Goal: Information Seeking & Learning: Learn about a topic

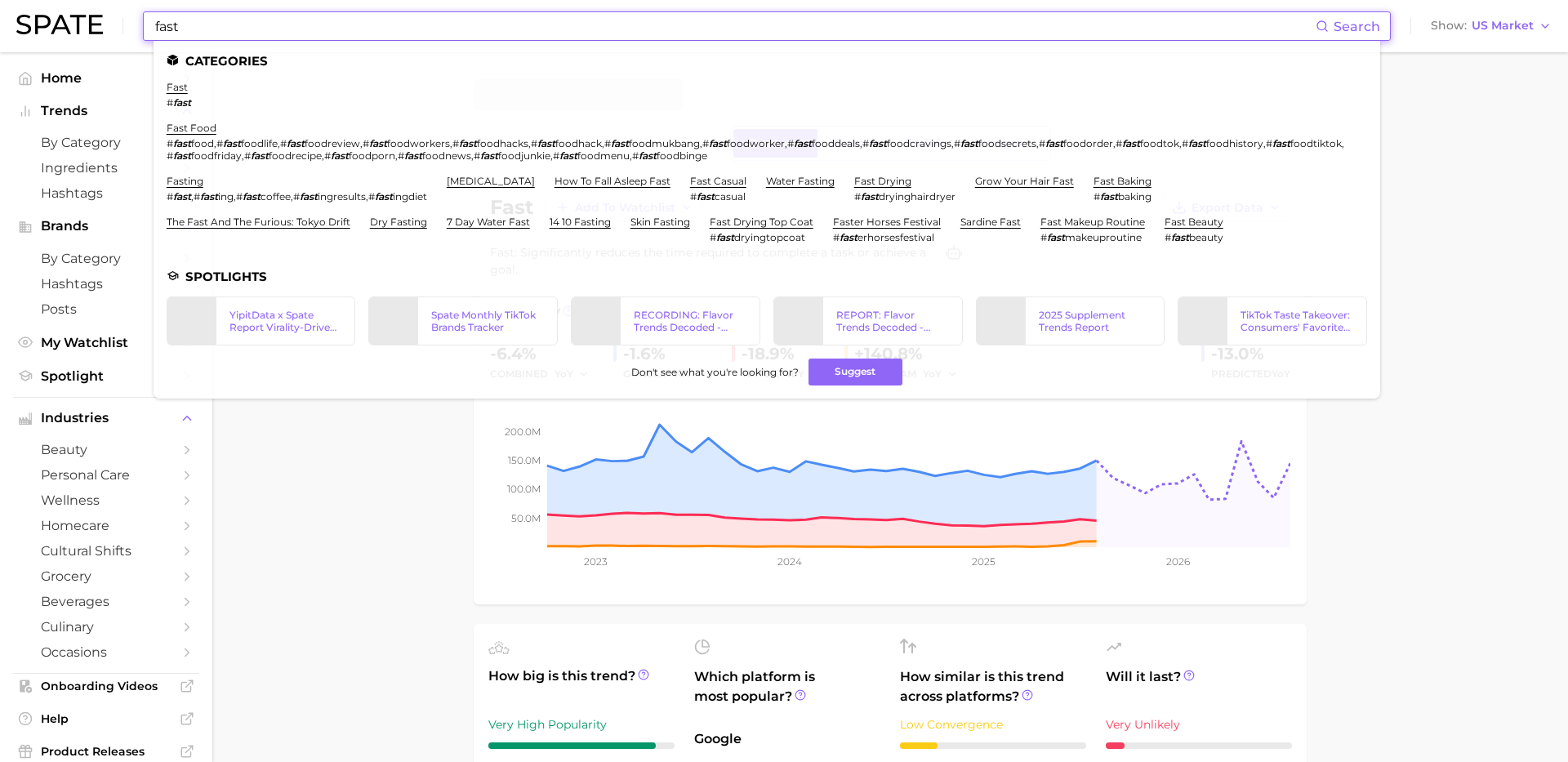
click at [572, 13] on input "fast" at bounding box center [735, 26] width 1162 height 28
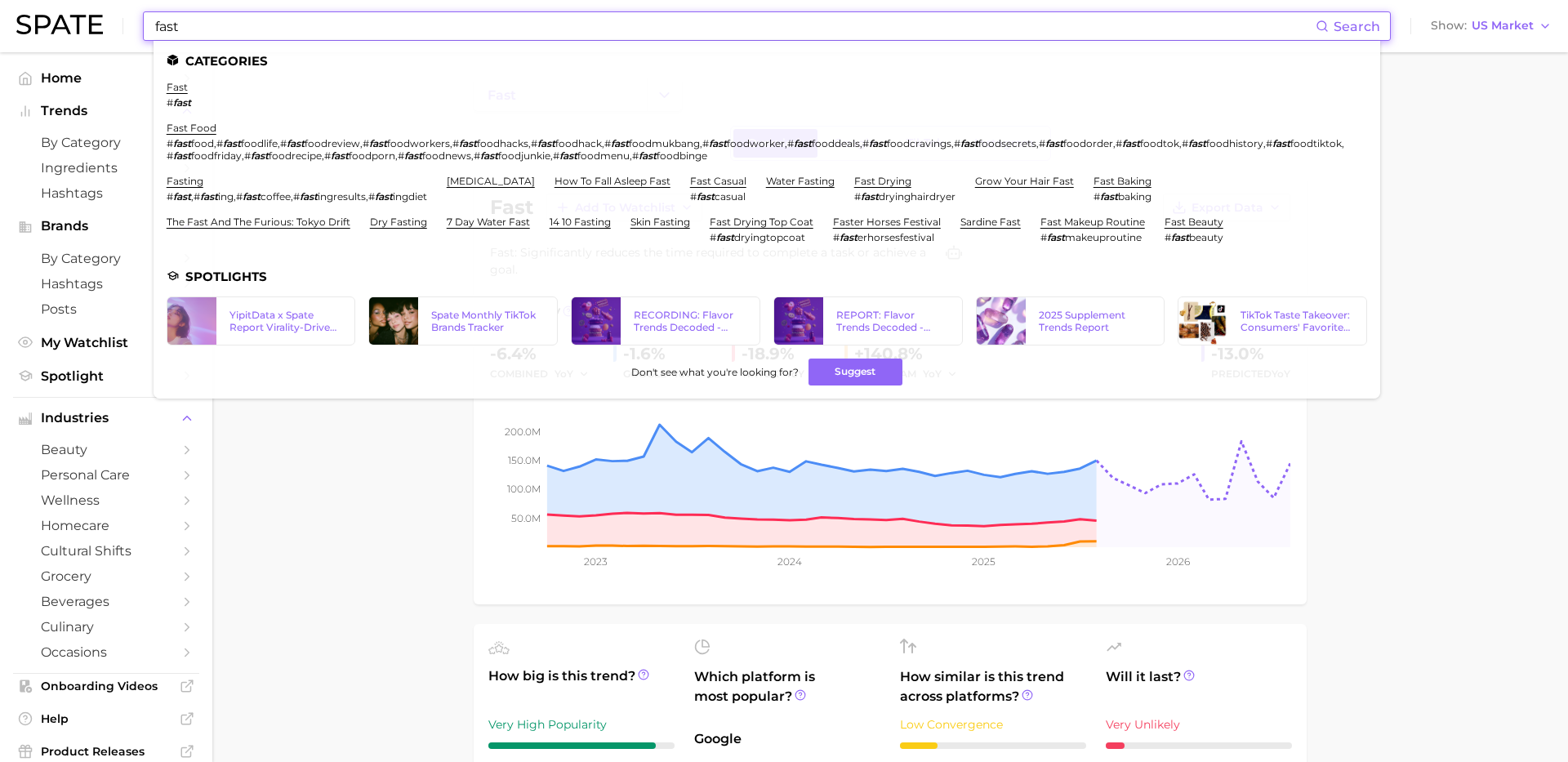
click at [572, 13] on input "fast" at bounding box center [735, 26] width 1162 height 28
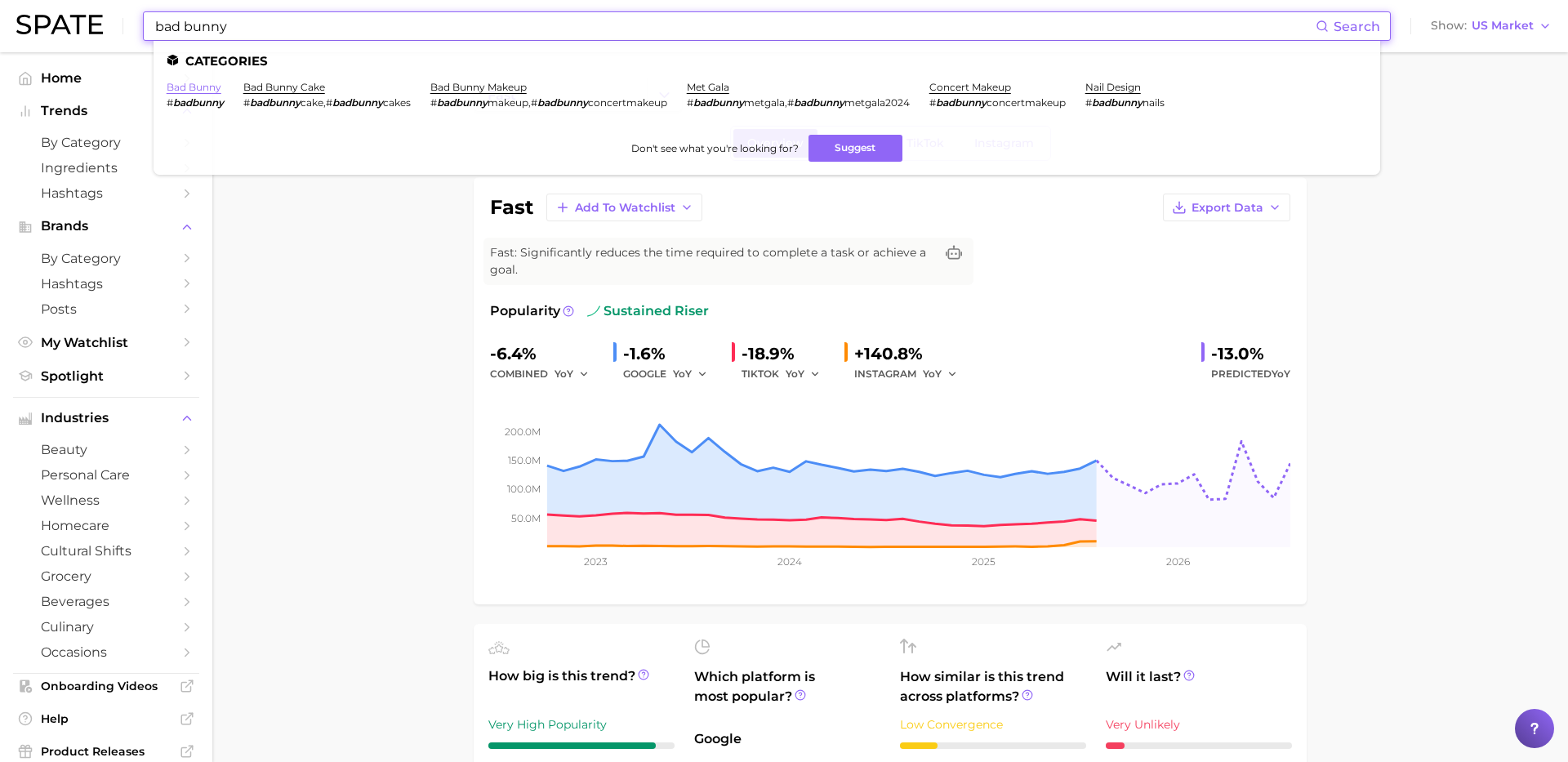
click at [177, 90] on link "bad bunny" at bounding box center [193, 87] width 55 height 13
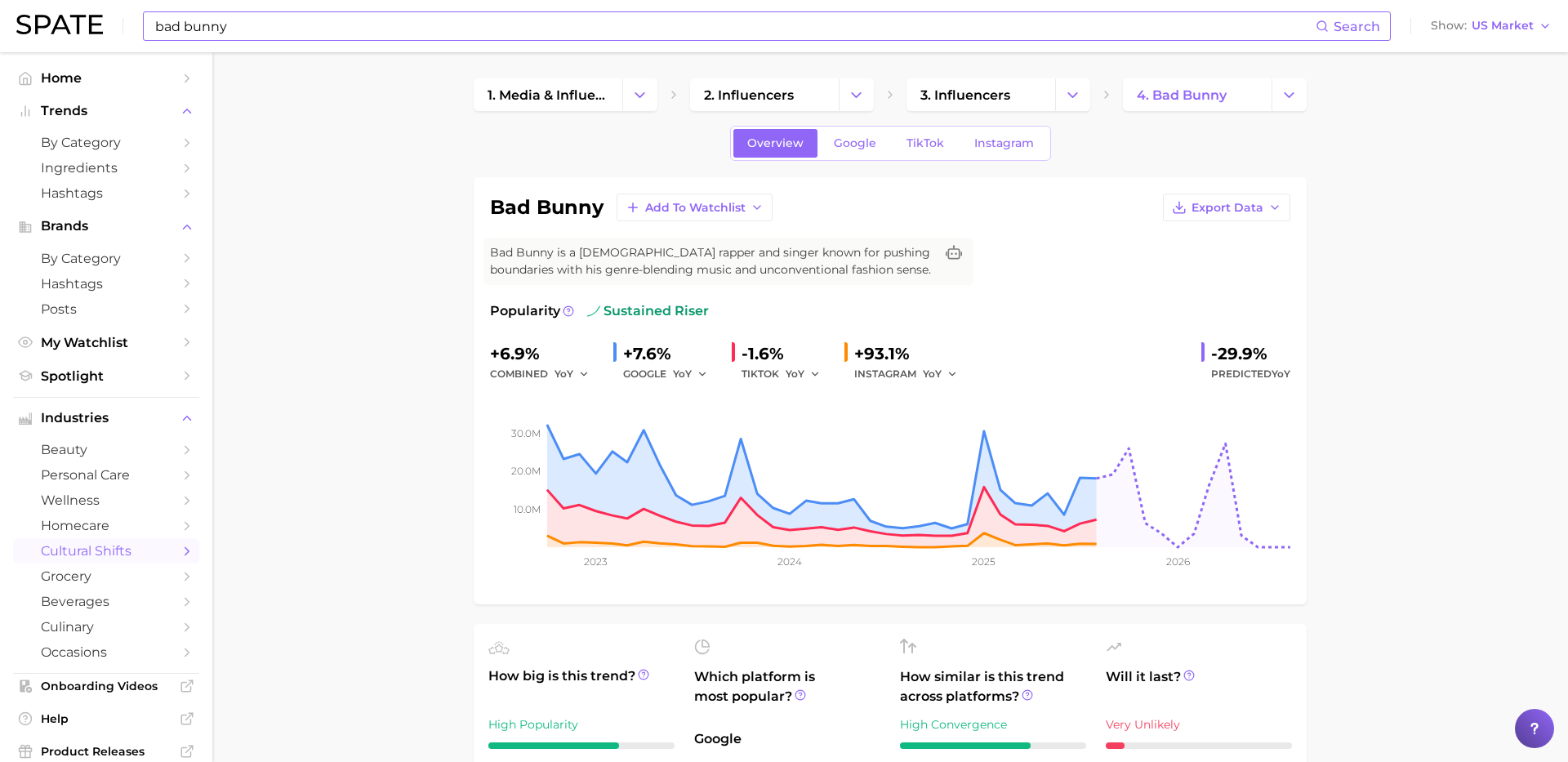
click at [644, 19] on input "bad bunny" at bounding box center [735, 26] width 1162 height 28
click at [855, 69] on button "Suggest" at bounding box center [863, 67] width 94 height 27
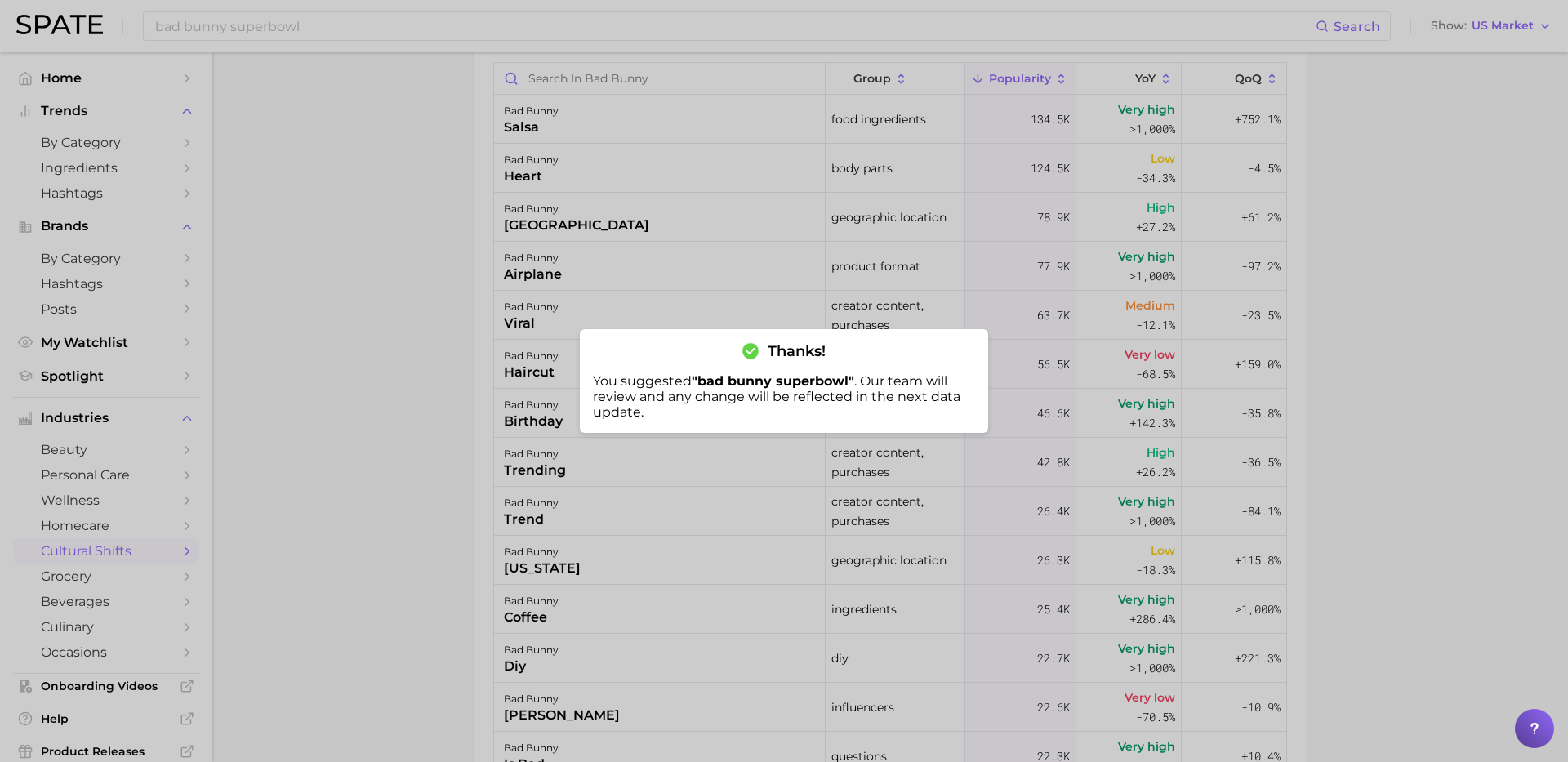
scroll to position [151, 0]
click at [449, 332] on div at bounding box center [784, 381] width 1568 height 762
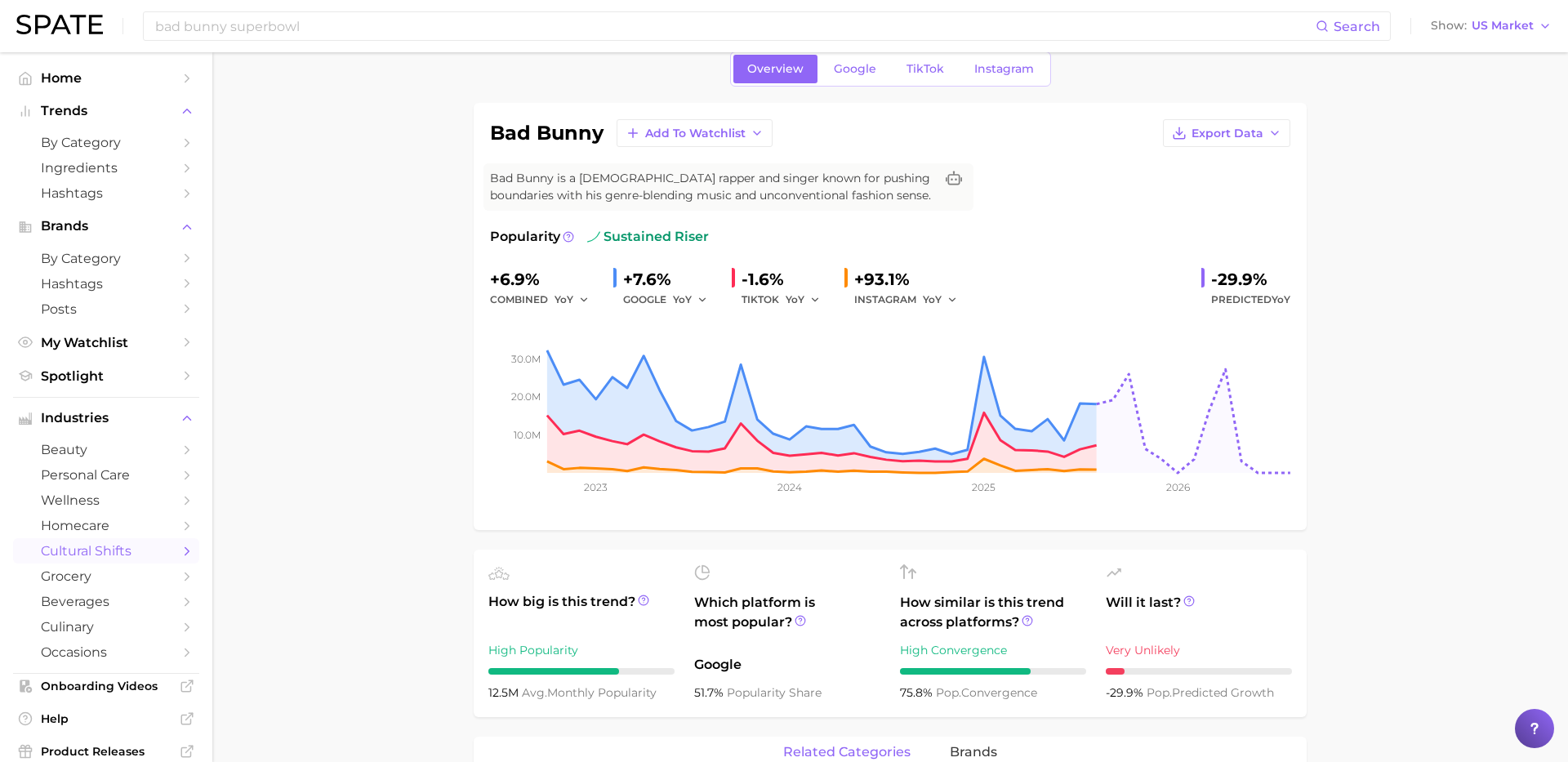
scroll to position [71, 0]
click at [1259, 136] on span "Export Data" at bounding box center [1227, 135] width 71 height 14
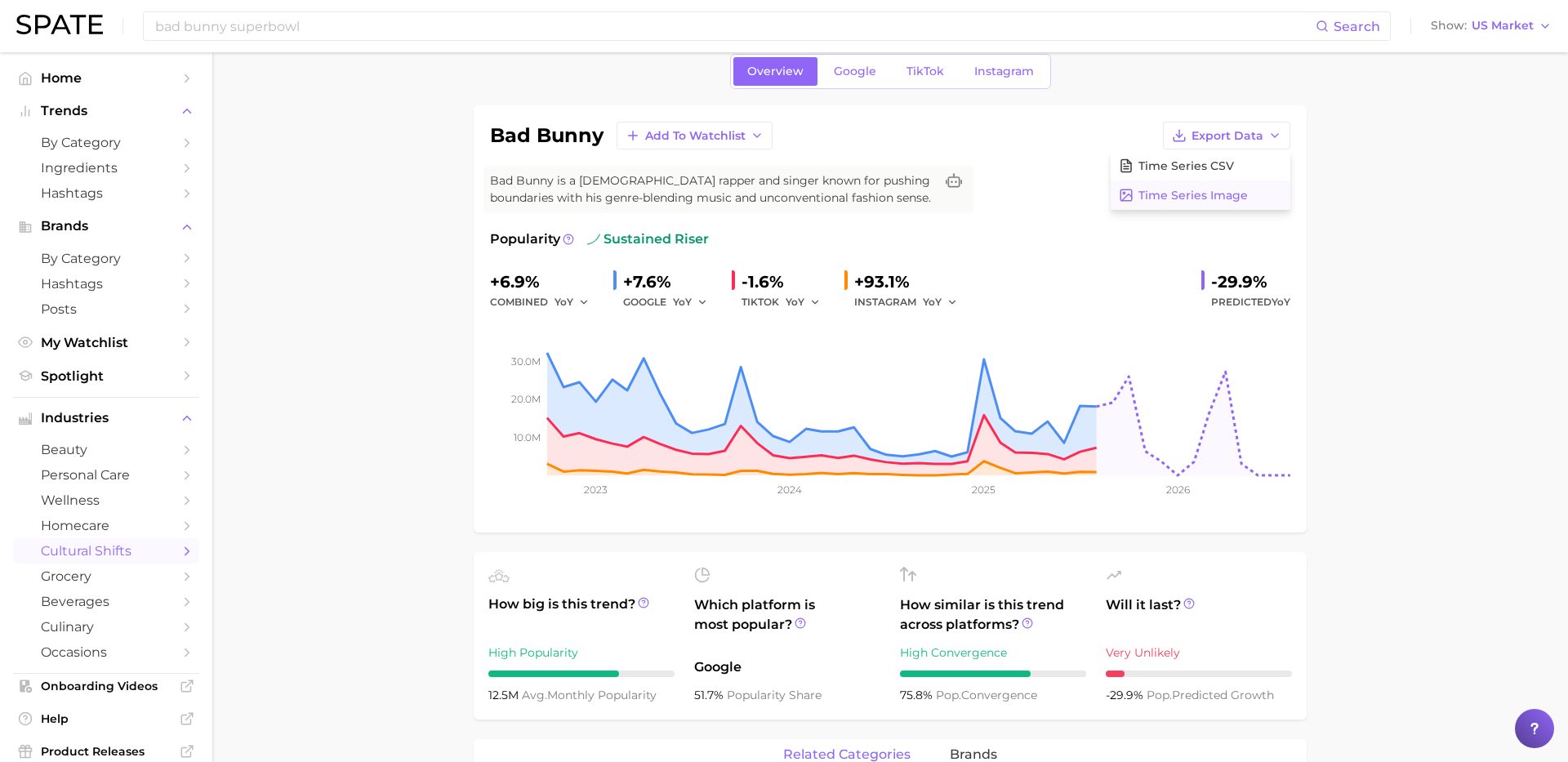
click at [1227, 193] on span "Time Series Image" at bounding box center [1193, 195] width 109 height 14
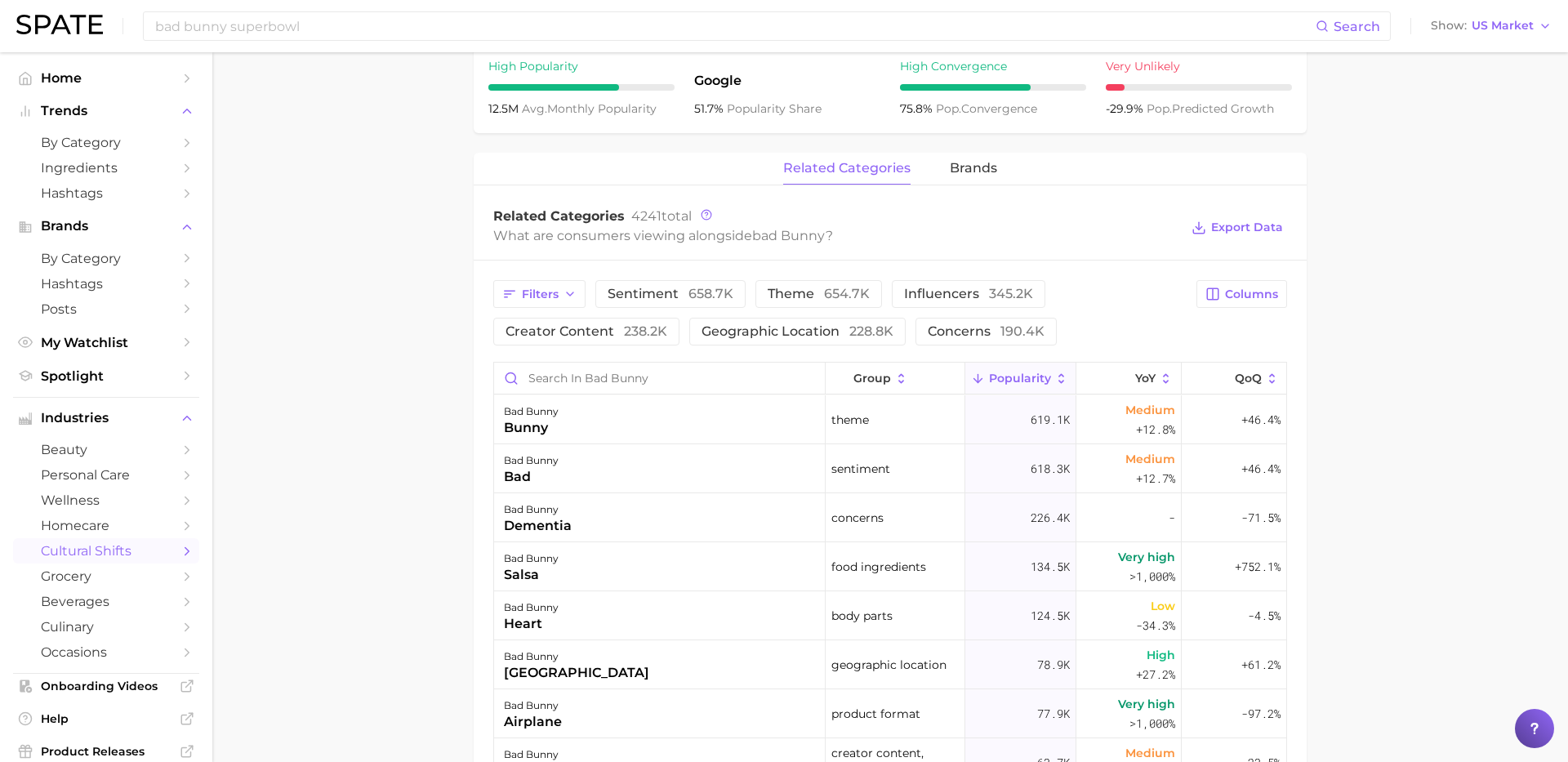
scroll to position [659, 0]
click at [792, 300] on span "theme 654.7k" at bounding box center [818, 294] width 102 height 13
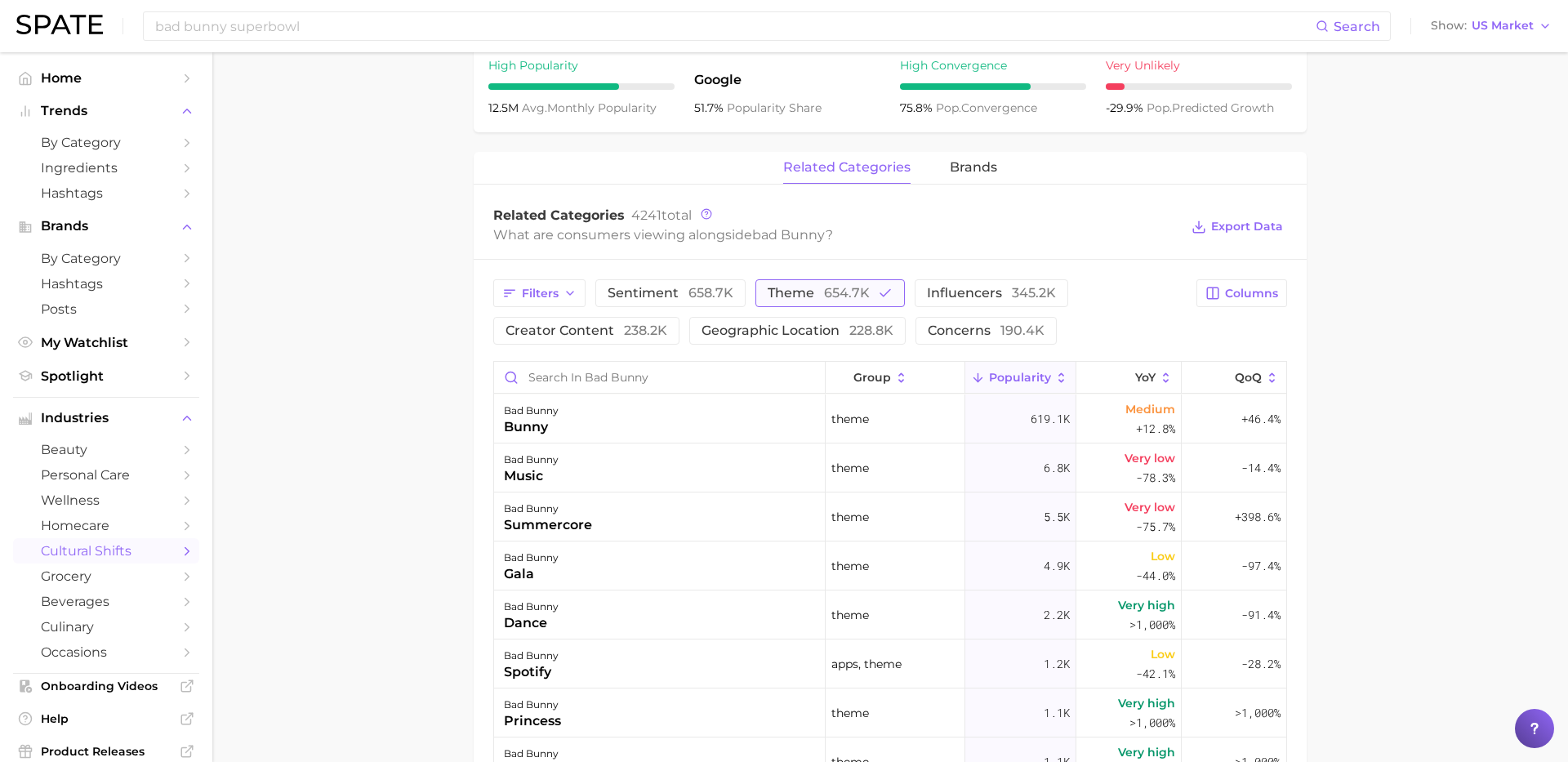
click at [792, 300] on span "theme 654.7k" at bounding box center [818, 294] width 102 height 13
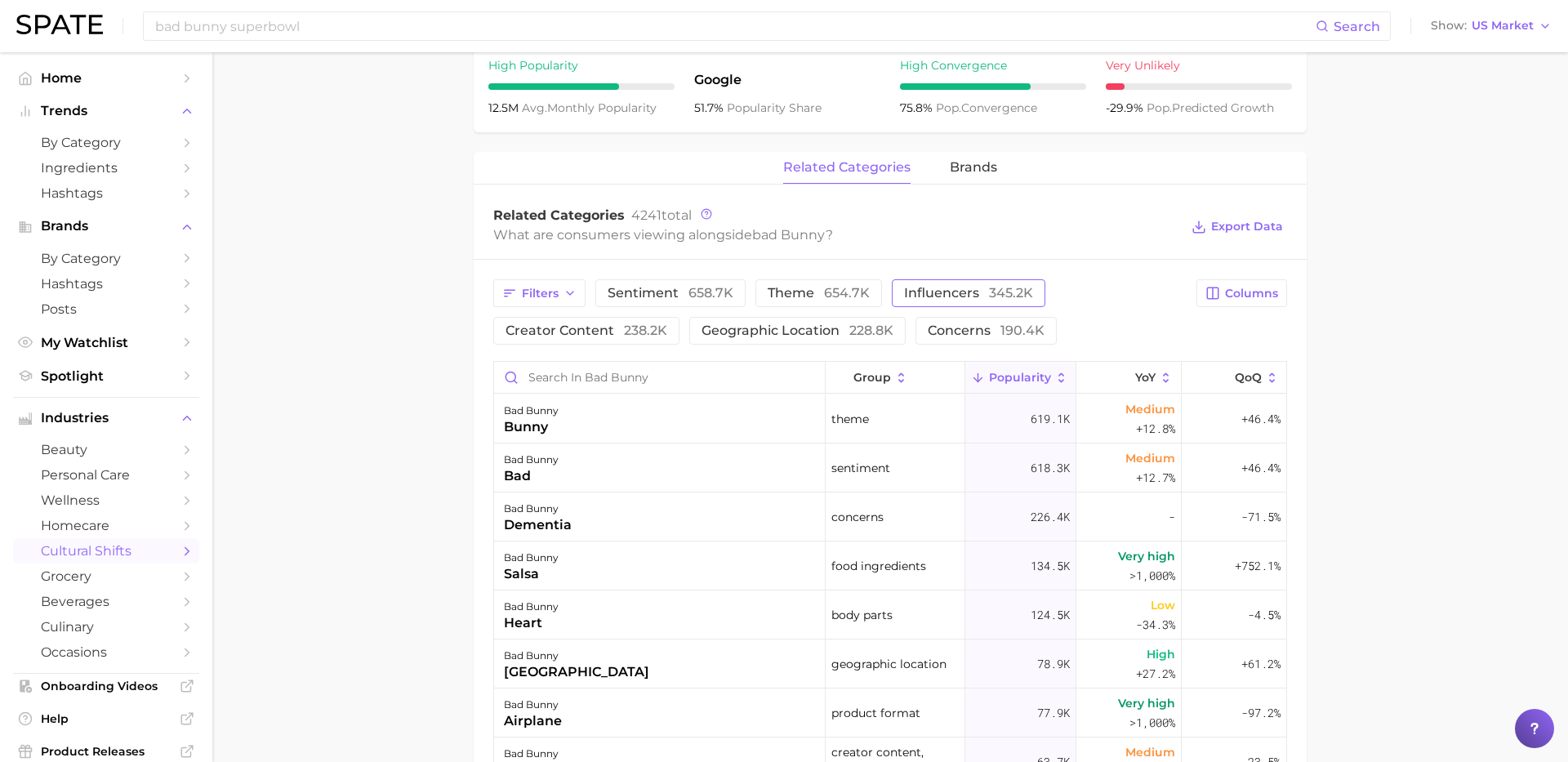
click at [972, 300] on span "influencers 345.2k" at bounding box center [968, 294] width 129 height 13
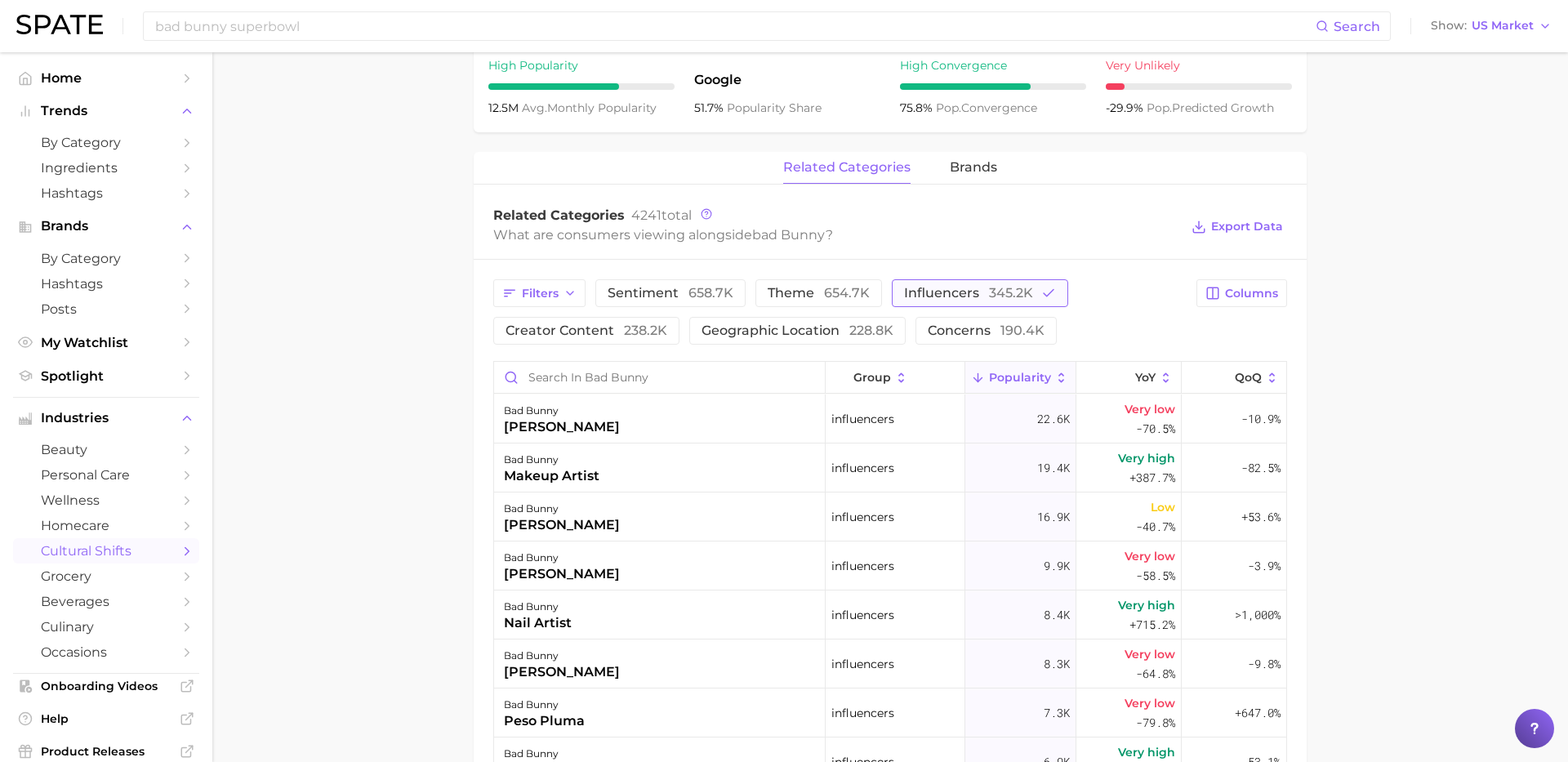
click at [972, 300] on span "influencers 345.2k" at bounding box center [968, 294] width 129 height 13
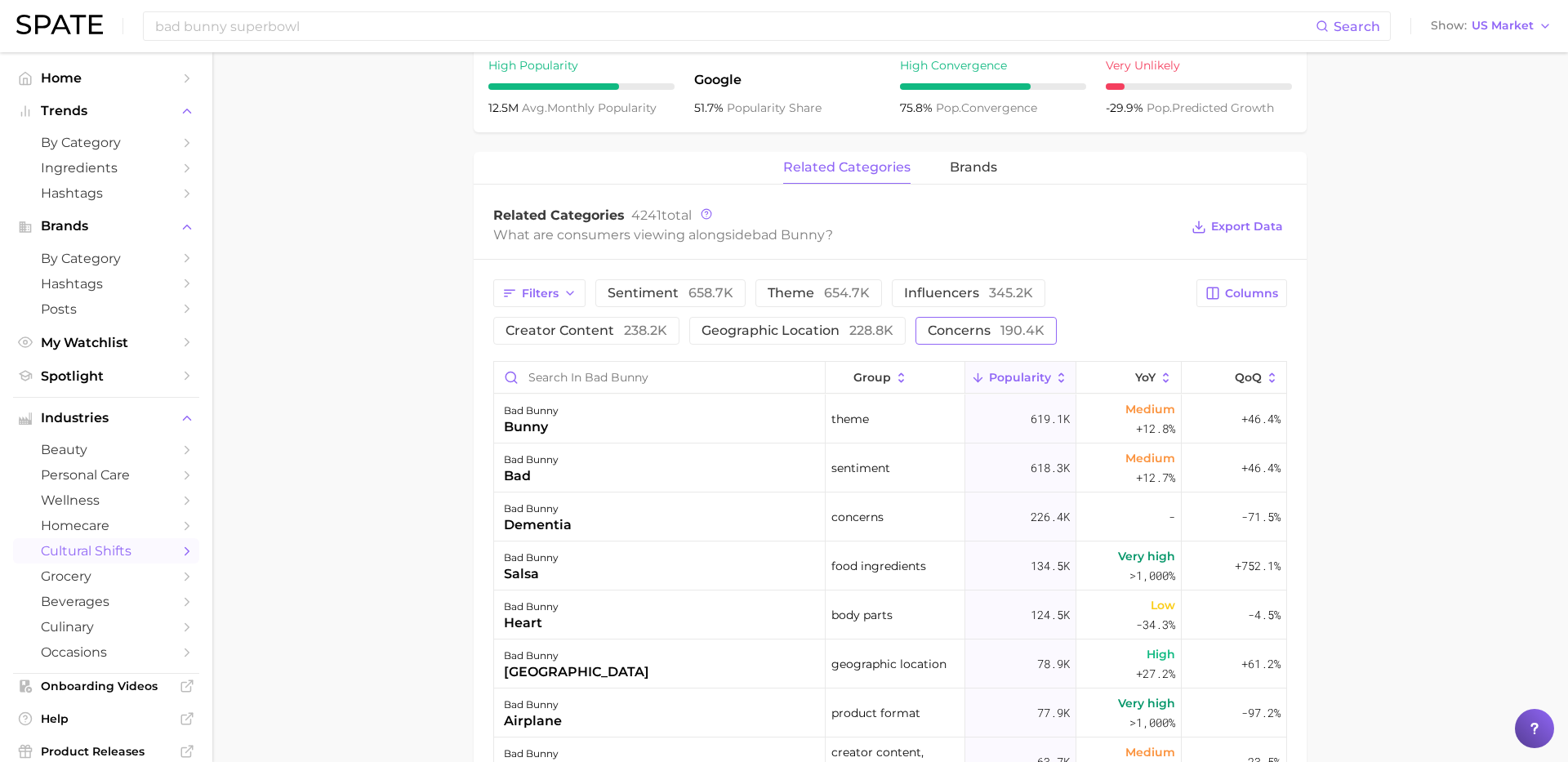
click at [948, 337] on span "concerns 190.4k" at bounding box center [986, 331] width 117 height 13
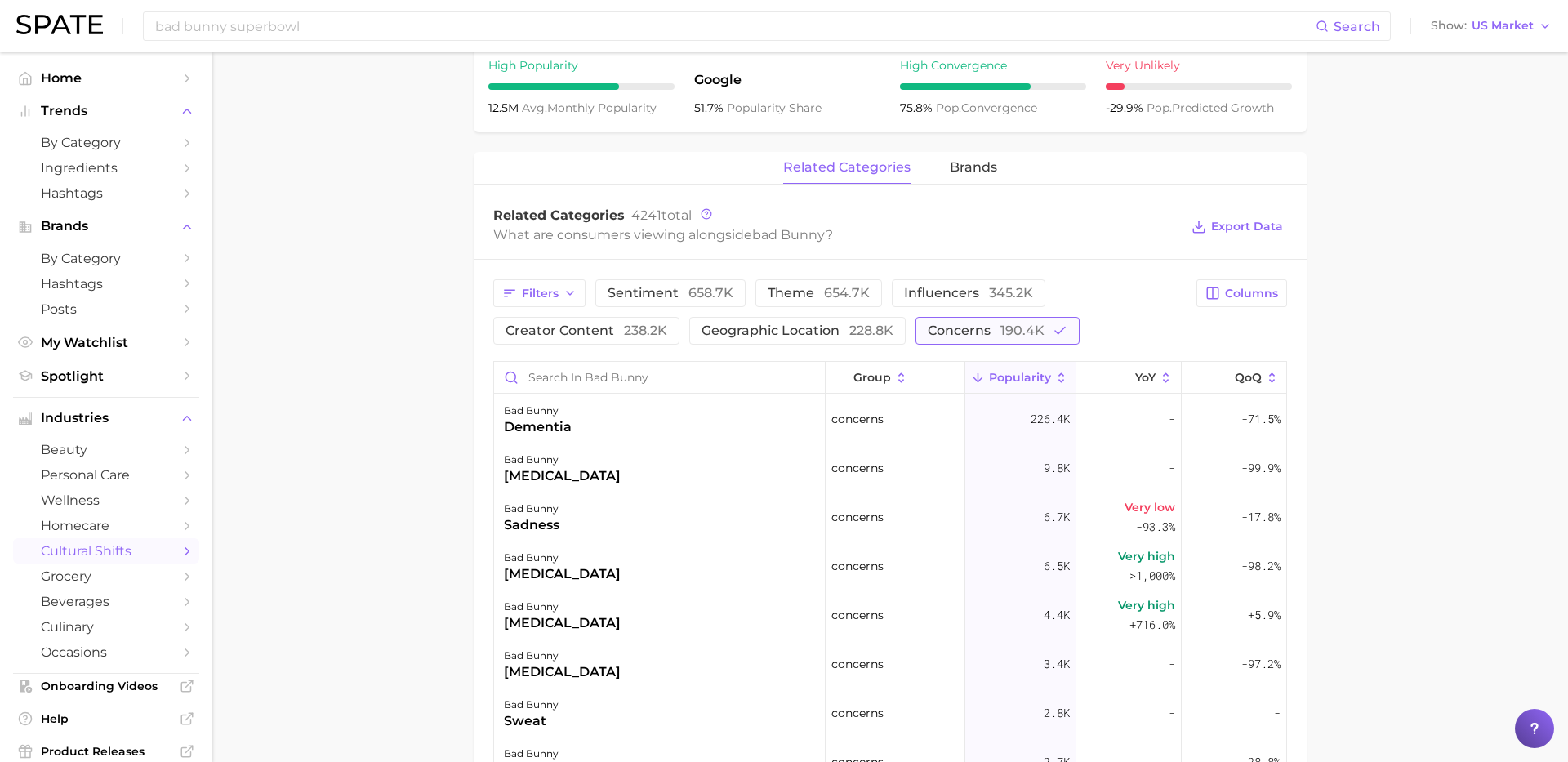
click at [995, 337] on span "concerns 190.4k" at bounding box center [986, 331] width 117 height 13
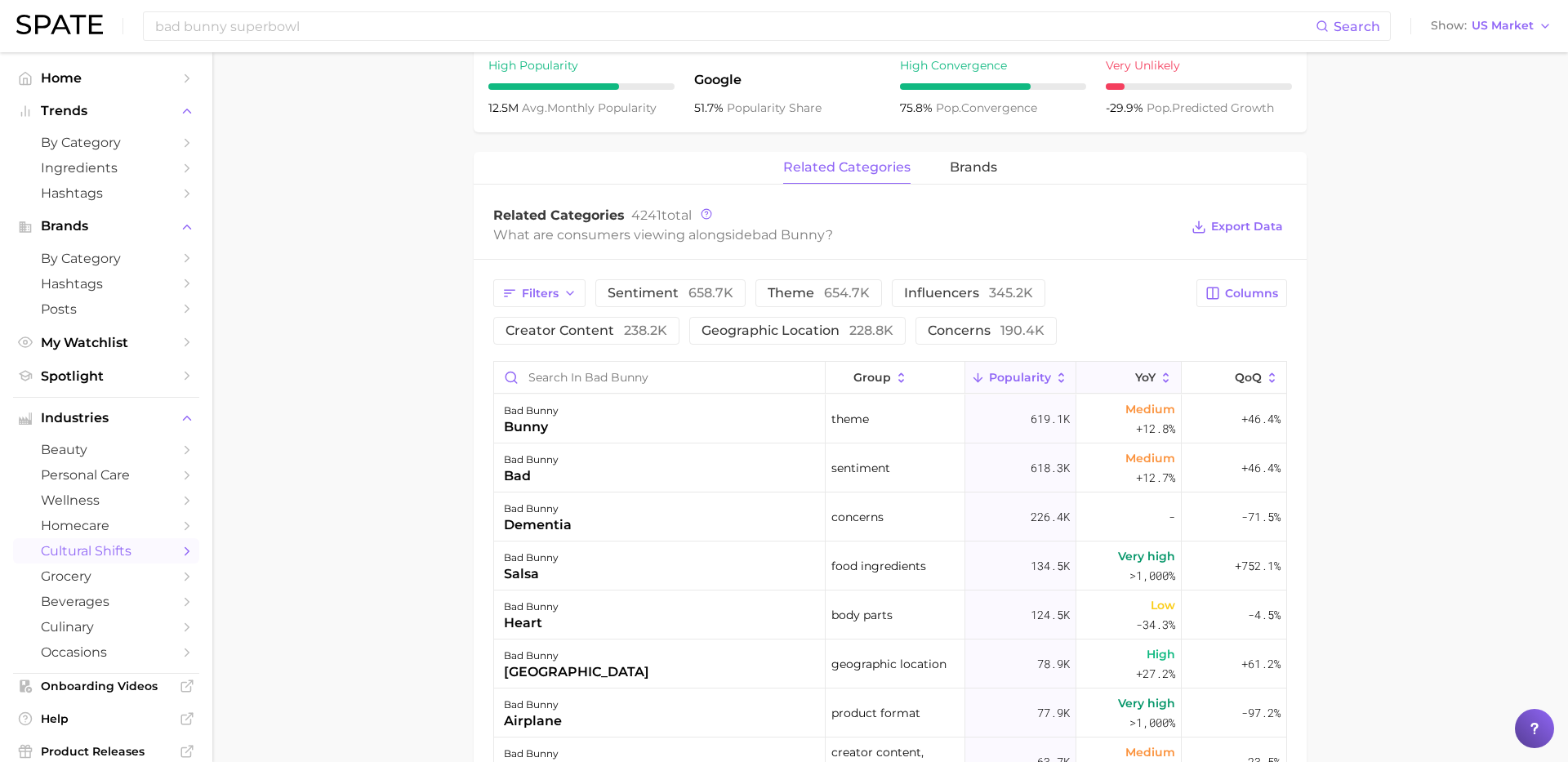
click at [1151, 384] on span "YoY" at bounding box center [1145, 378] width 20 height 13
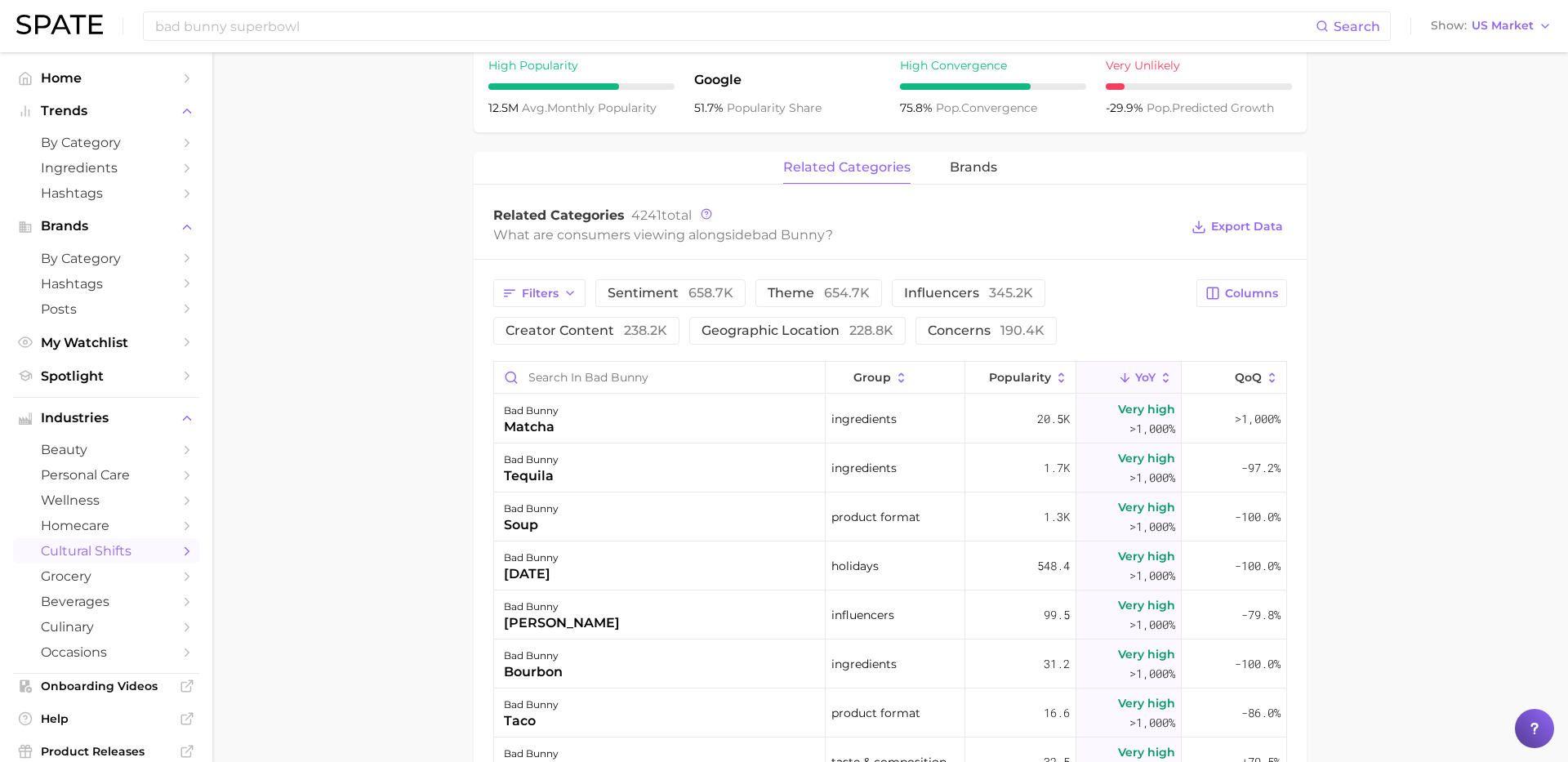
click at [1398, 471] on main "1. media & influencers 2. influencers 3. influencers 4. bad bunny Overview Goog…" at bounding box center [890, 309] width 1356 height 1832
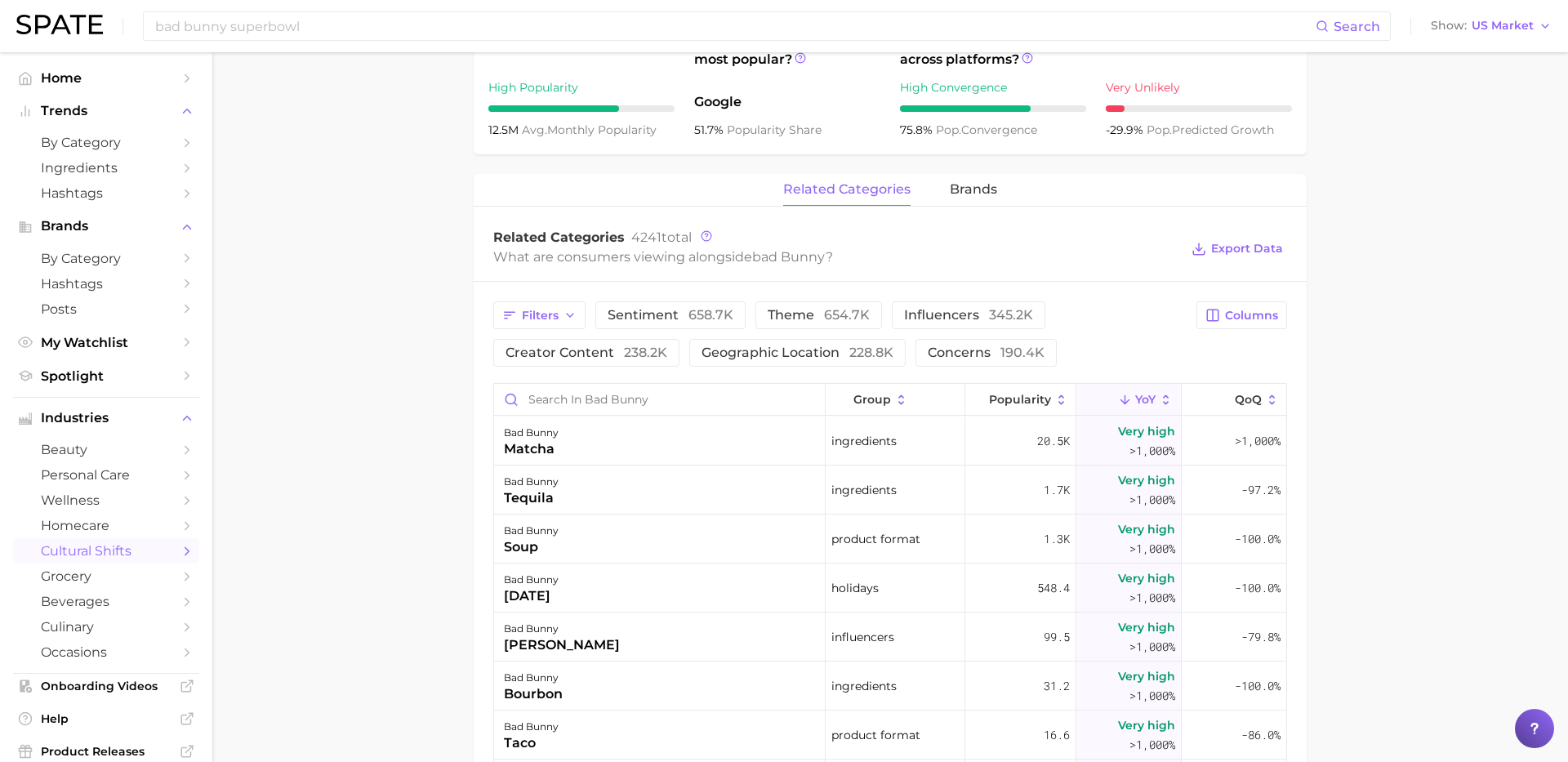
scroll to position [5, 0]
click at [1451, 373] on main "1. media & influencers 2. influencers 3. influencers 4. bad bunny Overview Goog…" at bounding box center [890, 331] width 1356 height 1832
click at [1212, 410] on button "QoQ" at bounding box center [1234, 400] width 104 height 32
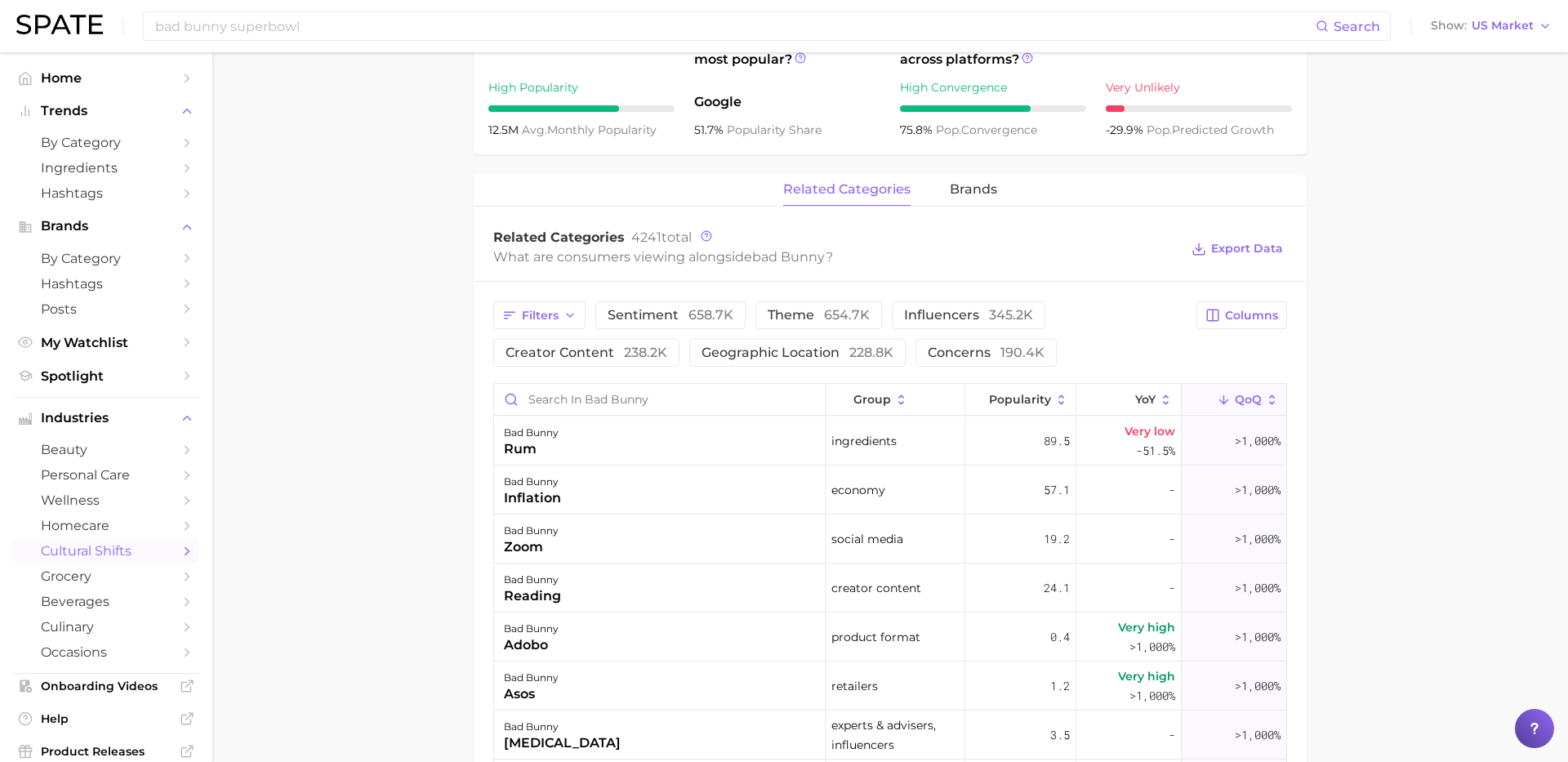
click at [1356, 555] on main "1. media & influencers 2. influencers 3. influencers 4. bad bunny Overview Goog…" at bounding box center [890, 331] width 1356 height 1832
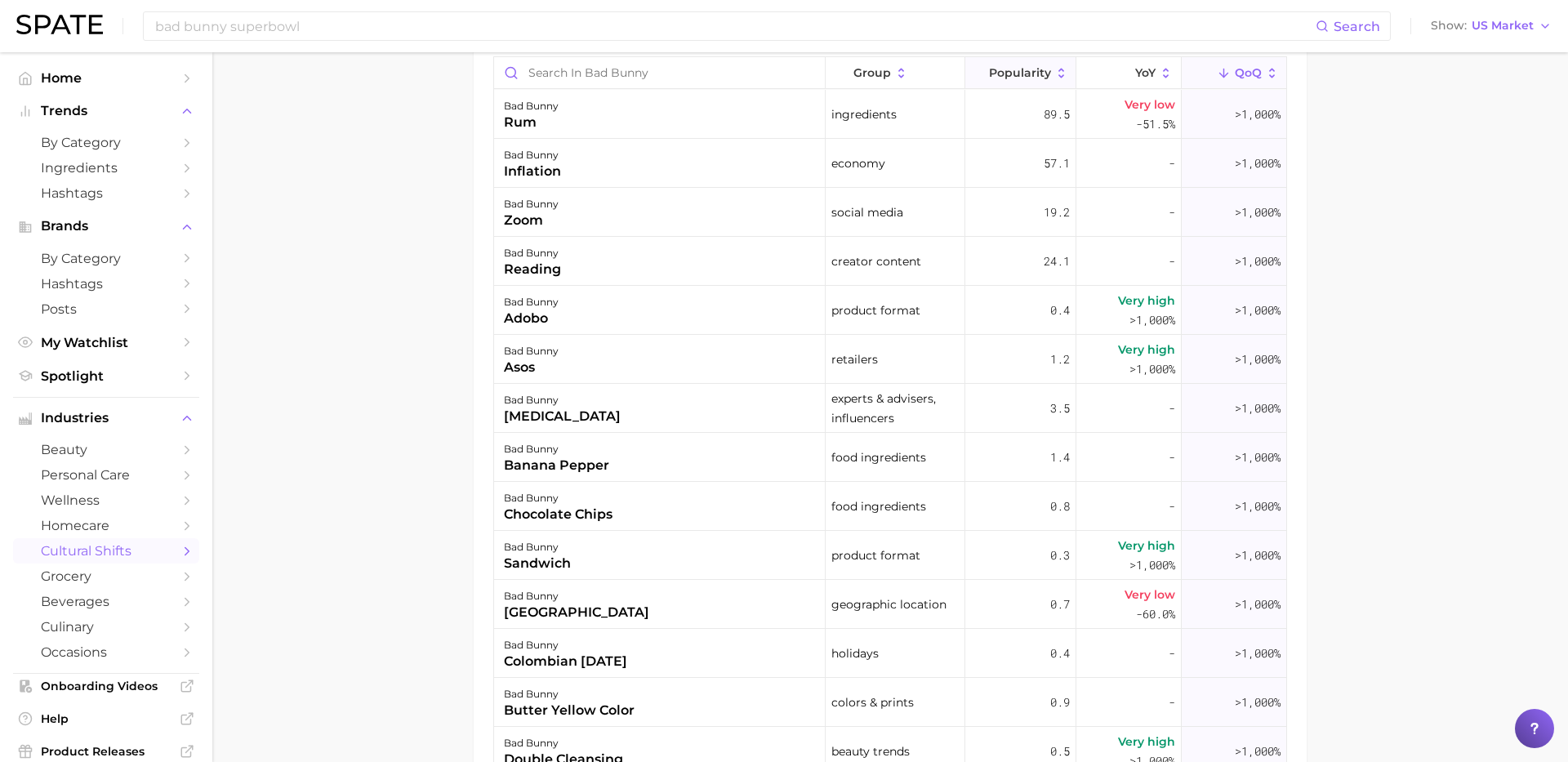
click at [1021, 79] on span "Popularity" at bounding box center [1020, 73] width 62 height 13
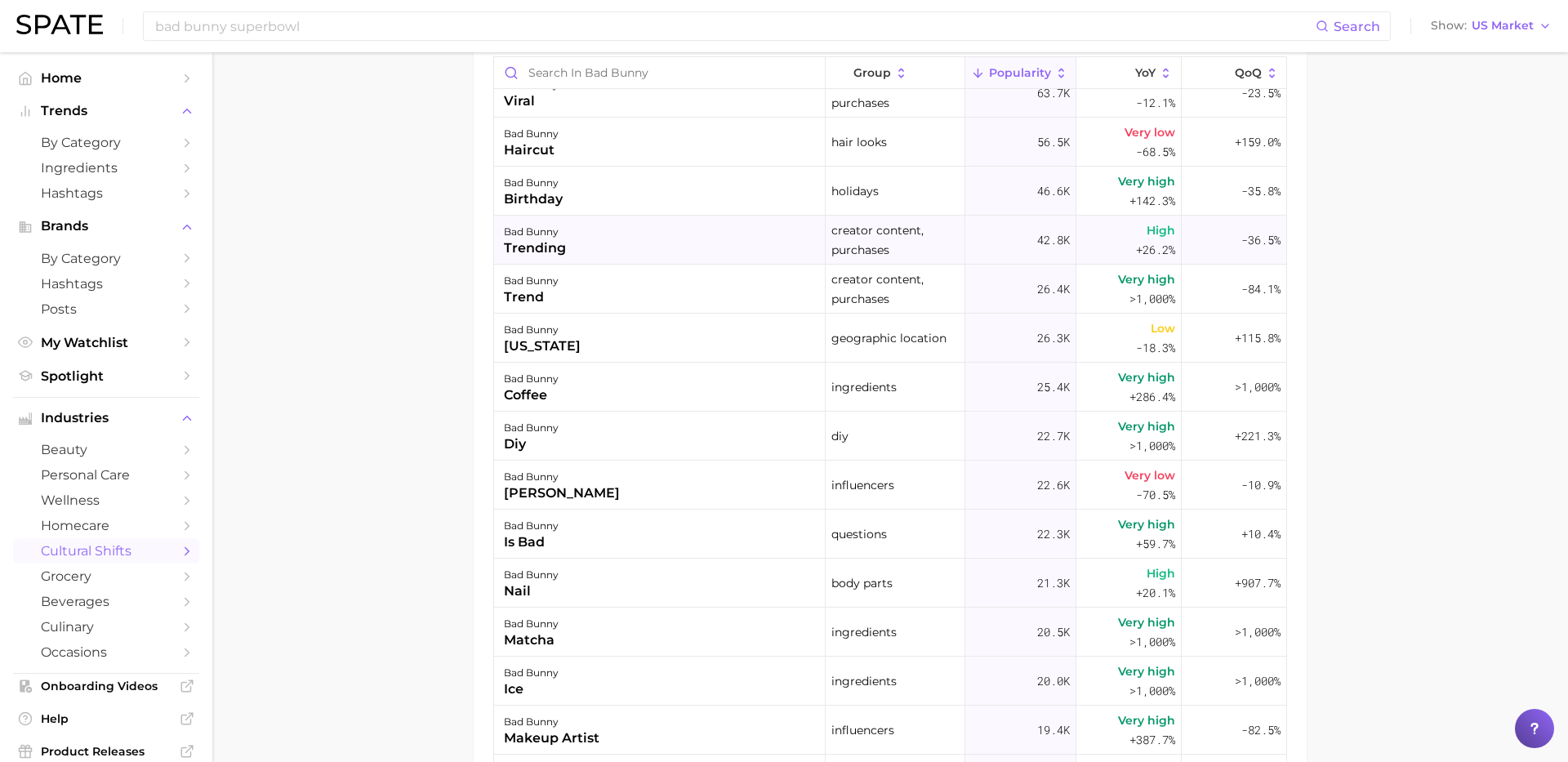
scroll to position [402, 0]
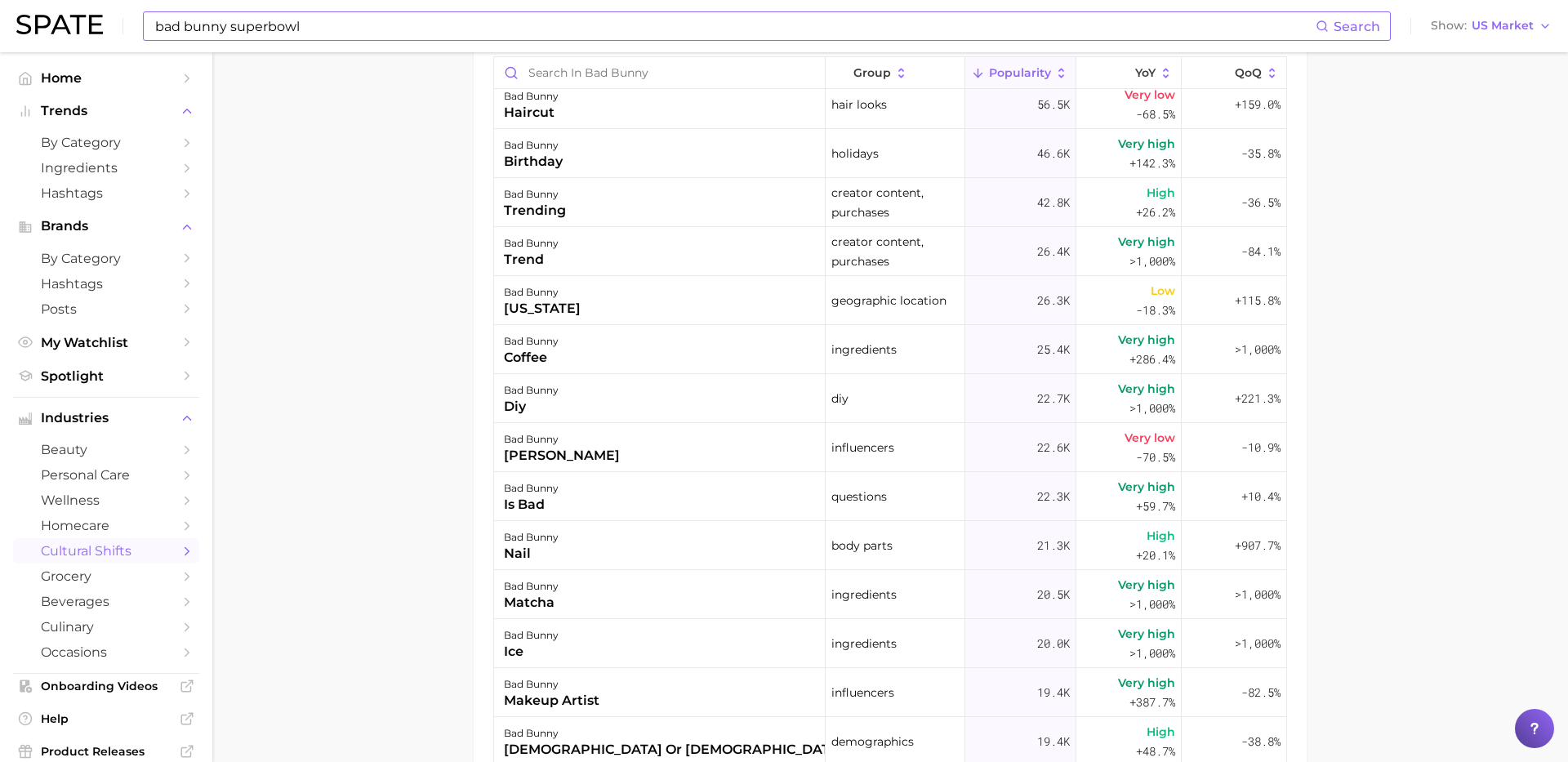
click at [422, 39] on input "bad bunny superbowl" at bounding box center [735, 26] width 1162 height 28
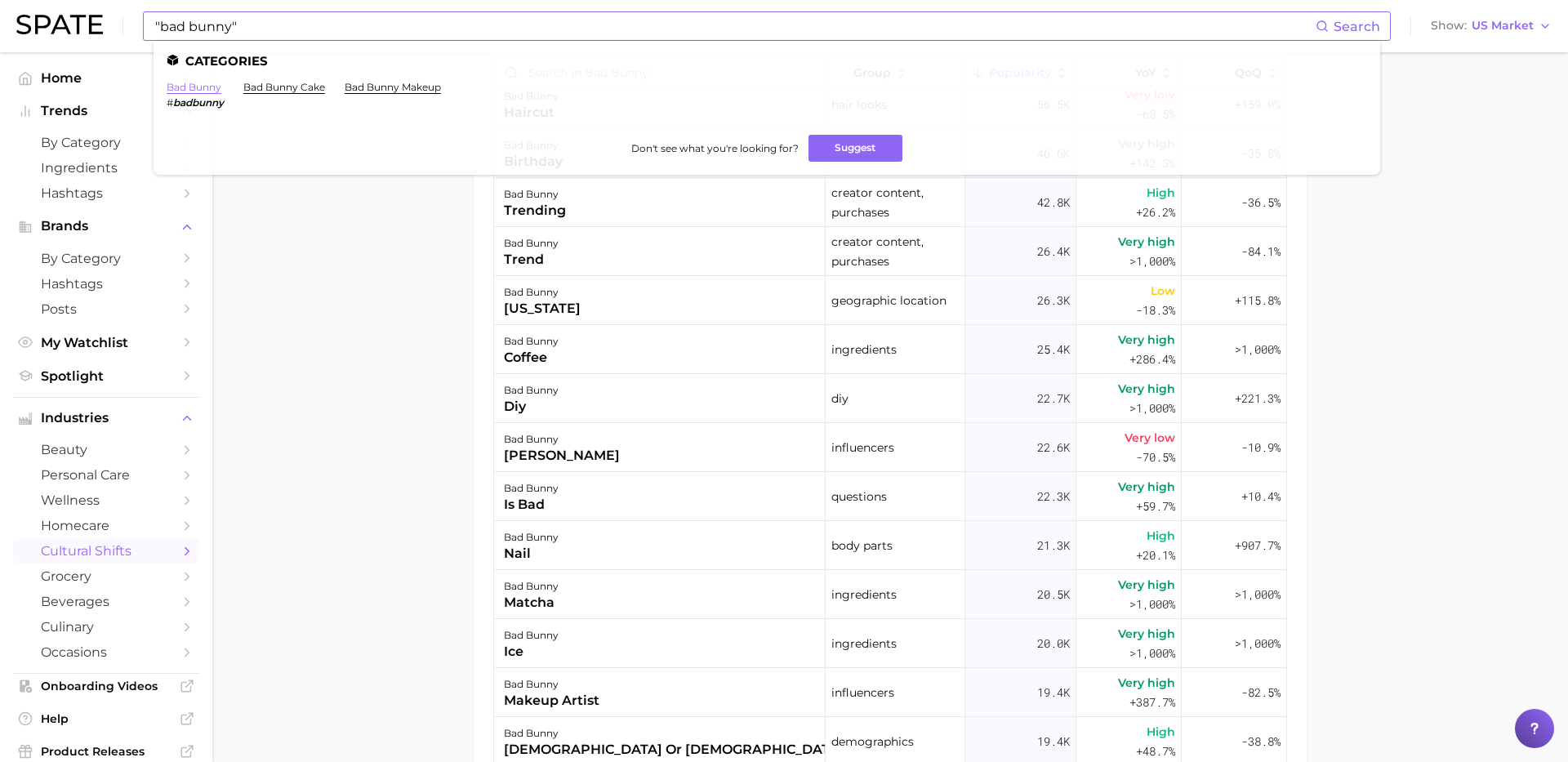
click at [202, 88] on link "bad bunny" at bounding box center [193, 87] width 55 height 13
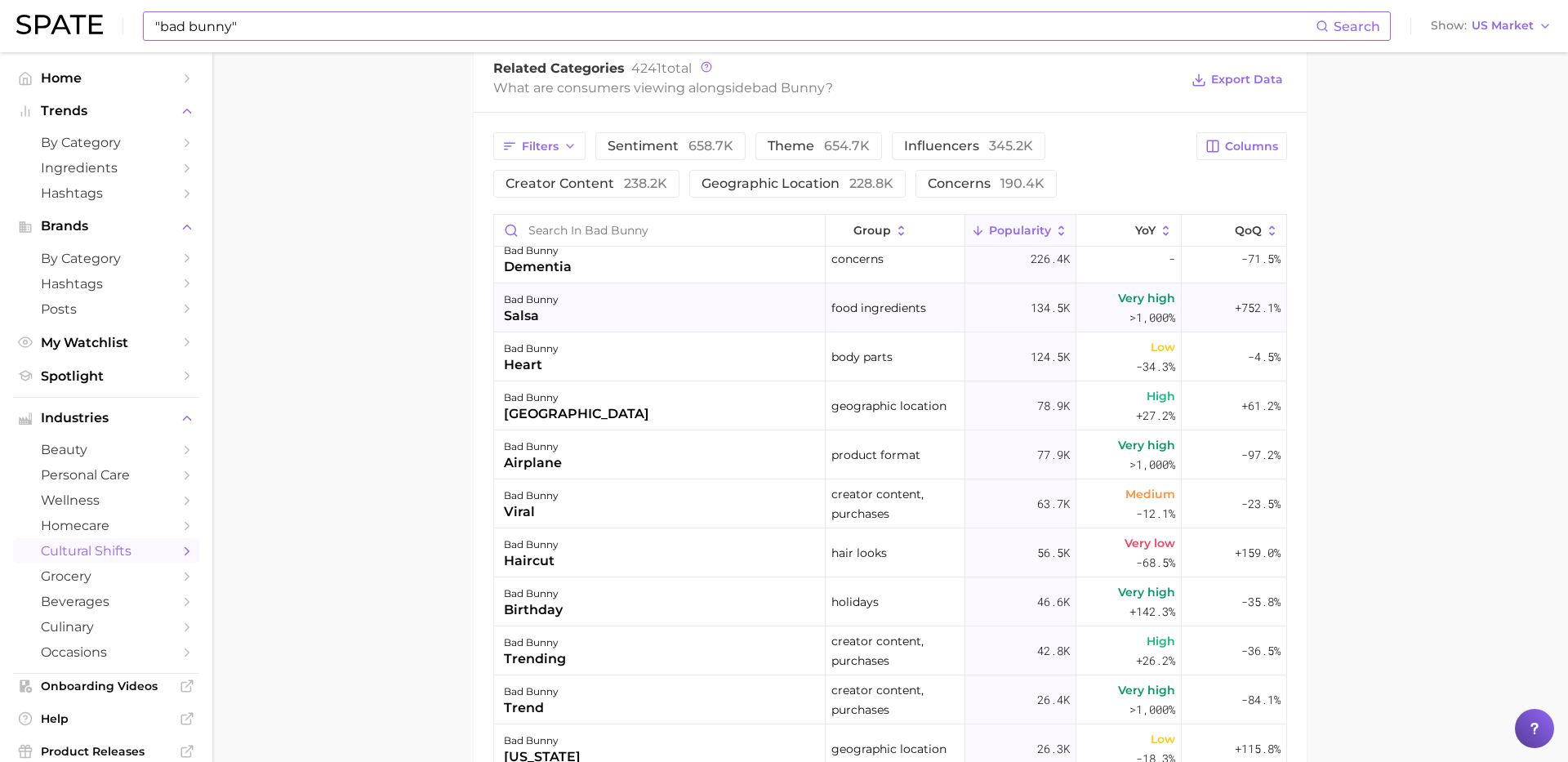
scroll to position [113, 0]
click at [1126, 235] on line at bounding box center [1126, 230] width 0 height 8
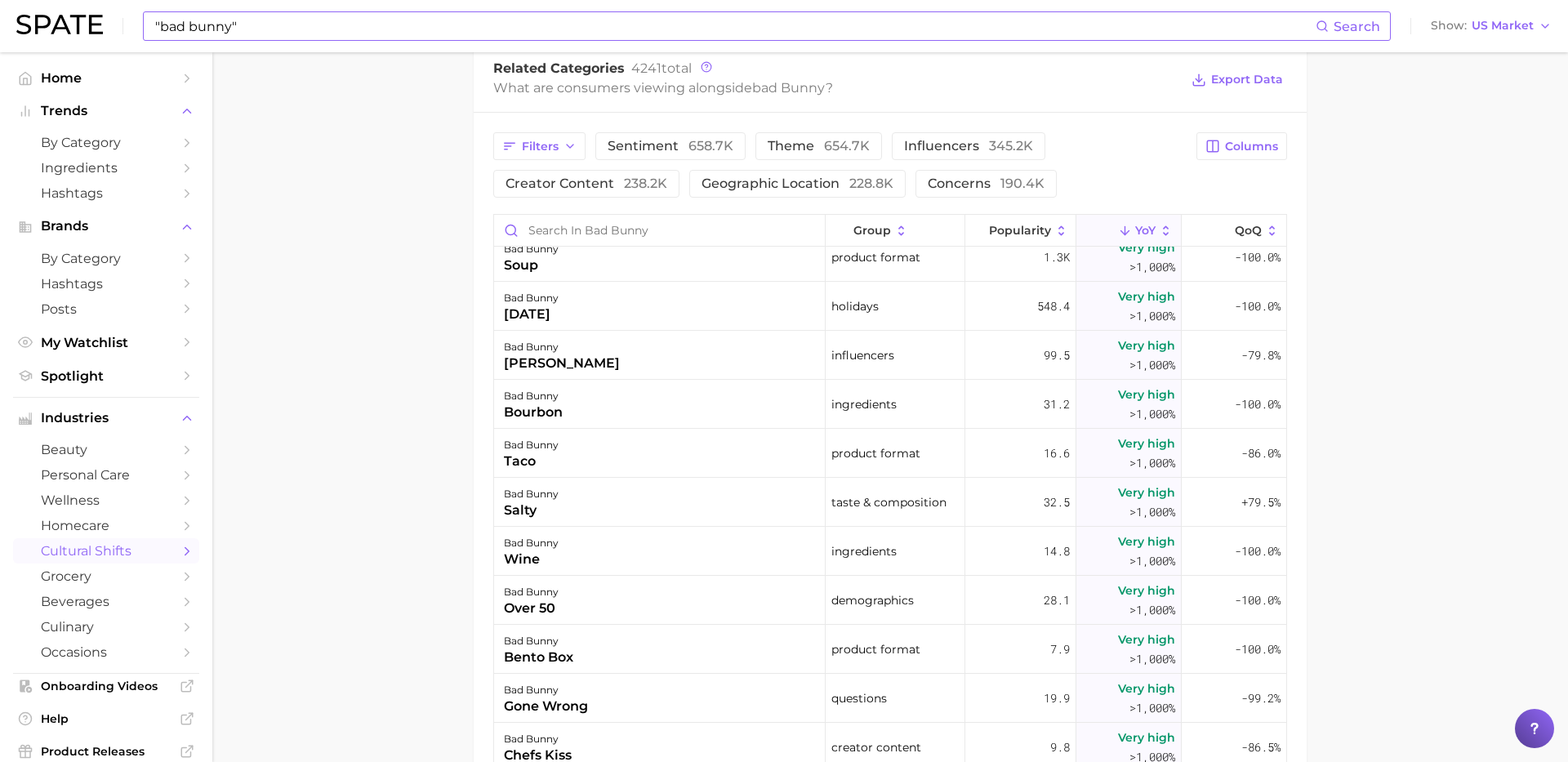
scroll to position [0, 0]
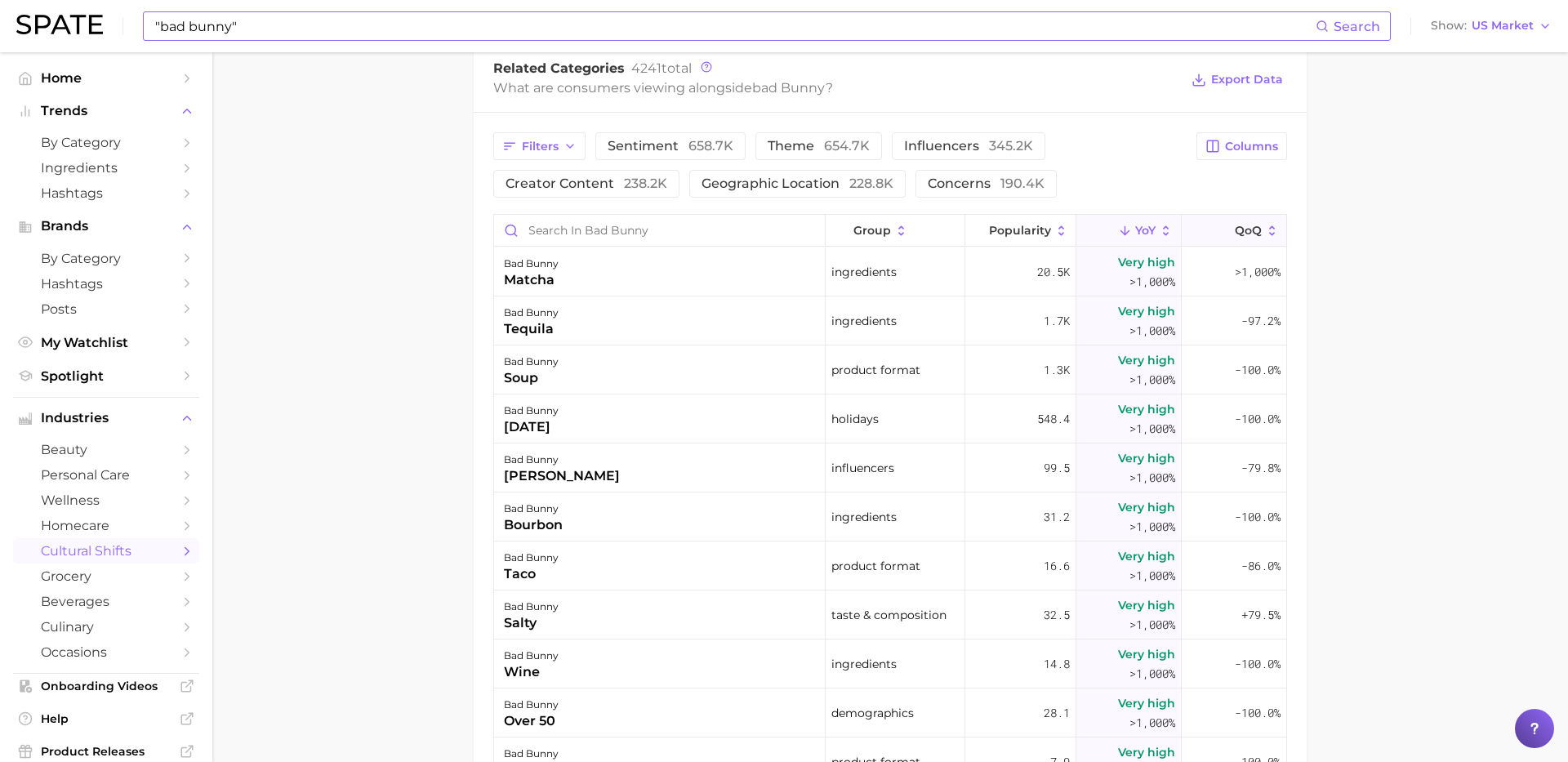
click at [1227, 239] on icon at bounding box center [1223, 230] width 14 height 14
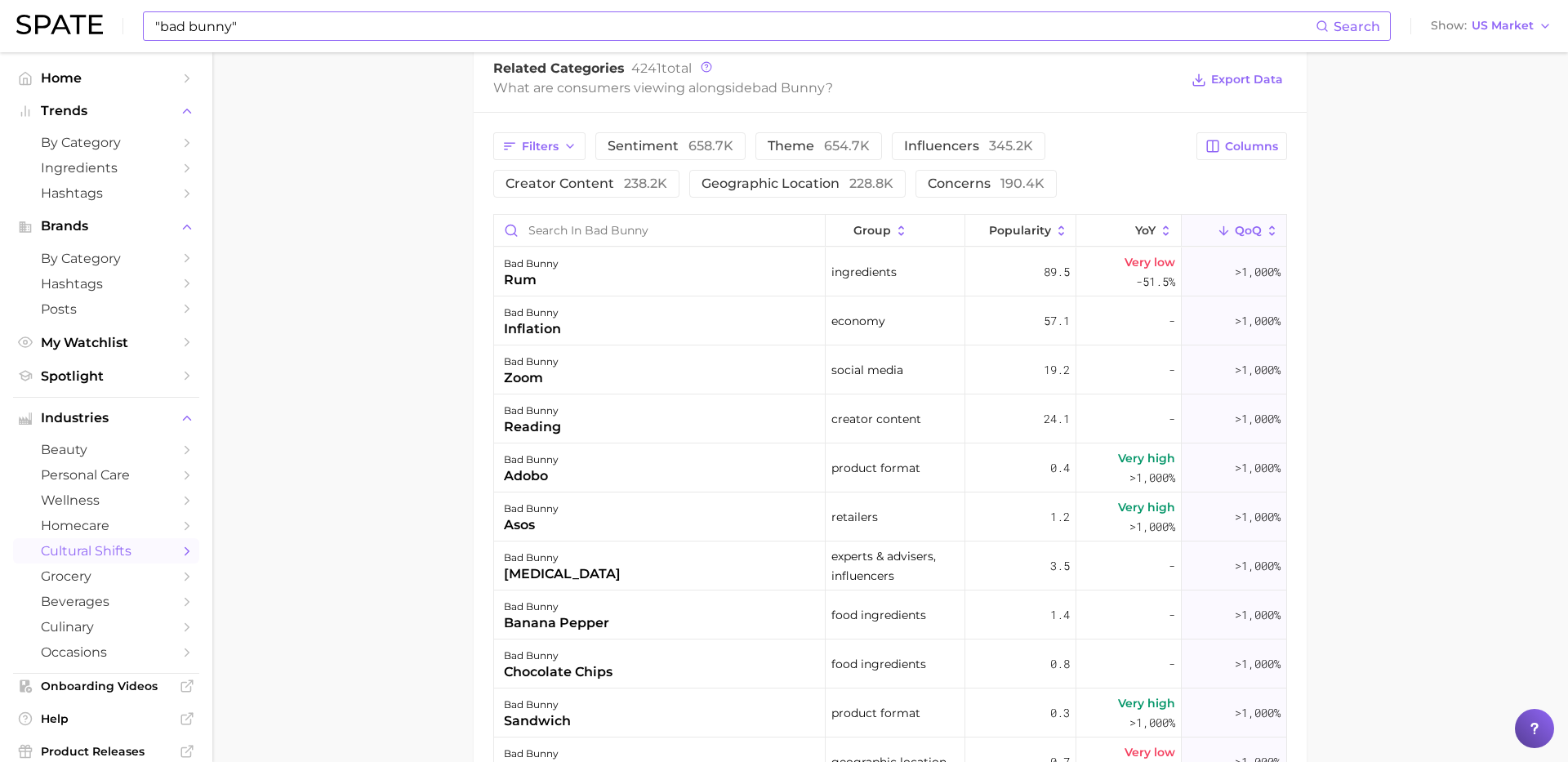
click at [461, 30] on input ""bad bunny"" at bounding box center [735, 26] width 1162 height 28
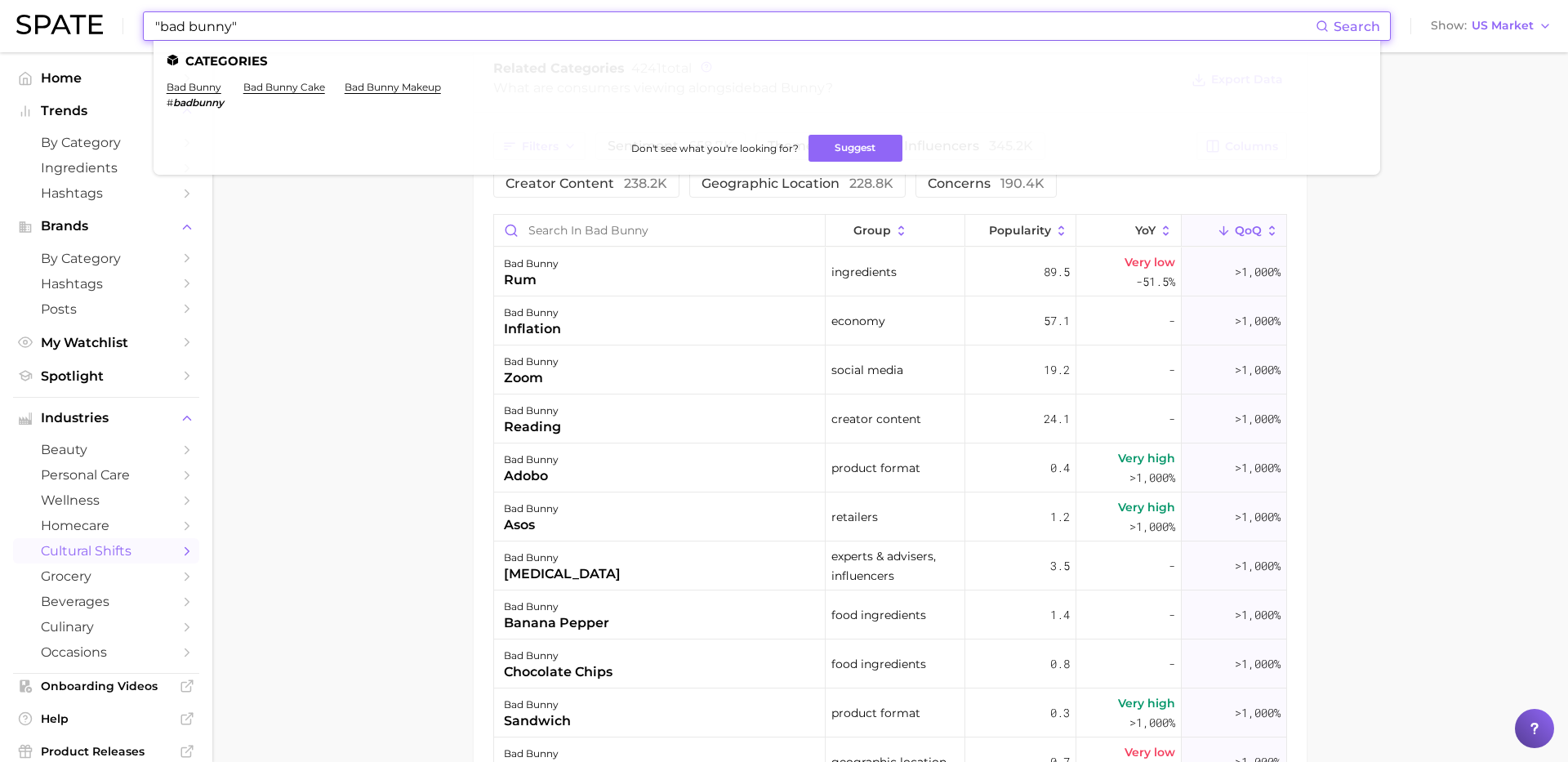
click at [461, 30] on input ""bad bunny"" at bounding box center [735, 26] width 1162 height 28
type input """
click at [211, 23] on input "halftime show" at bounding box center [735, 26] width 1162 height 28
drag, startPoint x: 276, startPoint y: 23, endPoint x: 35, endPoint y: 19, distance: 241.0
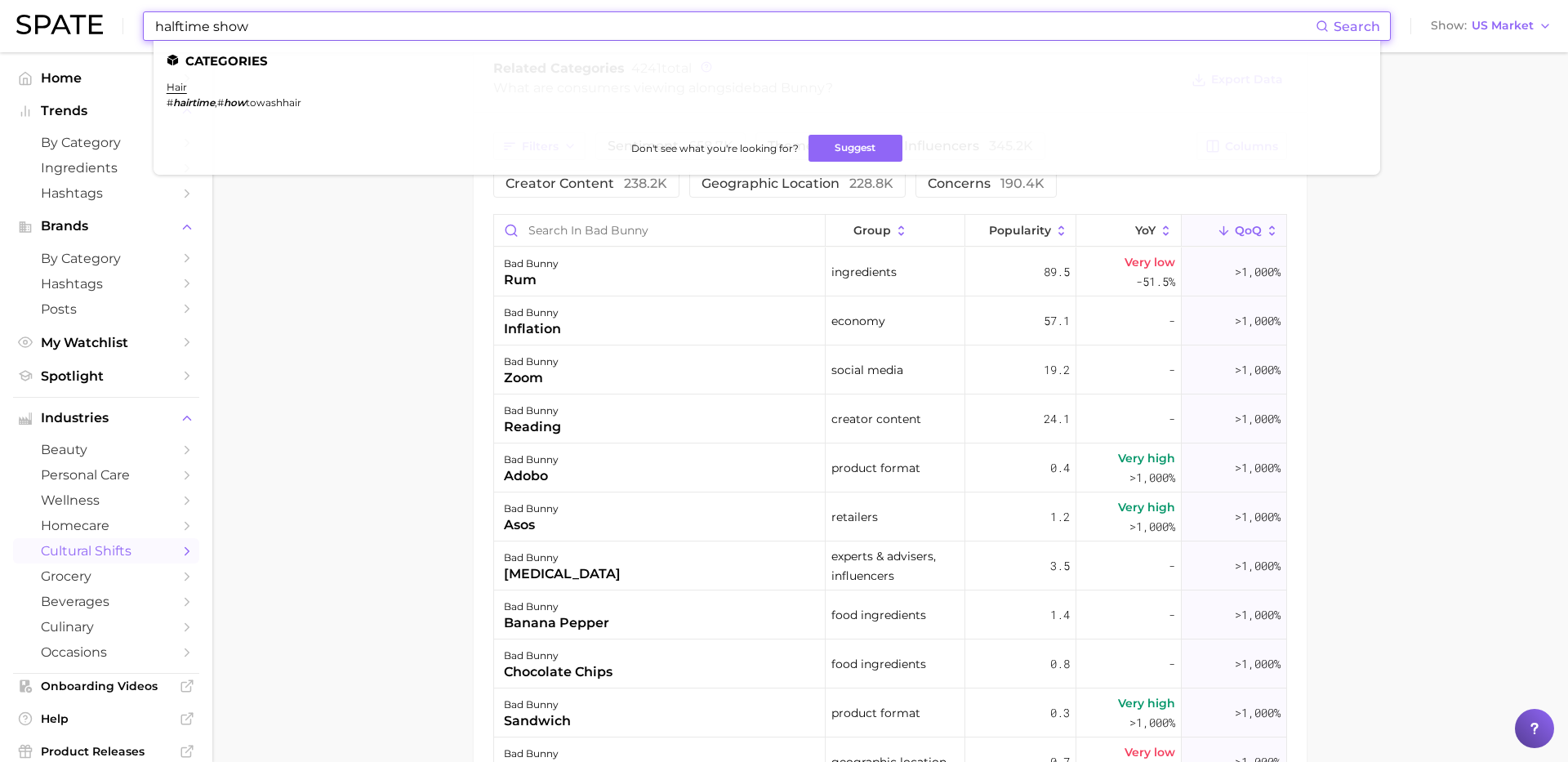
click at [35, 19] on div "halftime show Search Categories hair # hairtime , # how towashhair Don't see wh…" at bounding box center [784, 26] width 1535 height 52
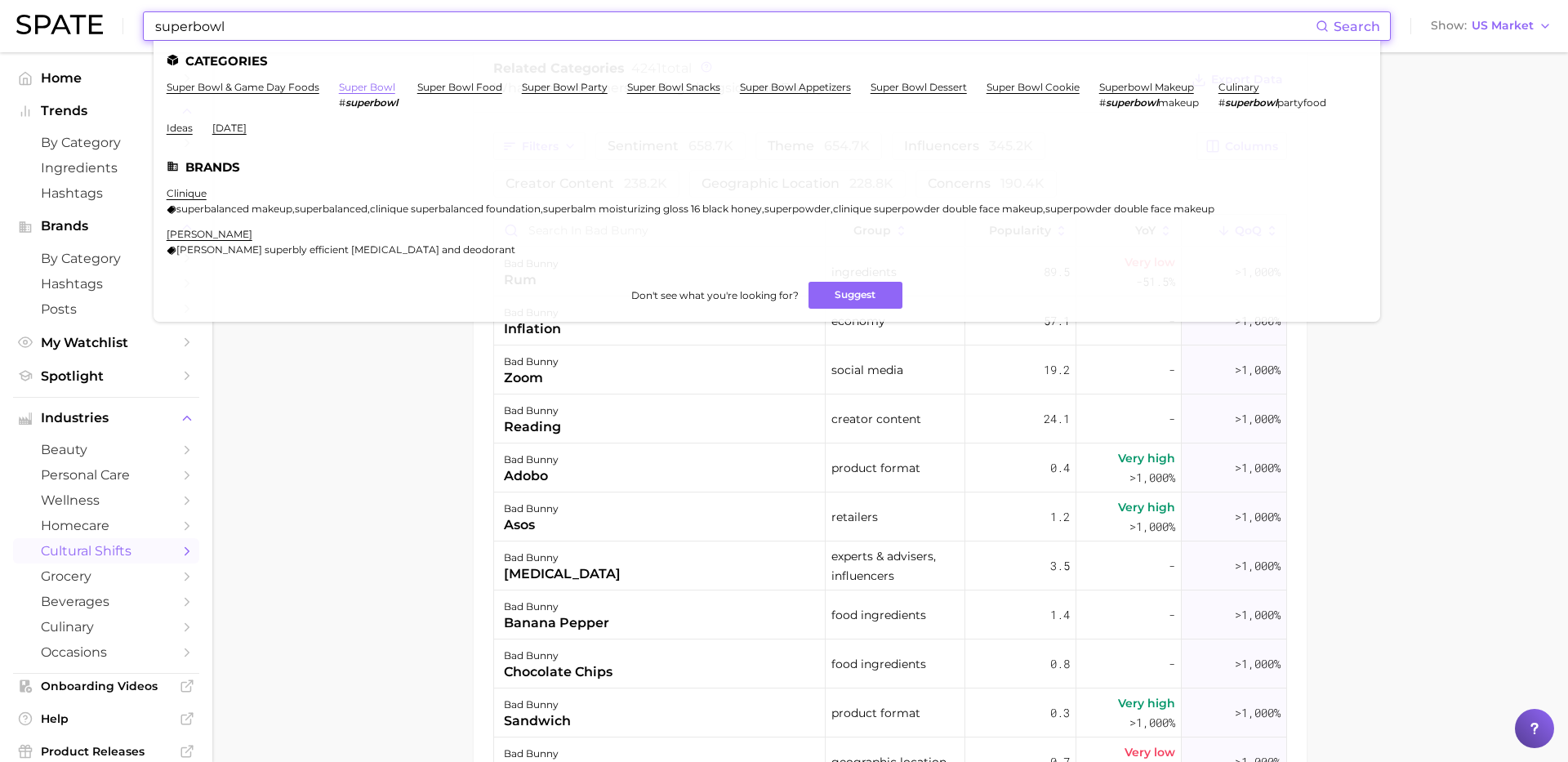
type input "superbowl"
click at [376, 87] on link "super bowl" at bounding box center [367, 87] width 56 height 13
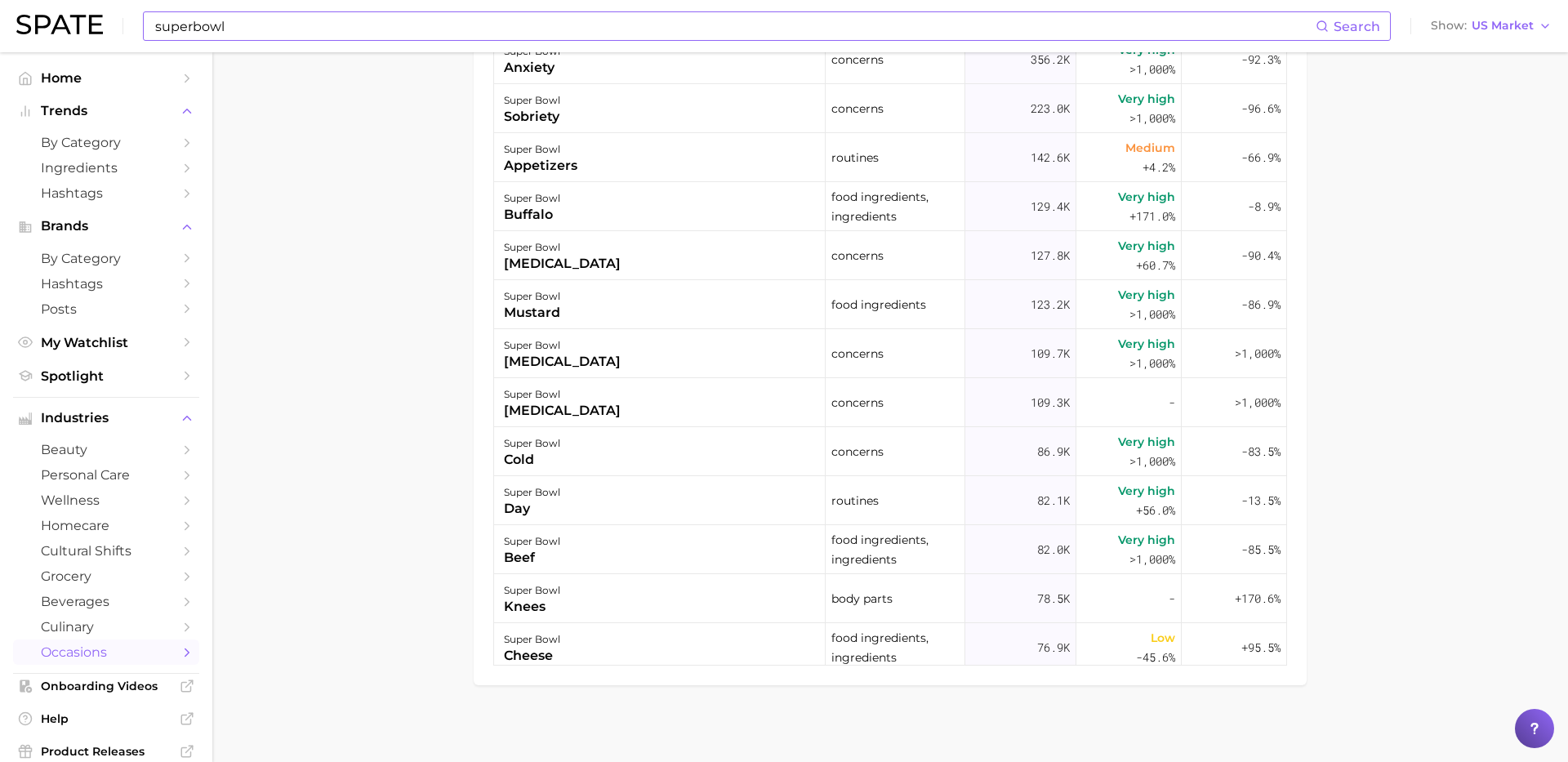
scroll to position [542, 0]
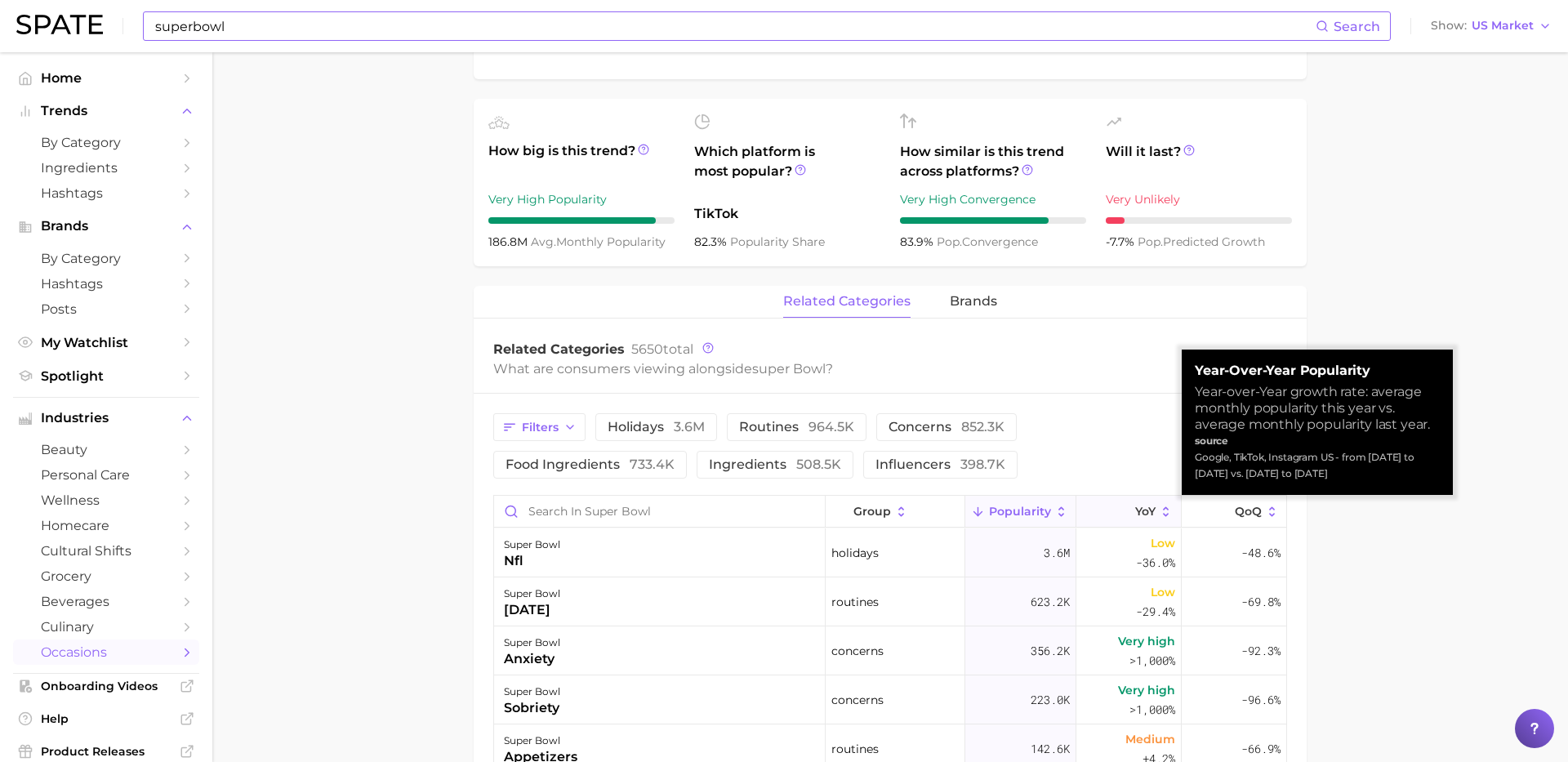
click at [1121, 511] on polyline at bounding box center [1125, 513] width 8 height 4
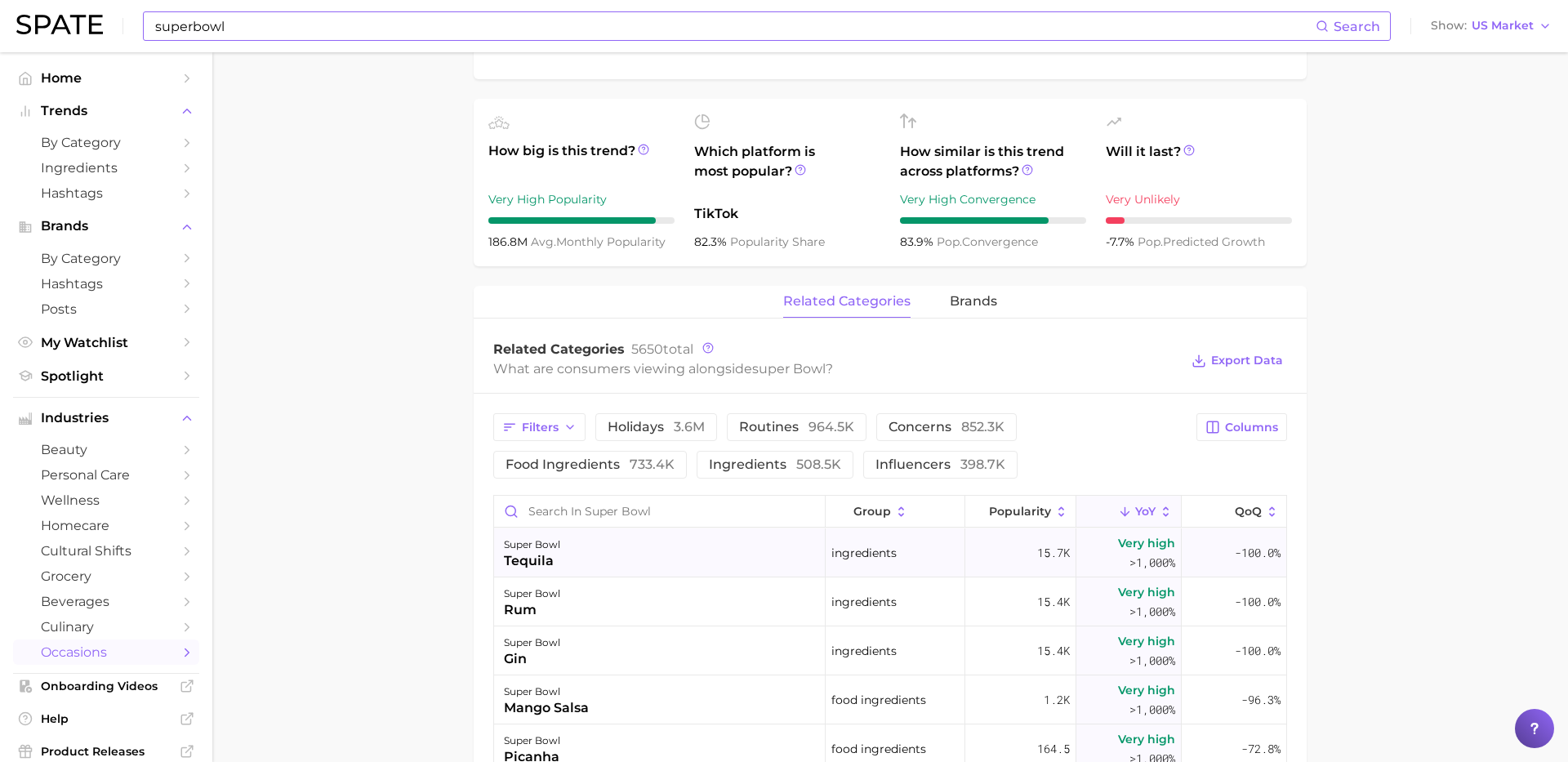
click at [1241, 530] on div "-100.0%" at bounding box center [1234, 553] width 104 height 49
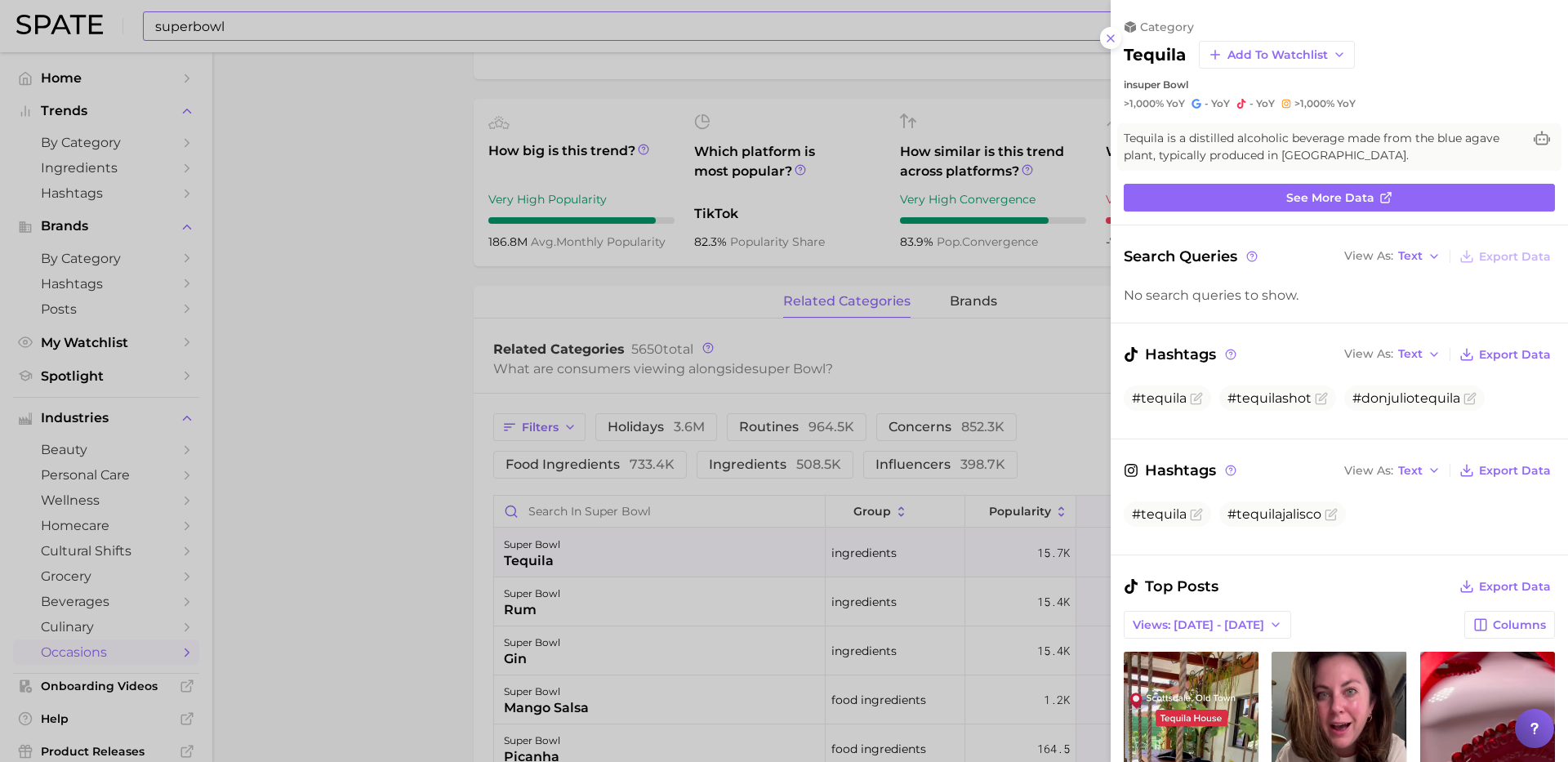
scroll to position [0, 0]
click at [473, 404] on div at bounding box center [784, 381] width 1568 height 762
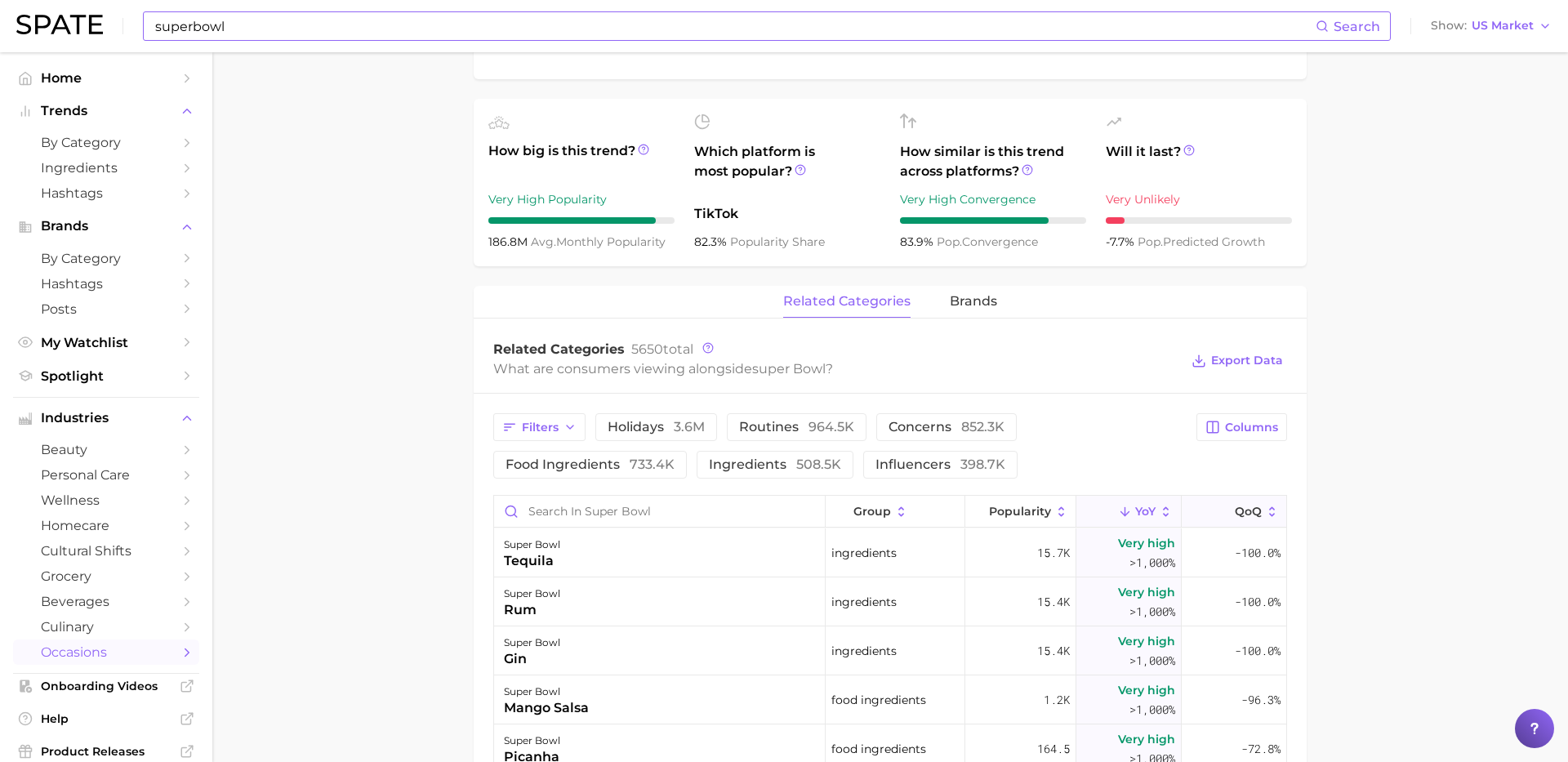
click at [1242, 505] on span "QoQ" at bounding box center [1249, 511] width 27 height 13
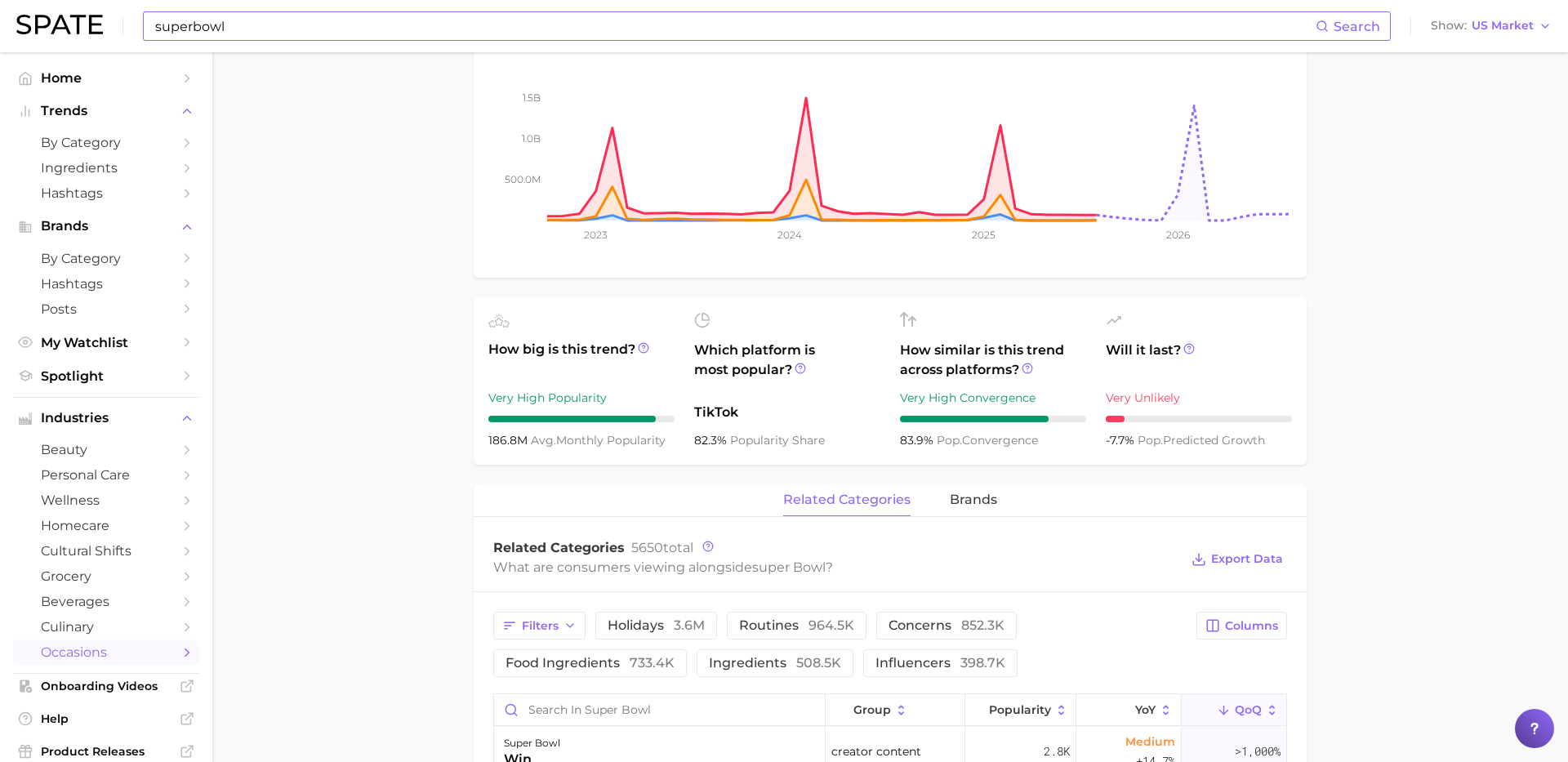
scroll to position [336, 0]
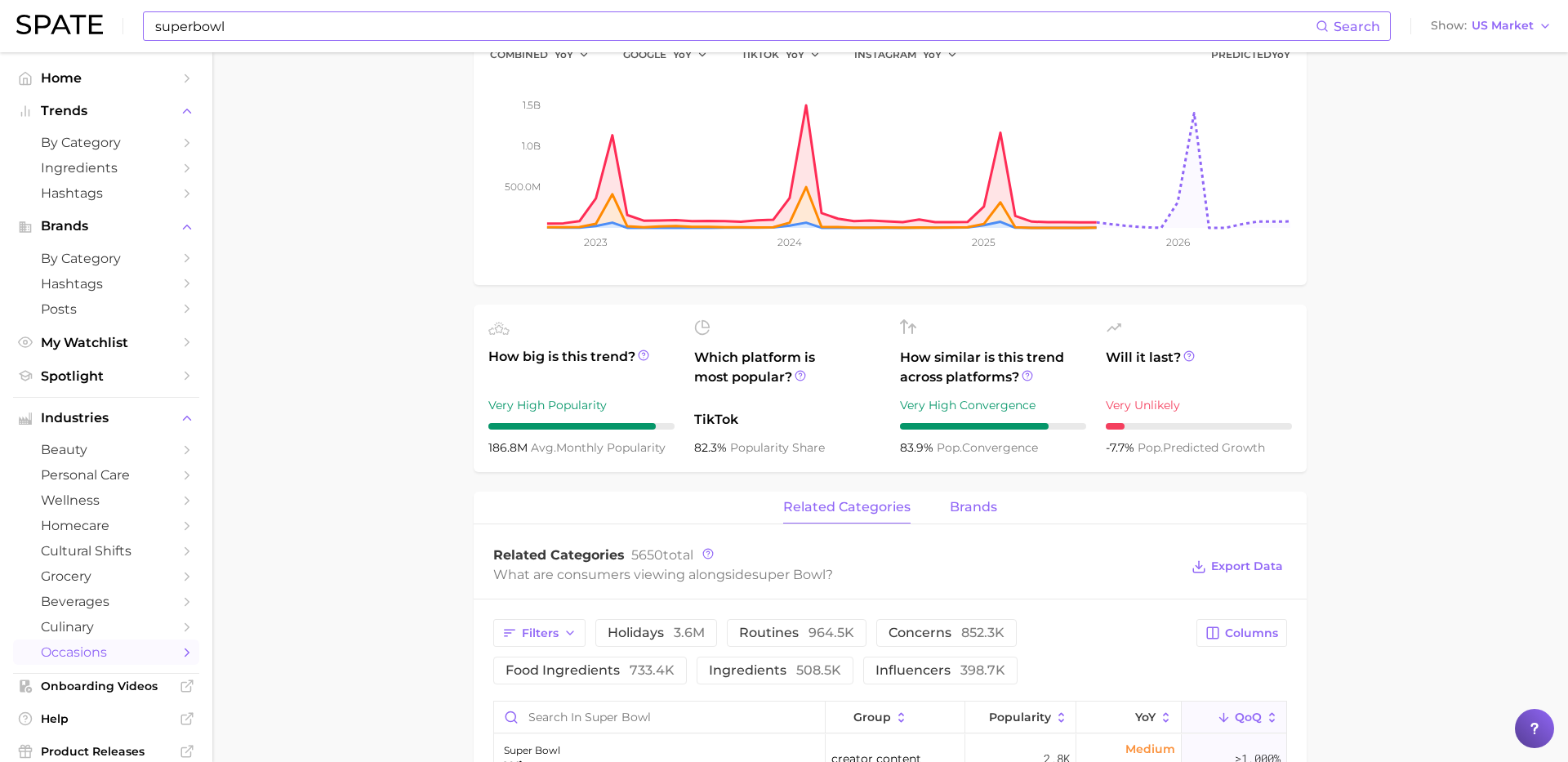
click at [987, 507] on span "brands" at bounding box center [974, 507] width 47 height 14
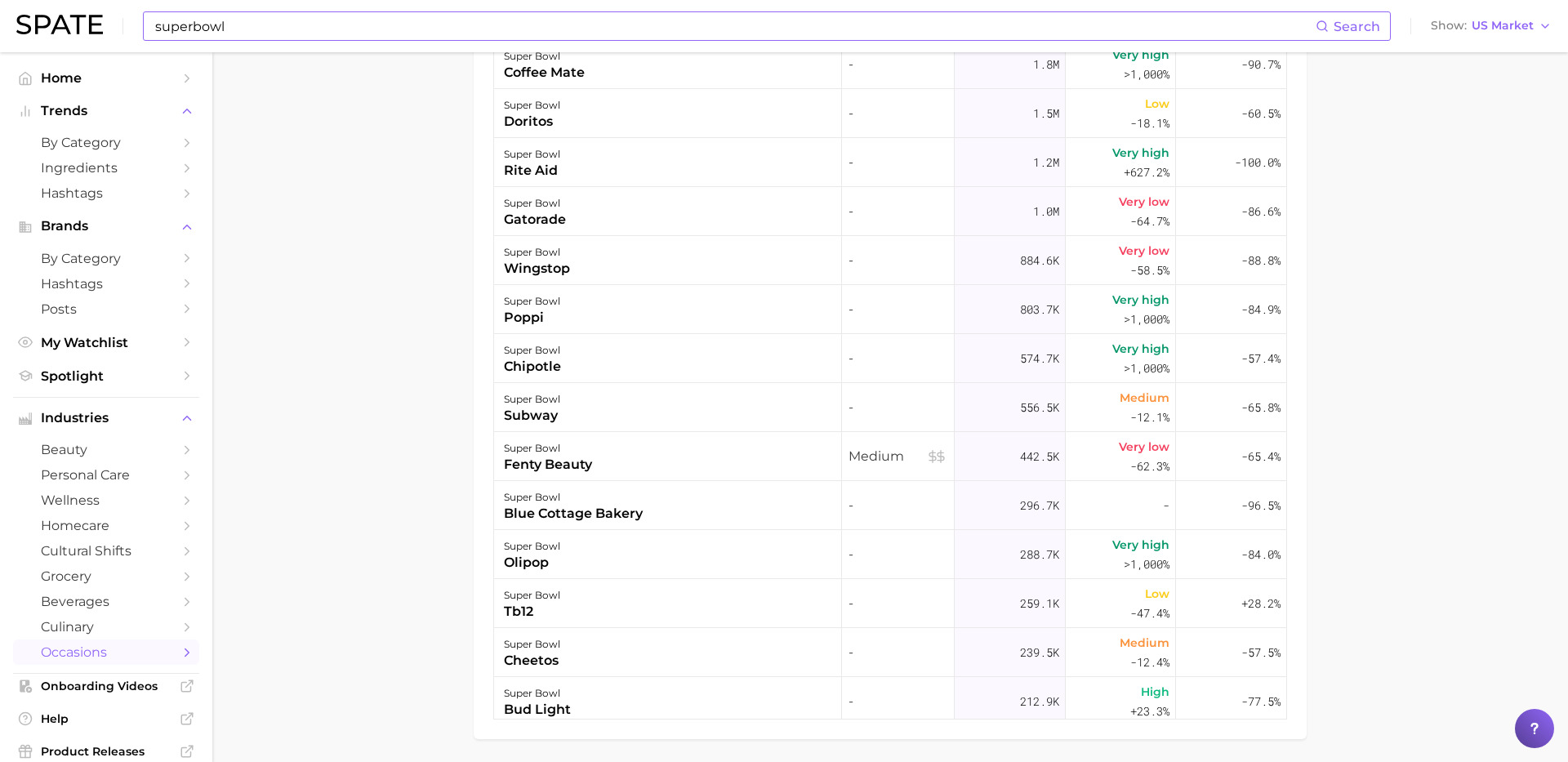
scroll to position [1045, 0]
click at [109, 558] on span "cultural shifts" at bounding box center [106, 551] width 130 height 15
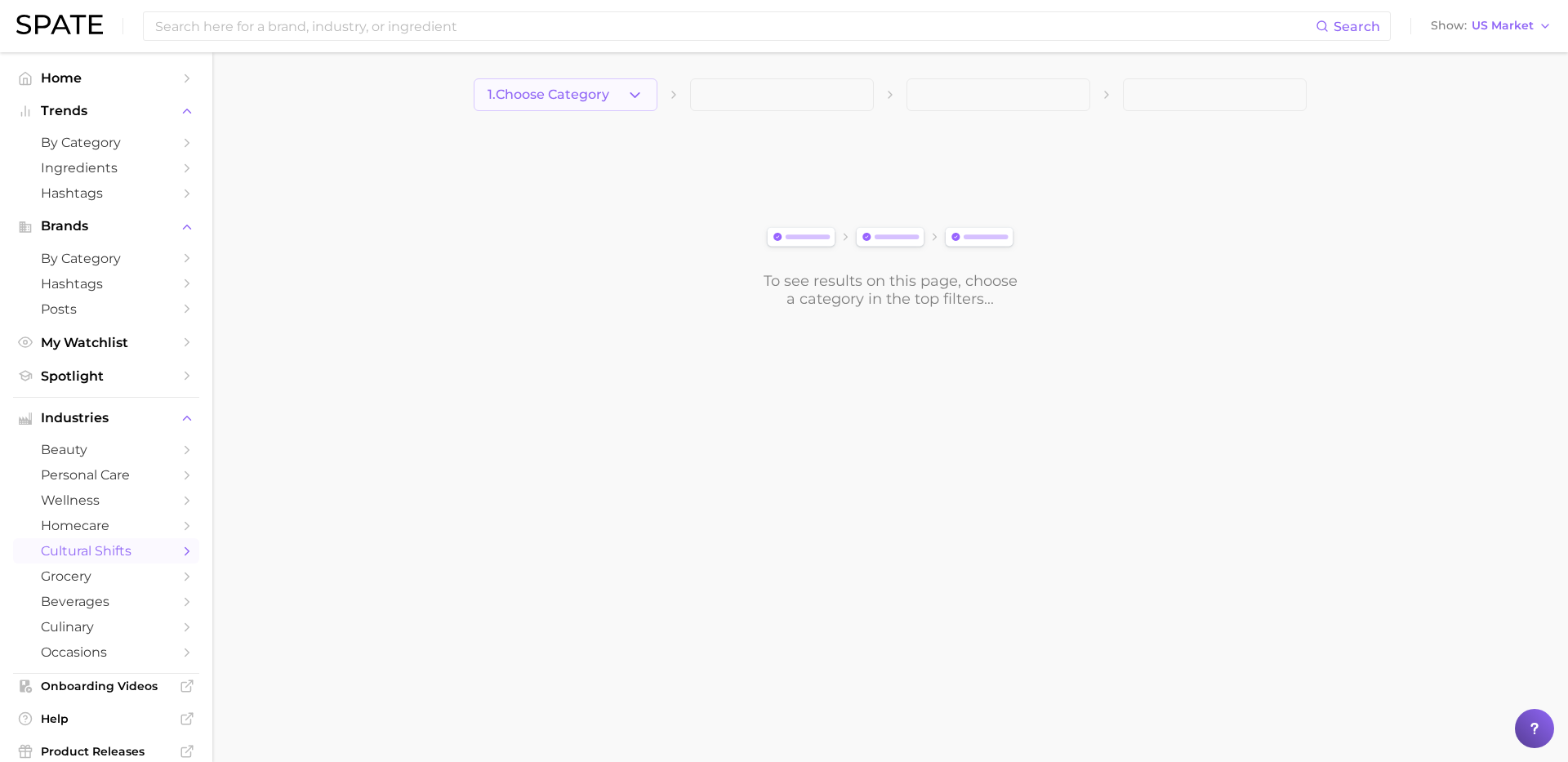
click at [605, 100] on span "1. Choose Category" at bounding box center [548, 94] width 122 height 14
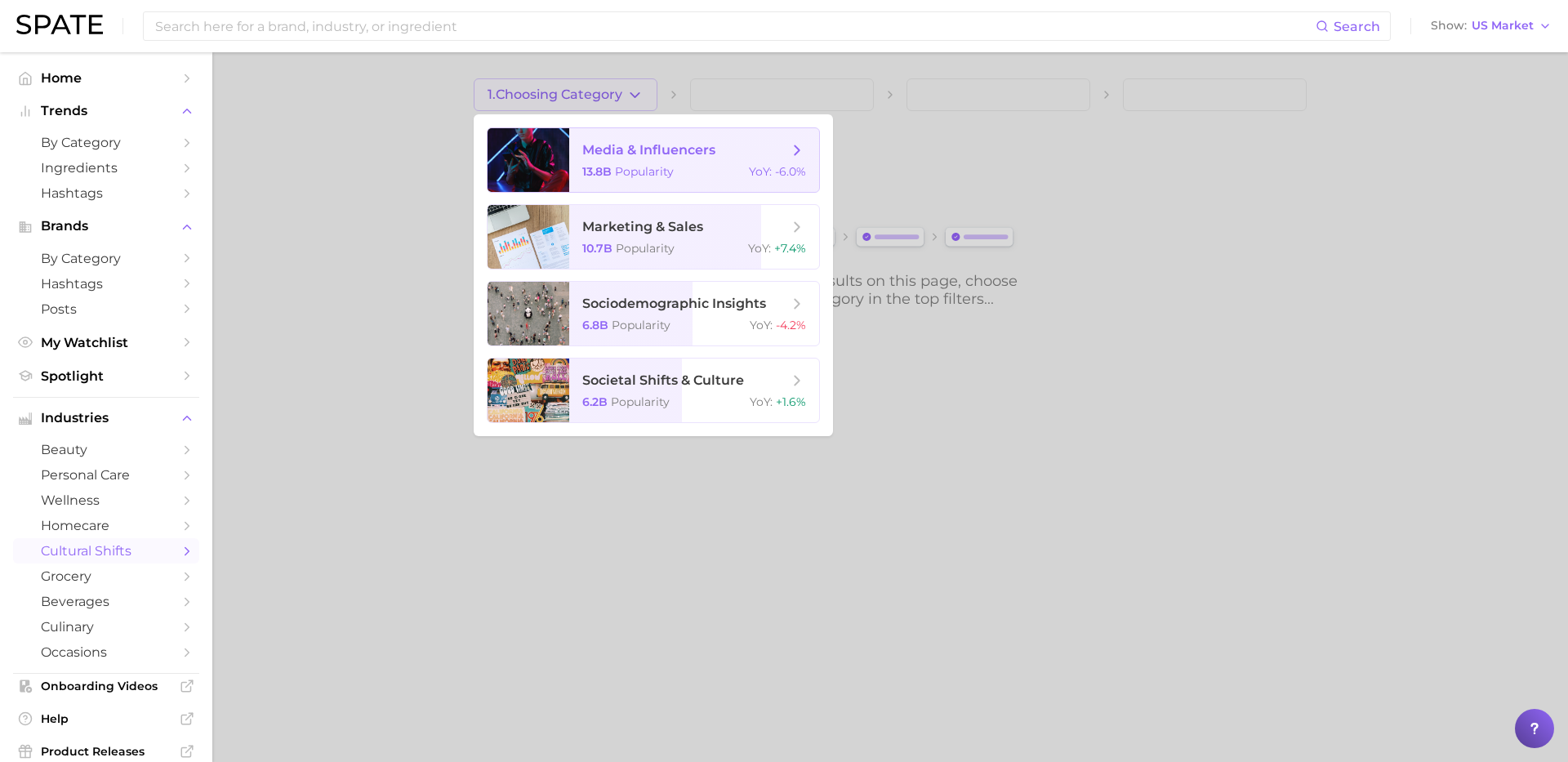
click at [578, 153] on span "media & influencers 13.8b Popularity YoY : -6.0%" at bounding box center [694, 161] width 250 height 64
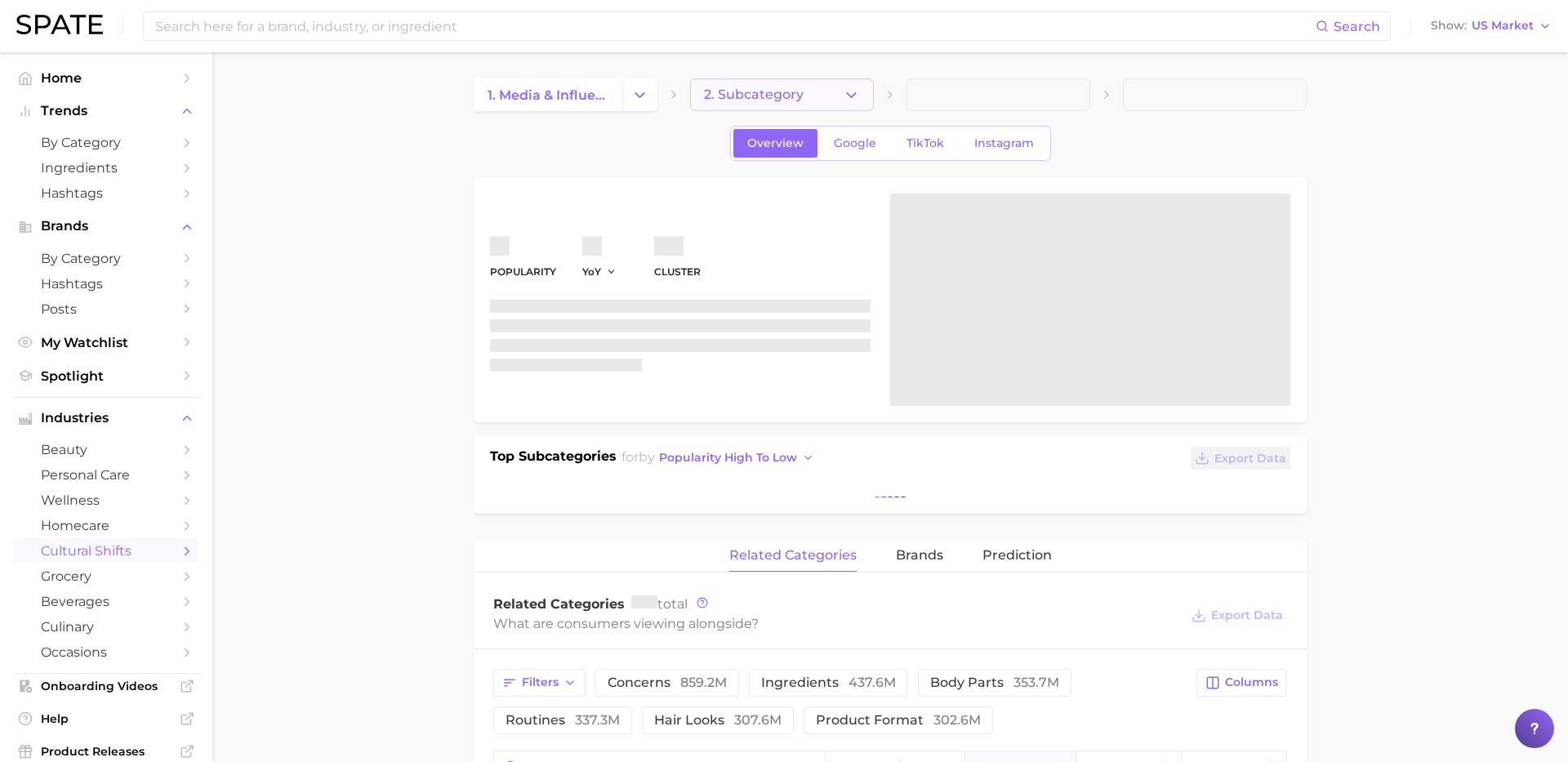
click at [815, 93] on button "2. Subcategory" at bounding box center [782, 94] width 184 height 33
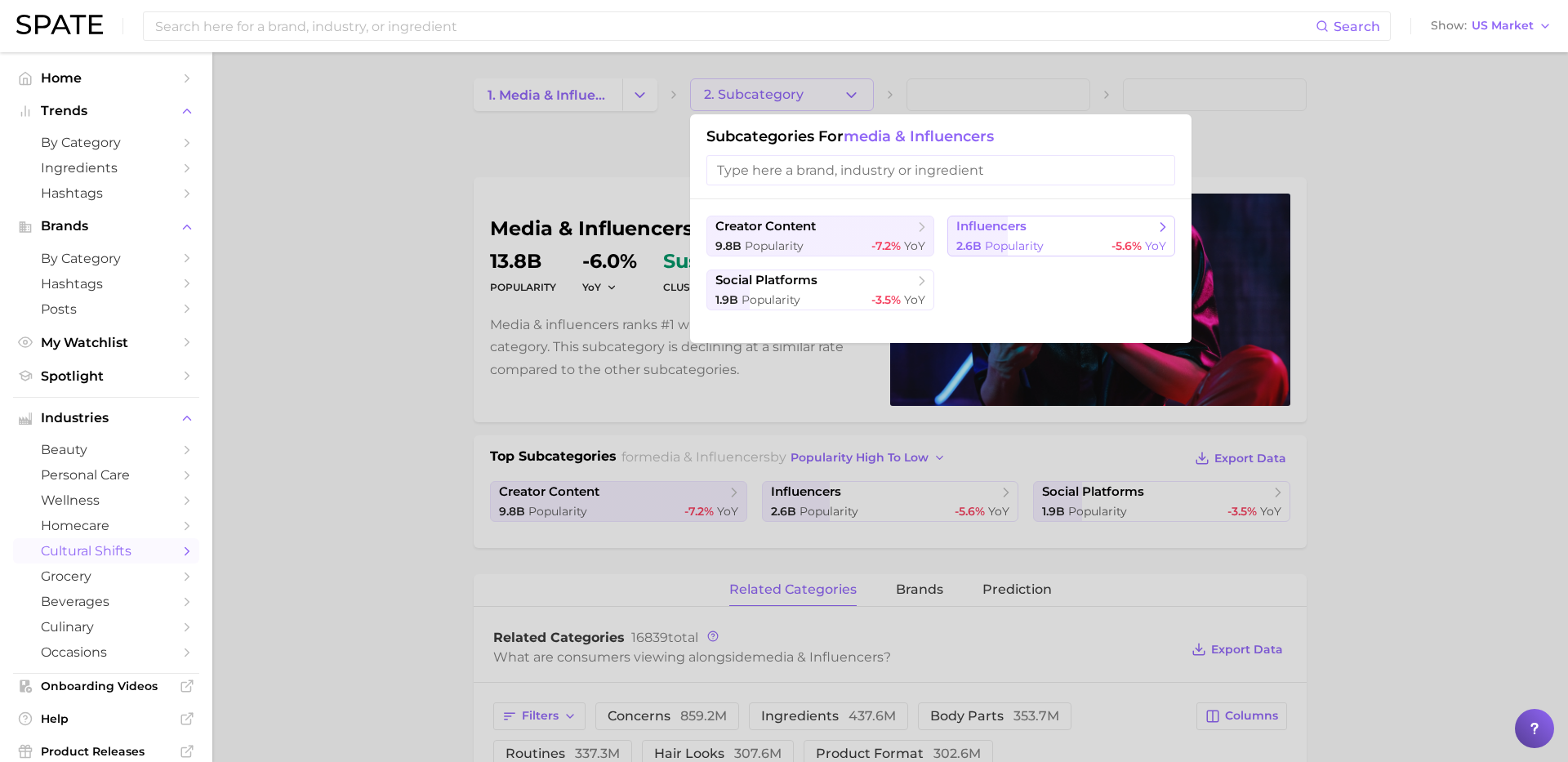
click at [1045, 227] on span "influencers" at bounding box center [1056, 226] width 198 height 16
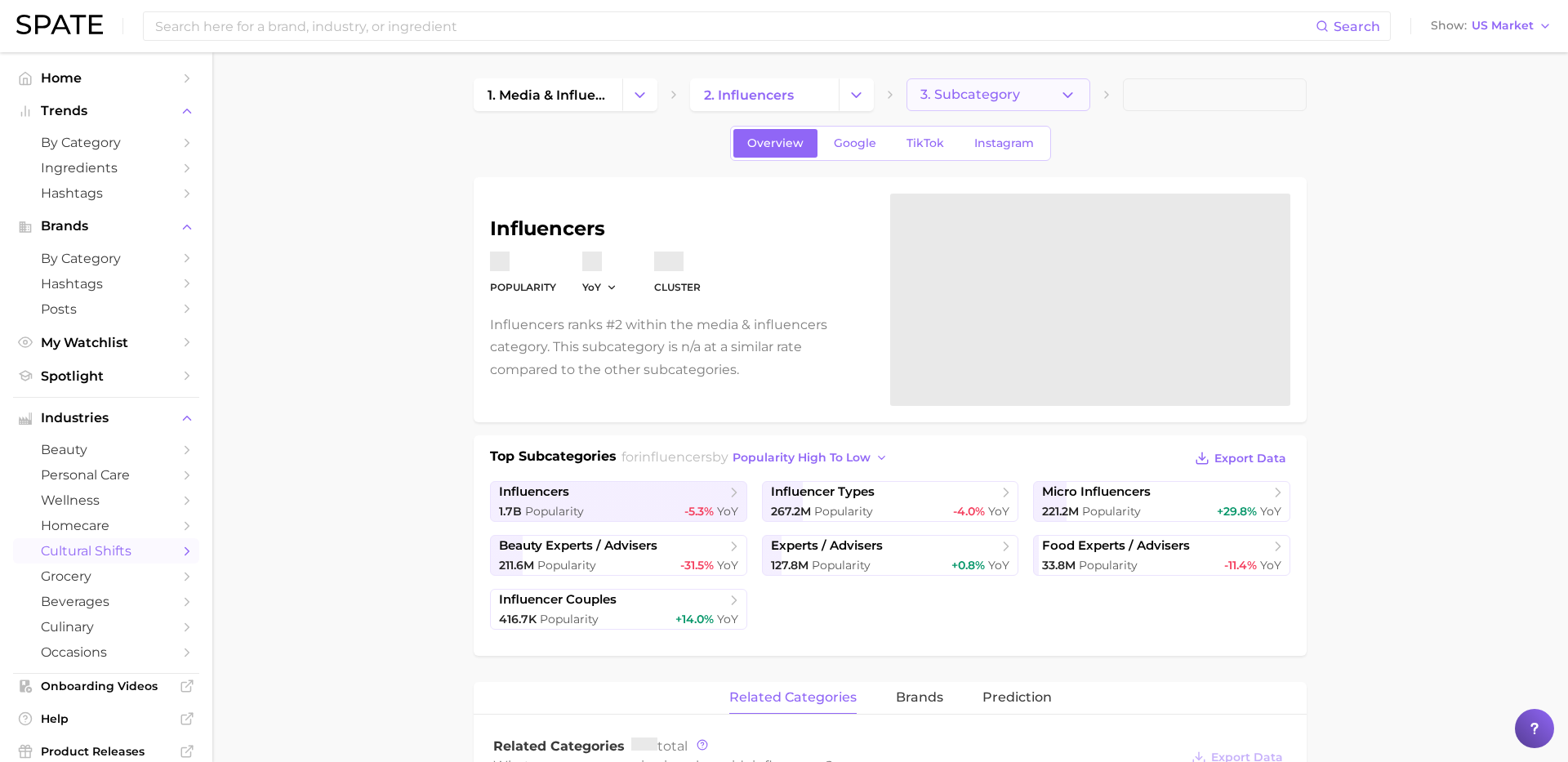
click at [979, 84] on button "3. Subcategory" at bounding box center [998, 94] width 184 height 33
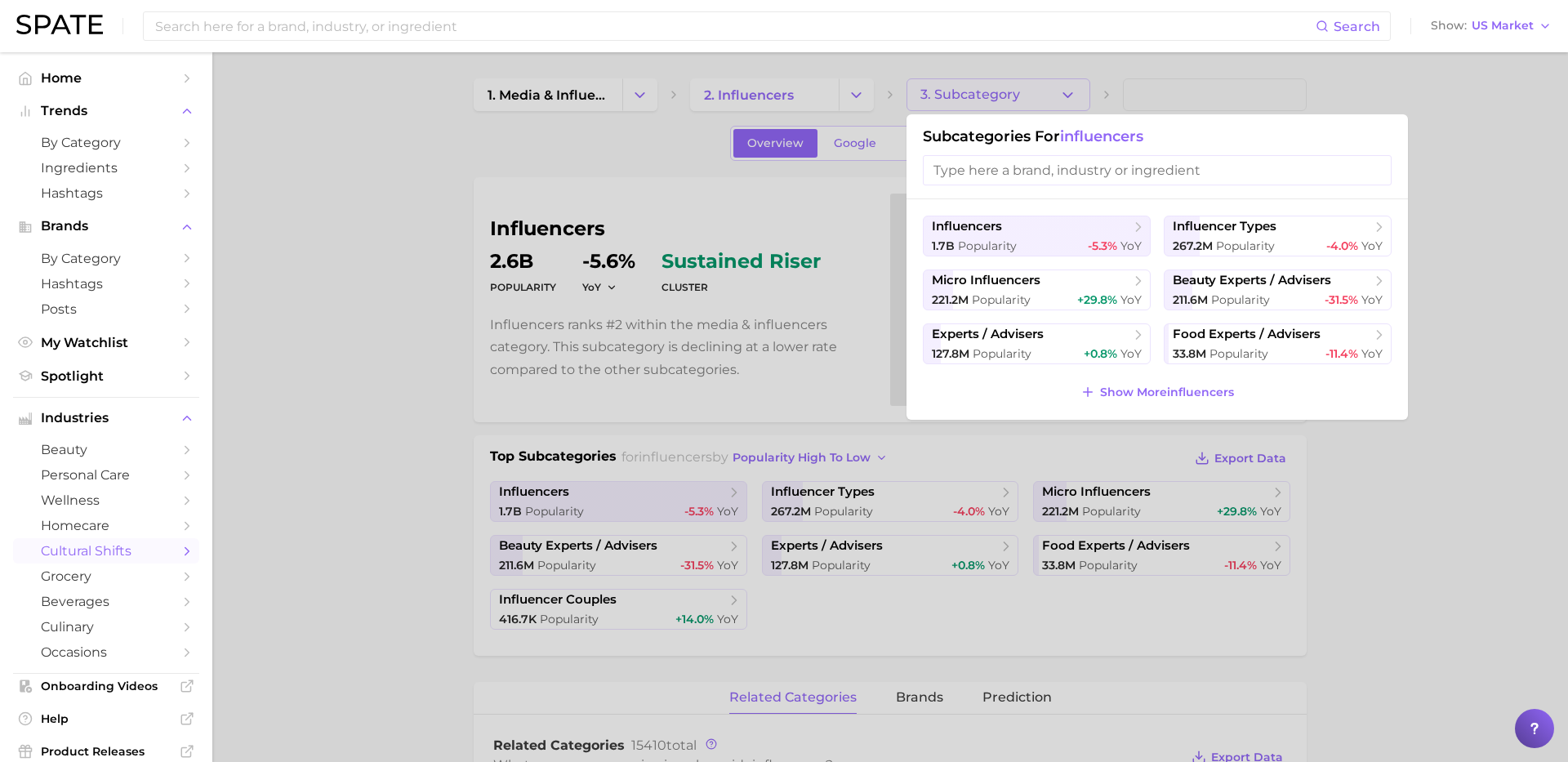
click at [1428, 220] on div at bounding box center [784, 381] width 1568 height 762
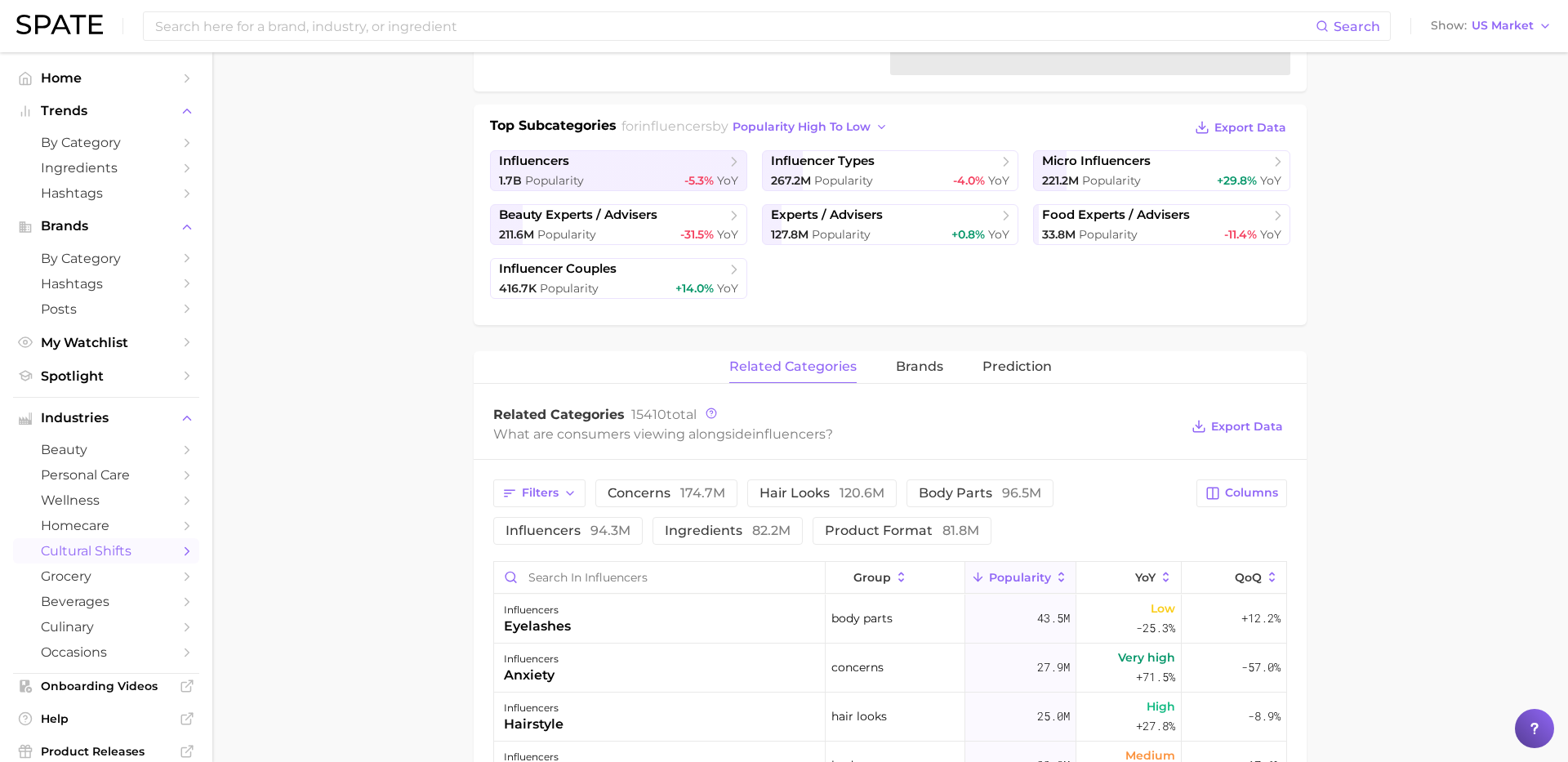
scroll to position [373, 0]
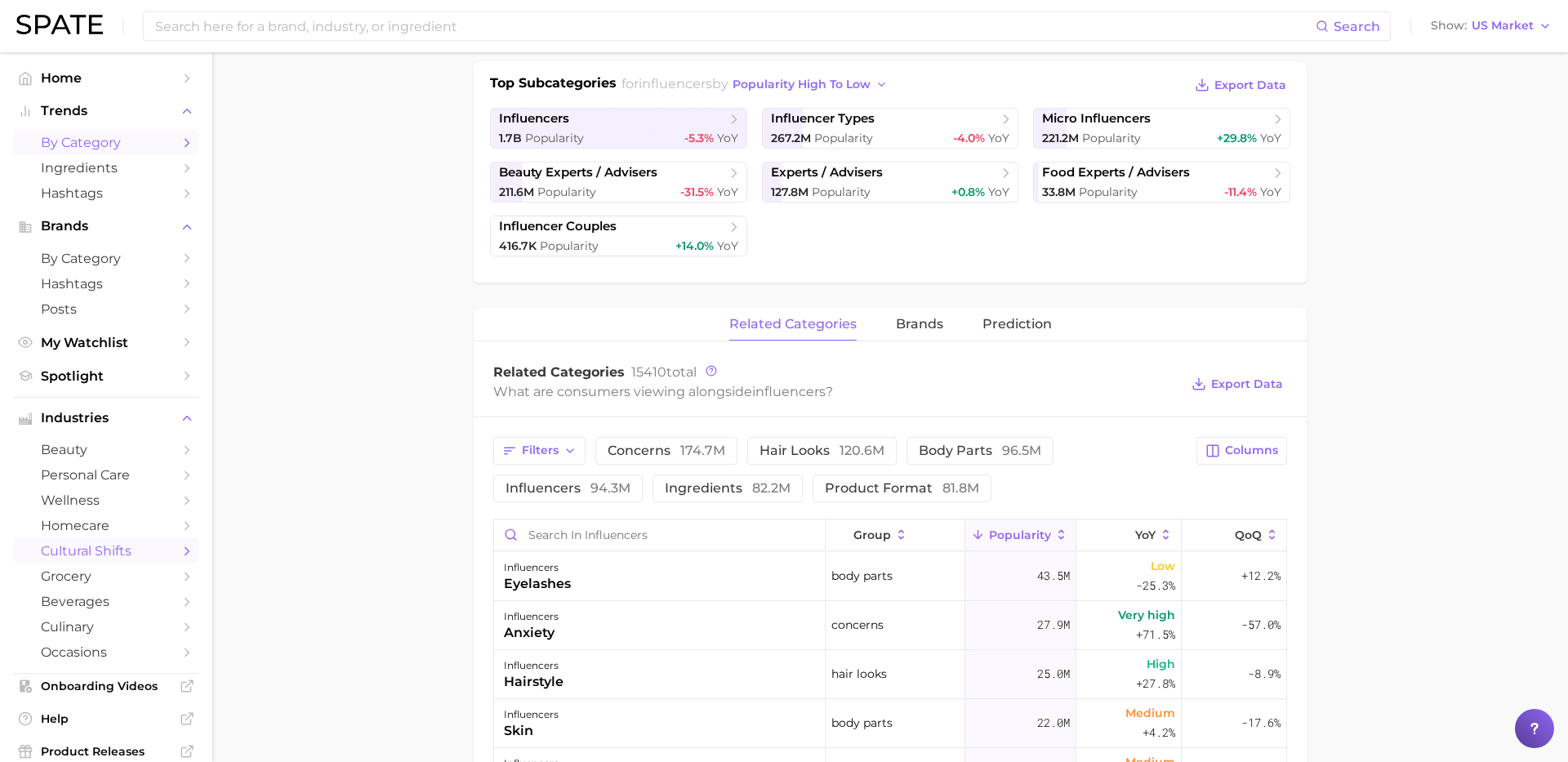
click at [82, 140] on span "by Category" at bounding box center [106, 142] width 130 height 15
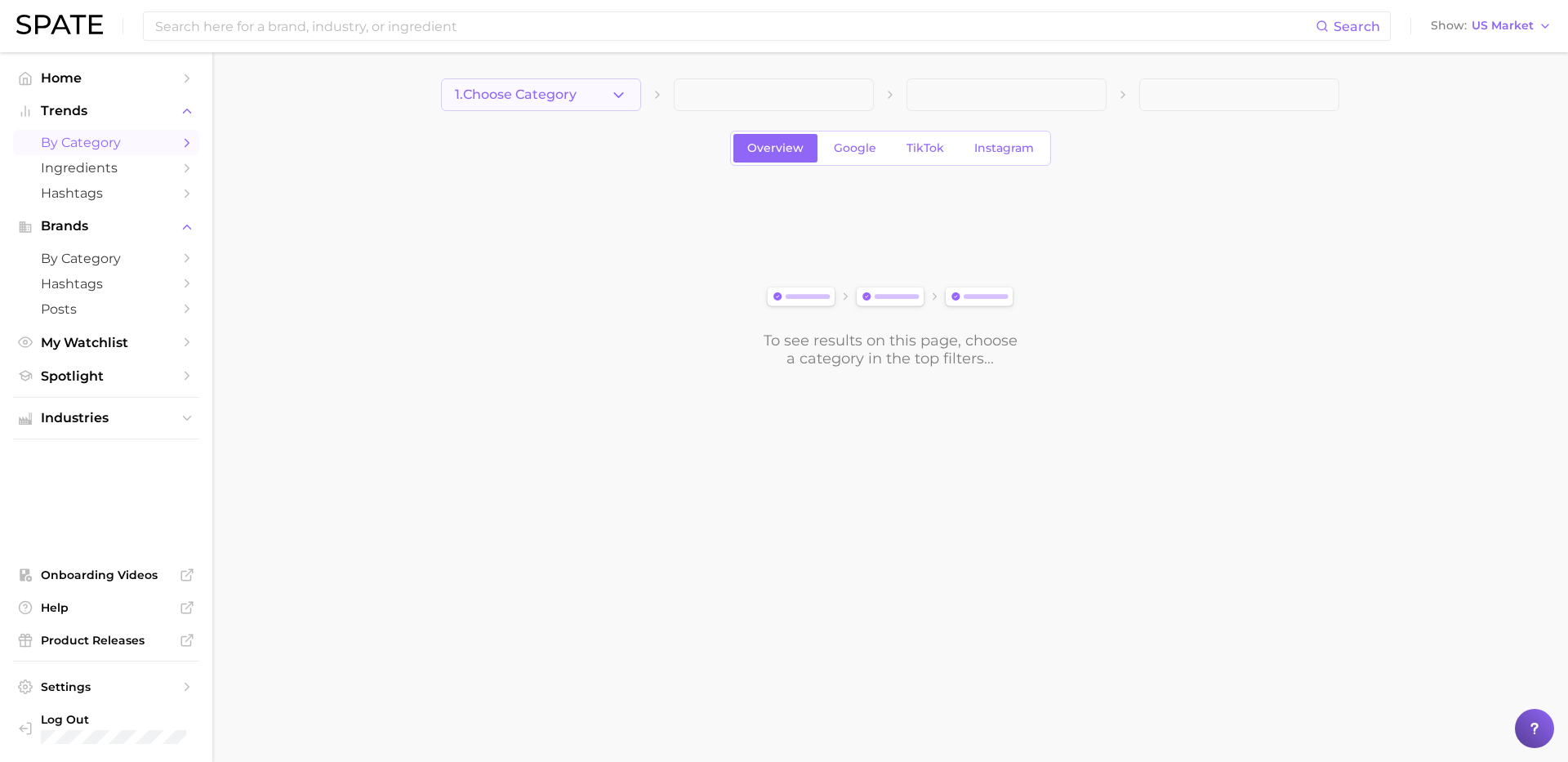
click at [525, 97] on span "1. Choose Category" at bounding box center [515, 94] width 122 height 14
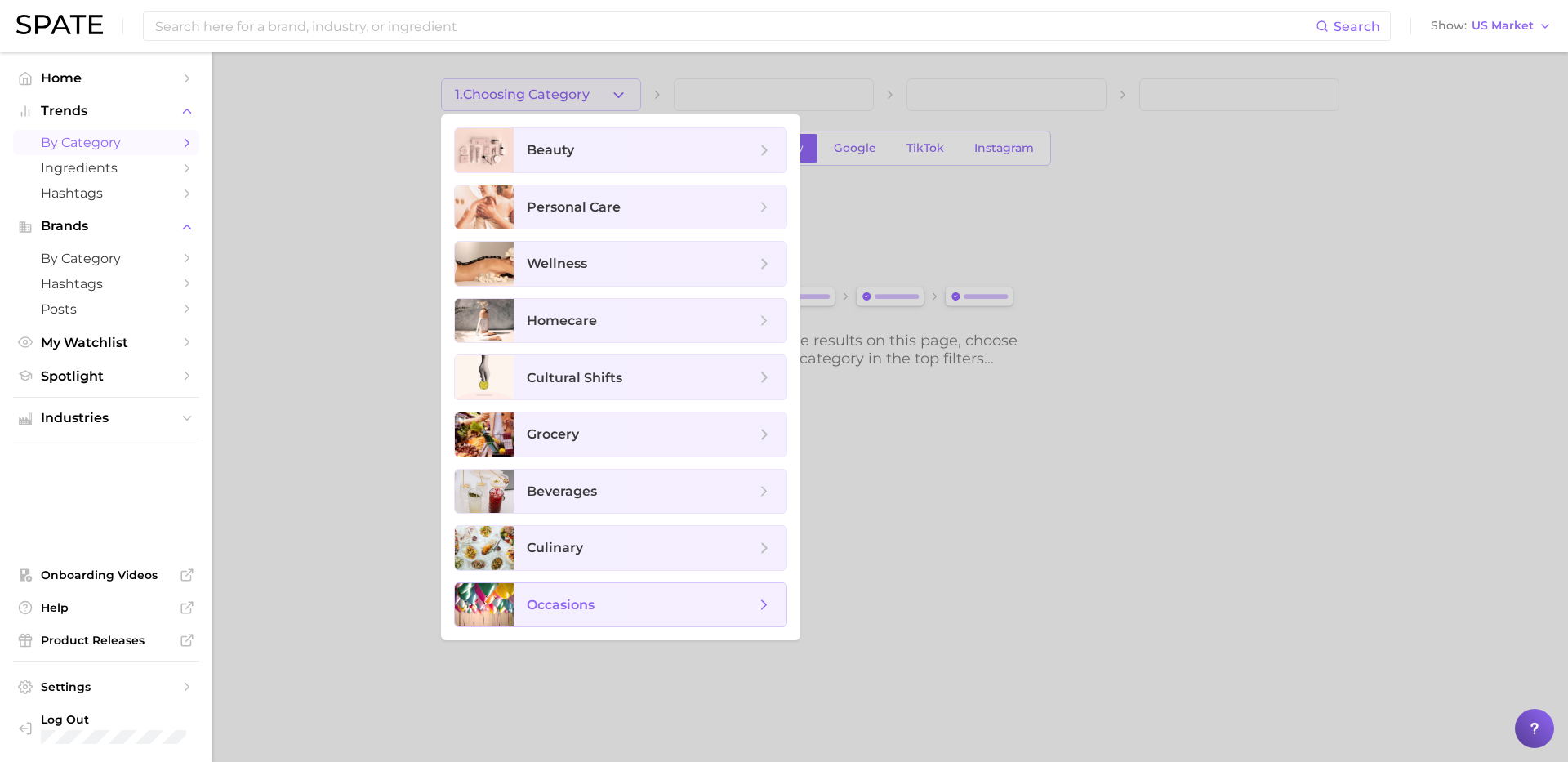
click at [546, 597] on span "occasions" at bounding box center [561, 605] width 68 height 15
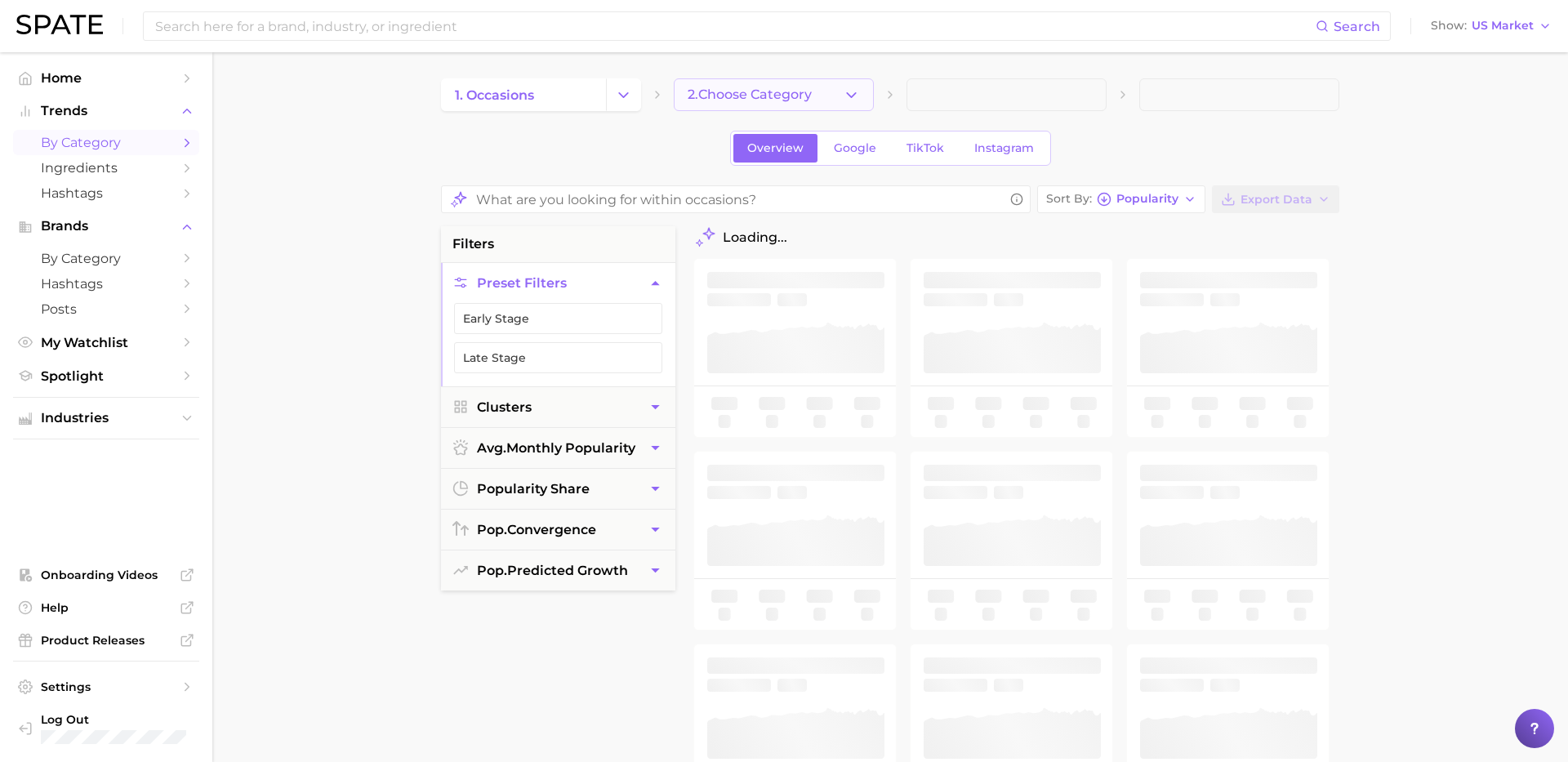
click at [772, 87] on span "2. Choose Category" at bounding box center [750, 94] width 124 height 14
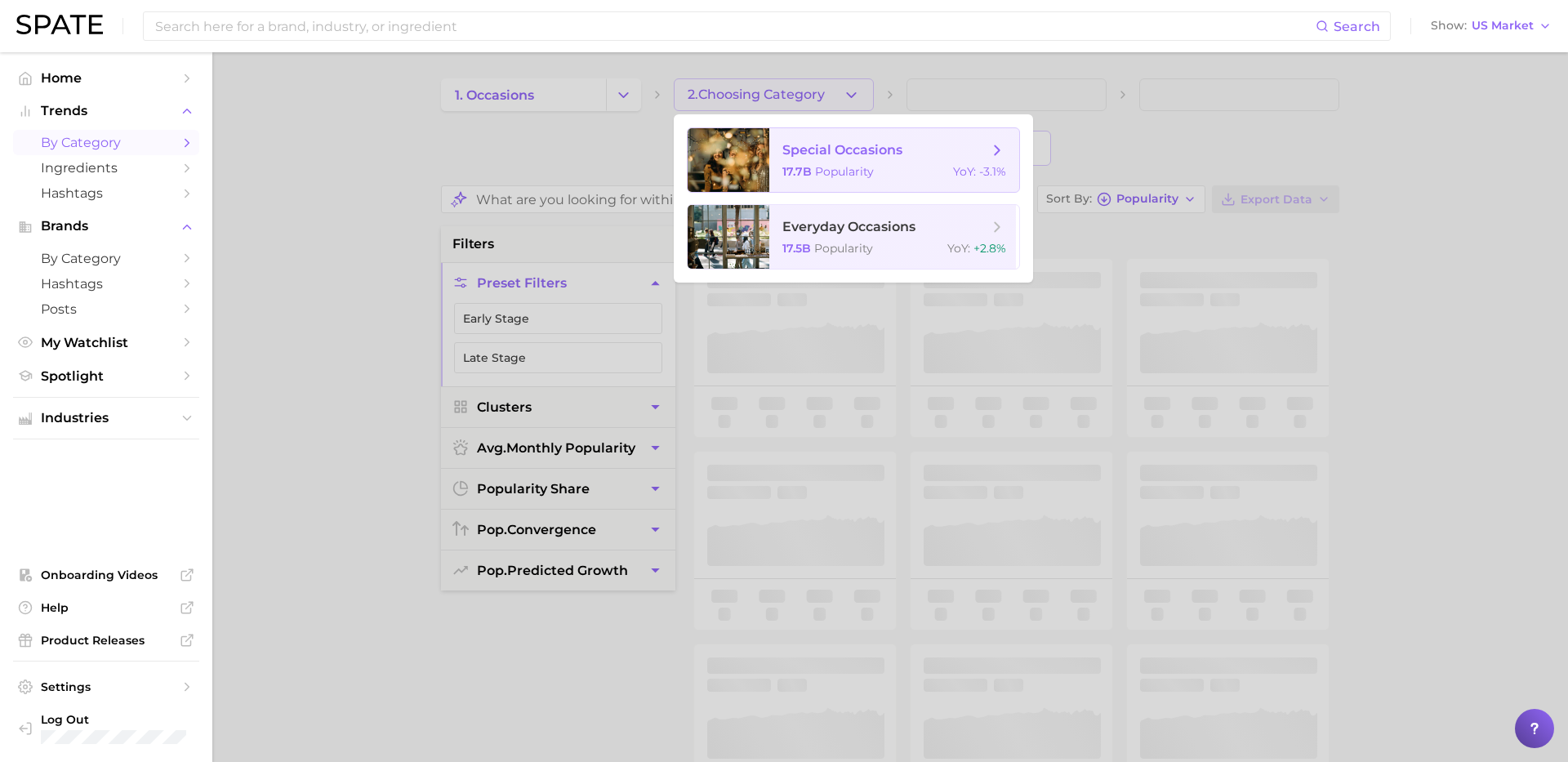
click at [749, 168] on div at bounding box center [728, 161] width 82 height 64
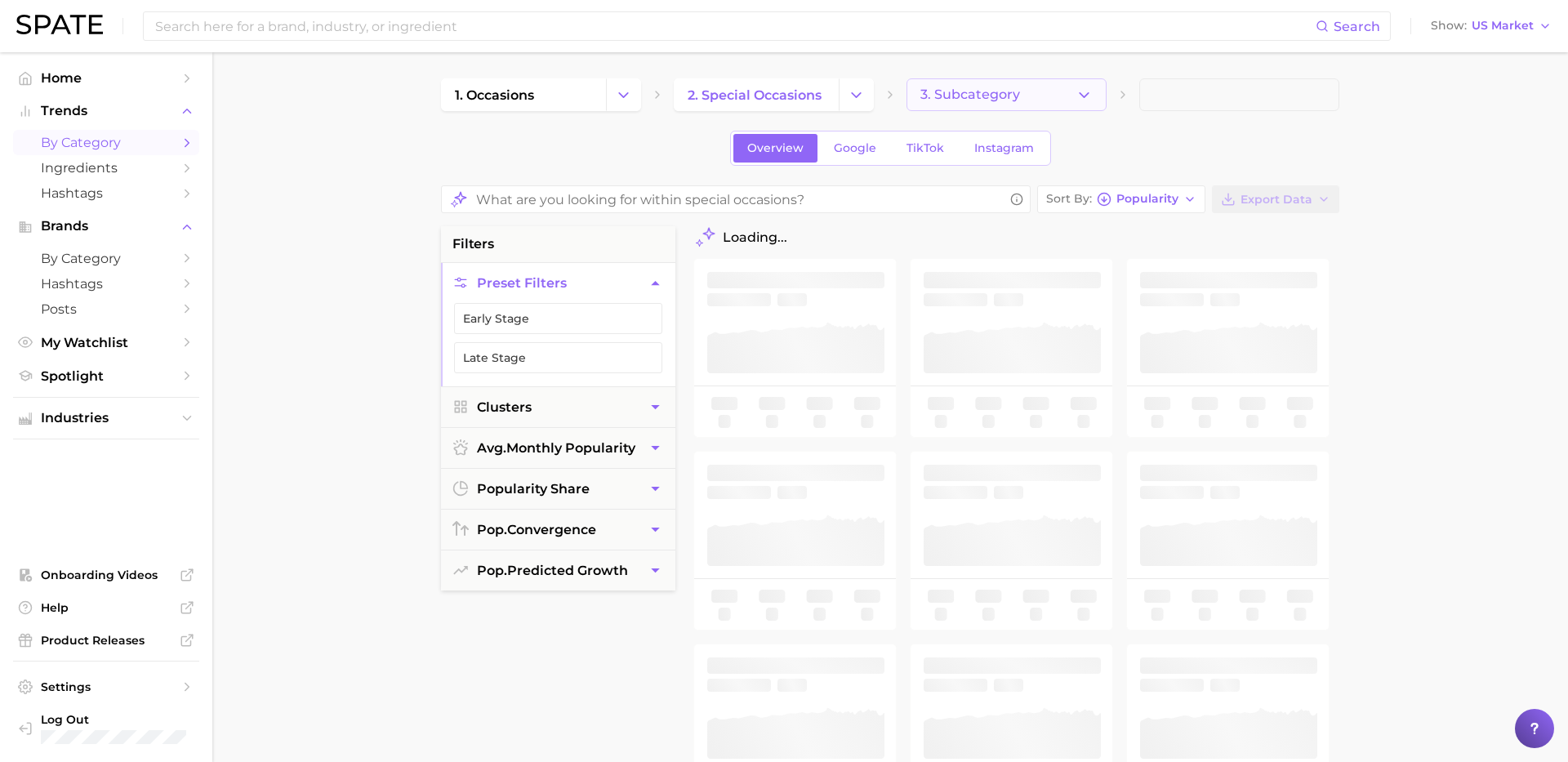
click at [1012, 92] on span "3. Subcategory" at bounding box center [970, 94] width 100 height 14
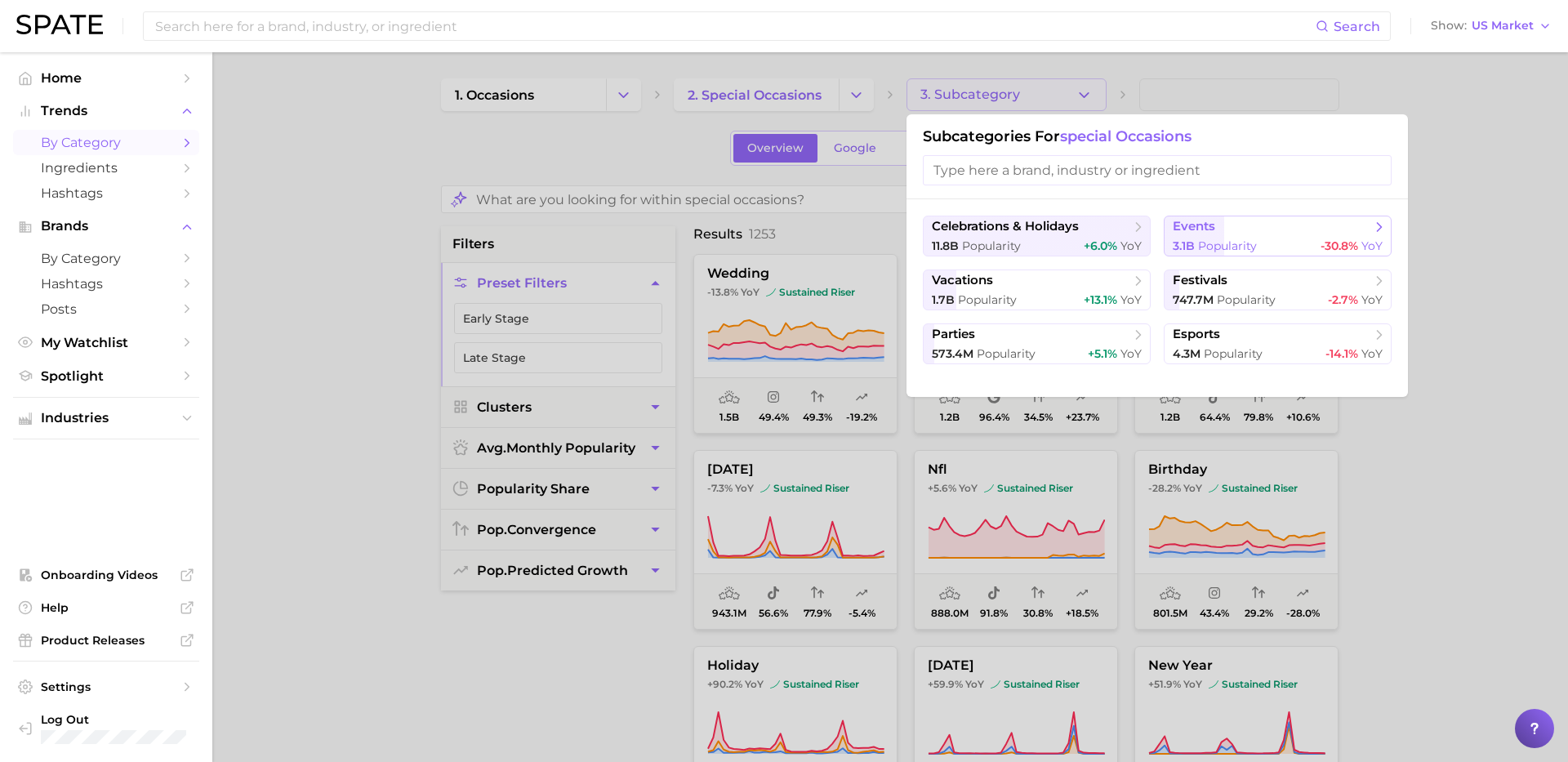
click at [1351, 235] on button "events 3.1b Popularity -30.8% YoY" at bounding box center [1277, 235] width 228 height 41
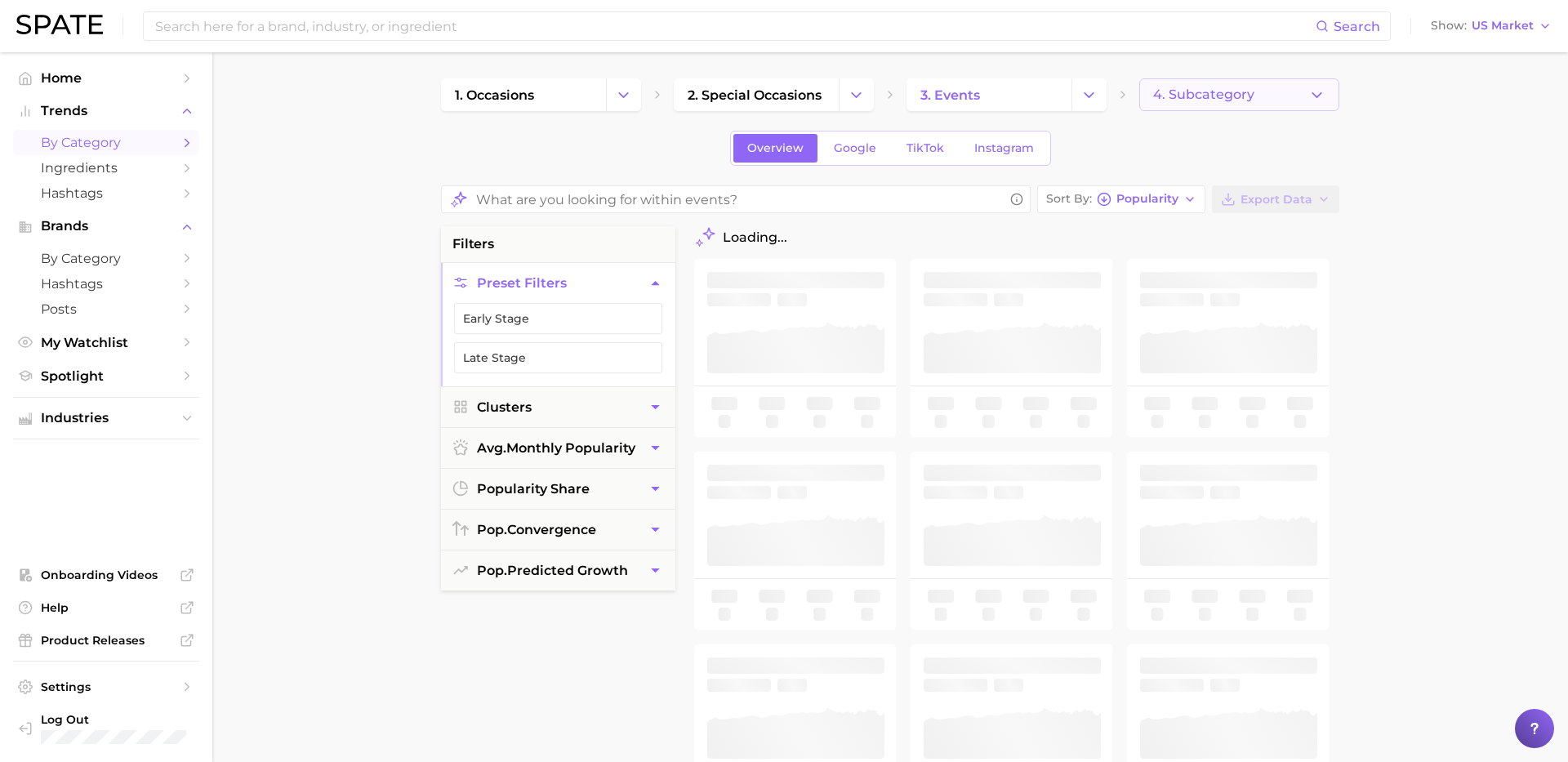
click at [1308, 85] on button "4. Subcategory" at bounding box center [1239, 94] width 200 height 33
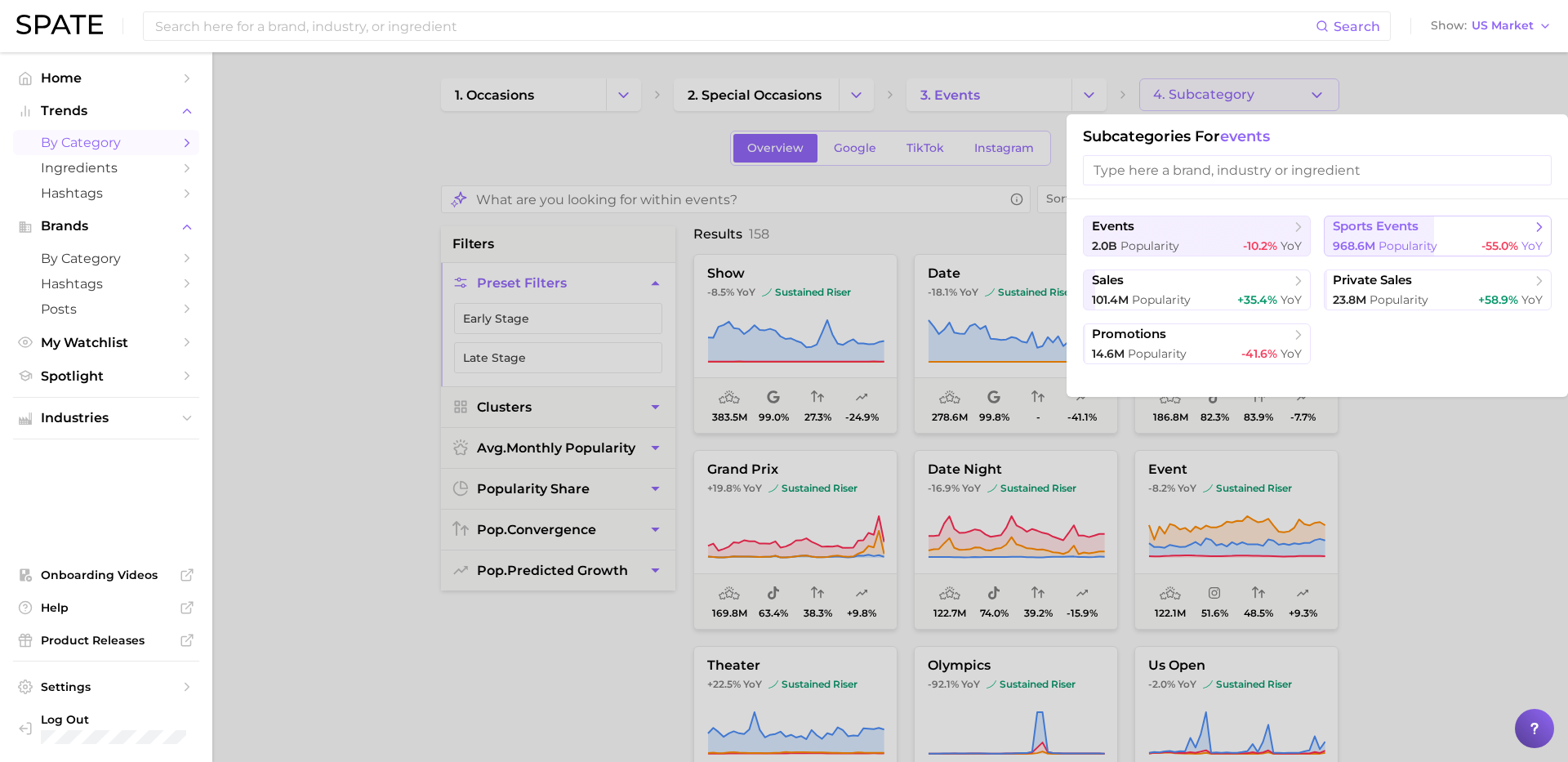
click at [1352, 235] on button "sports events 968.6m Popularity -55.0% YoY" at bounding box center [1438, 235] width 228 height 41
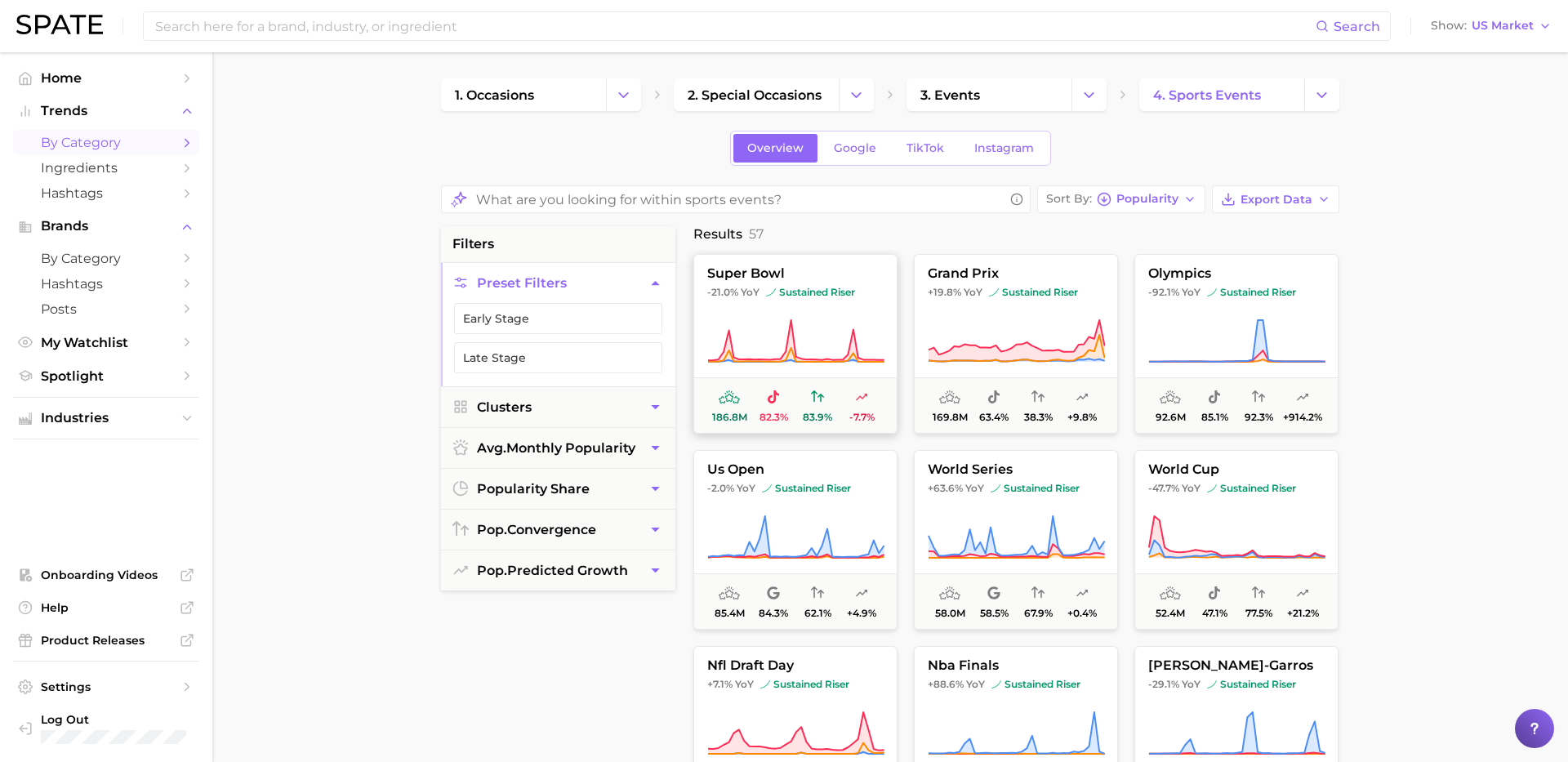
click at [861, 297] on span "-21.0% [PERSON_NAME] sustained riser" at bounding box center [795, 293] width 203 height 13
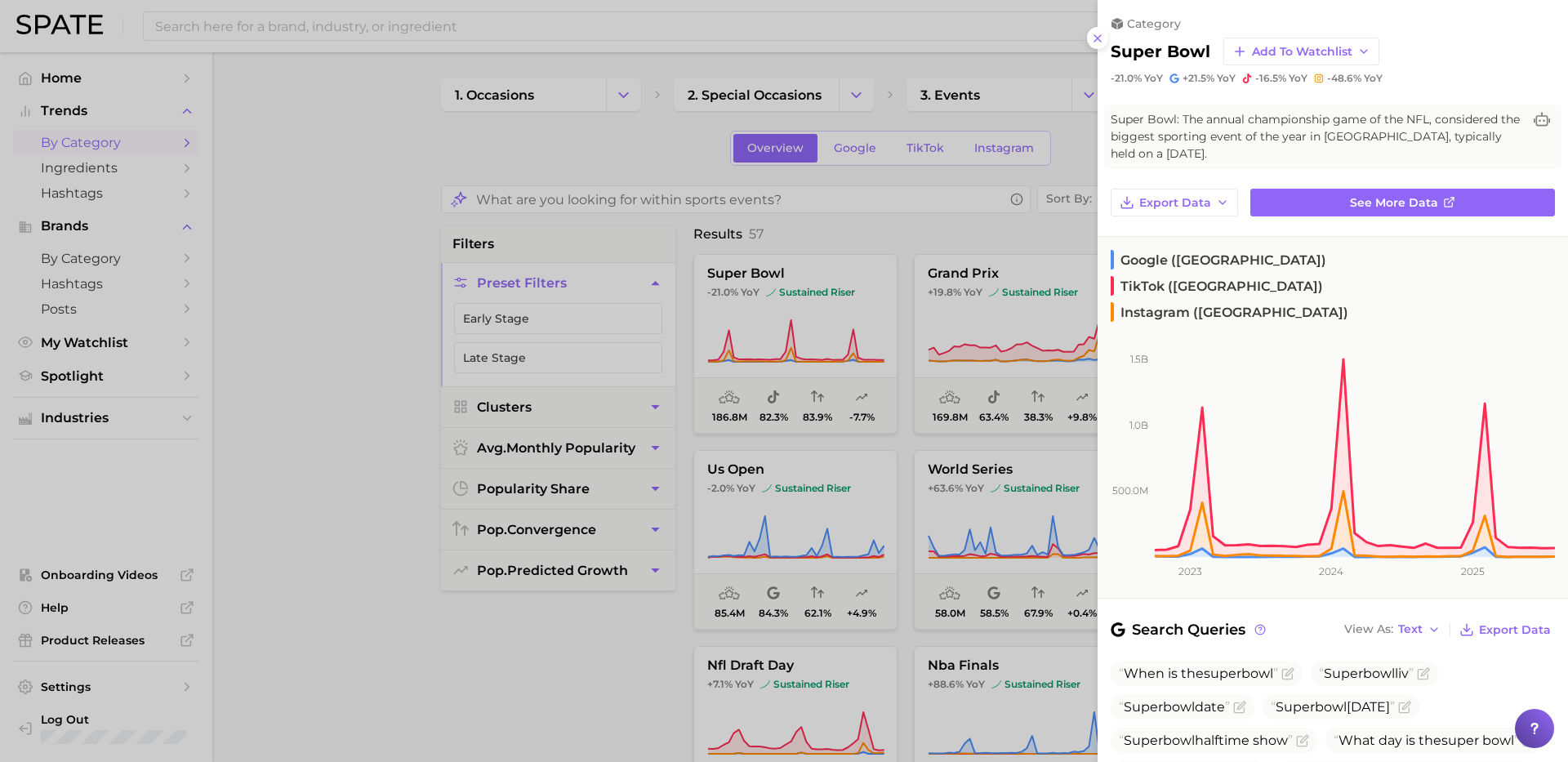
click at [1337, 302] on span "Instagram ([GEOGRAPHIC_DATA])" at bounding box center [1229, 311] width 238 height 19
click at [1262, 276] on span "TikTok ([GEOGRAPHIC_DATA])" at bounding box center [1217, 285] width 213 height 19
click at [681, 137] on div at bounding box center [784, 381] width 1568 height 762
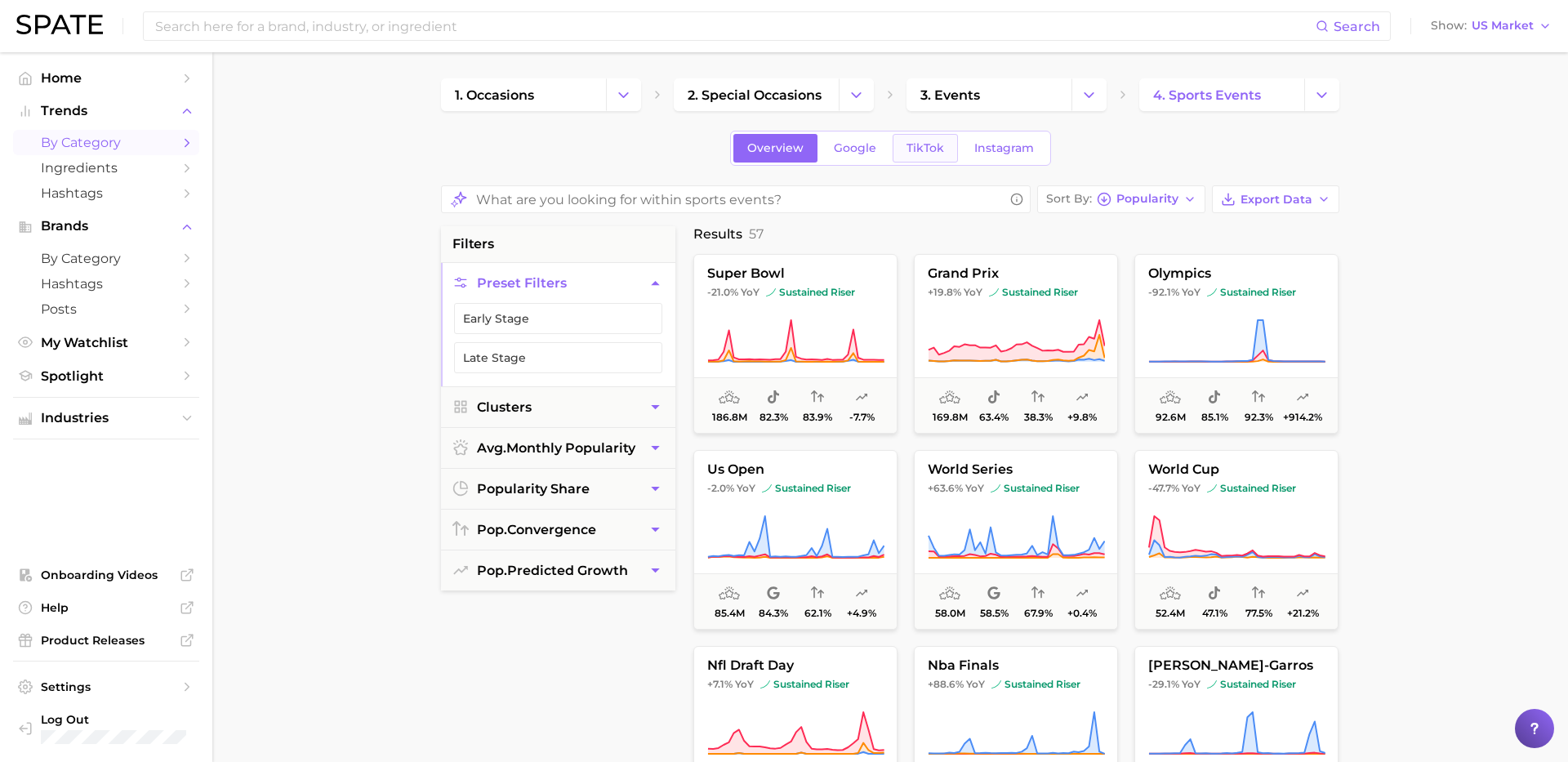
click at [920, 153] on span "TikTok" at bounding box center [925, 148] width 38 height 14
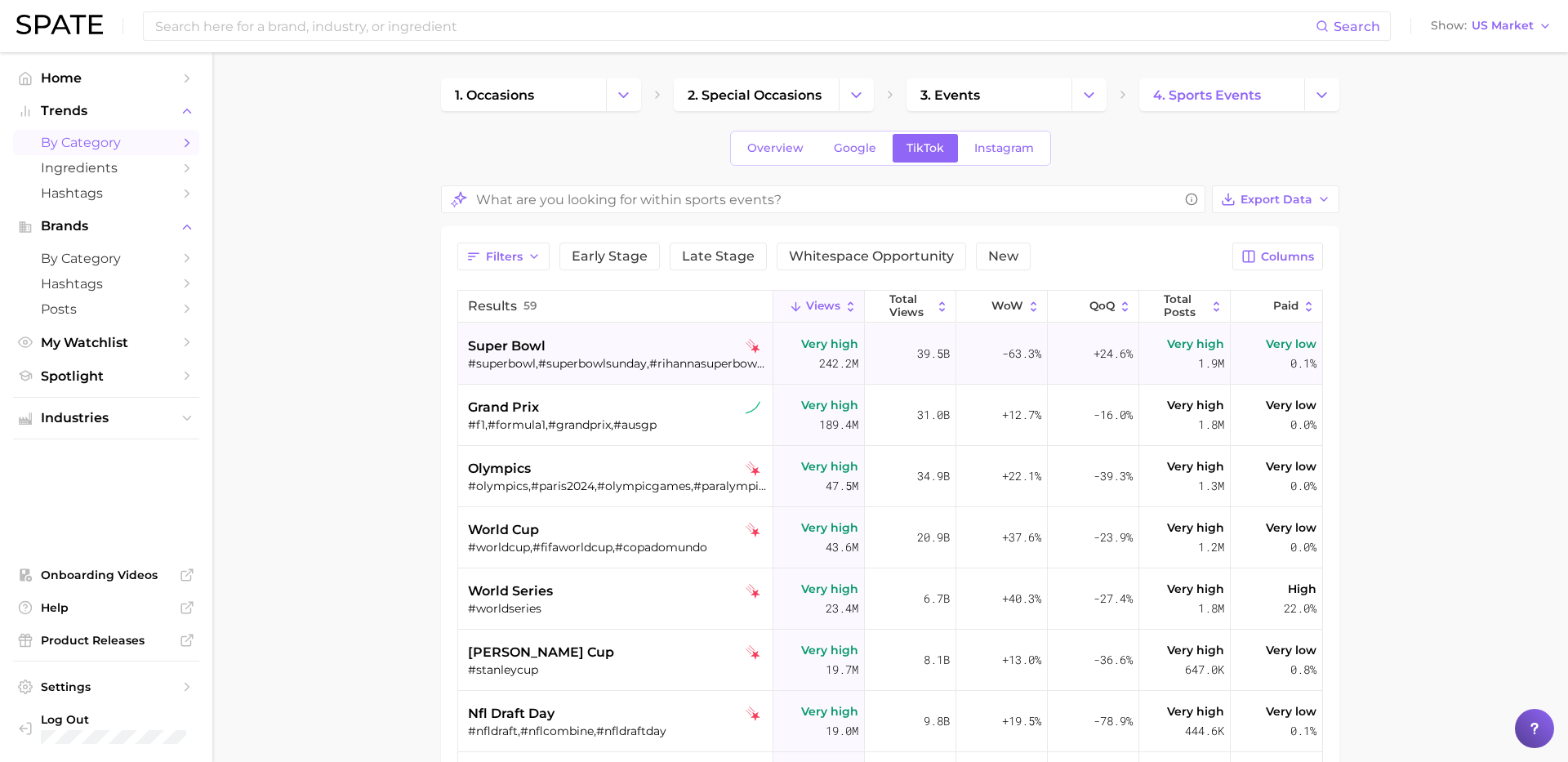
click at [612, 362] on div "#superbowl,#superbowlsunday,#rihannasuperbowl,#superbowl2023,#fentybowl,#superb…" at bounding box center [618, 363] width 299 height 14
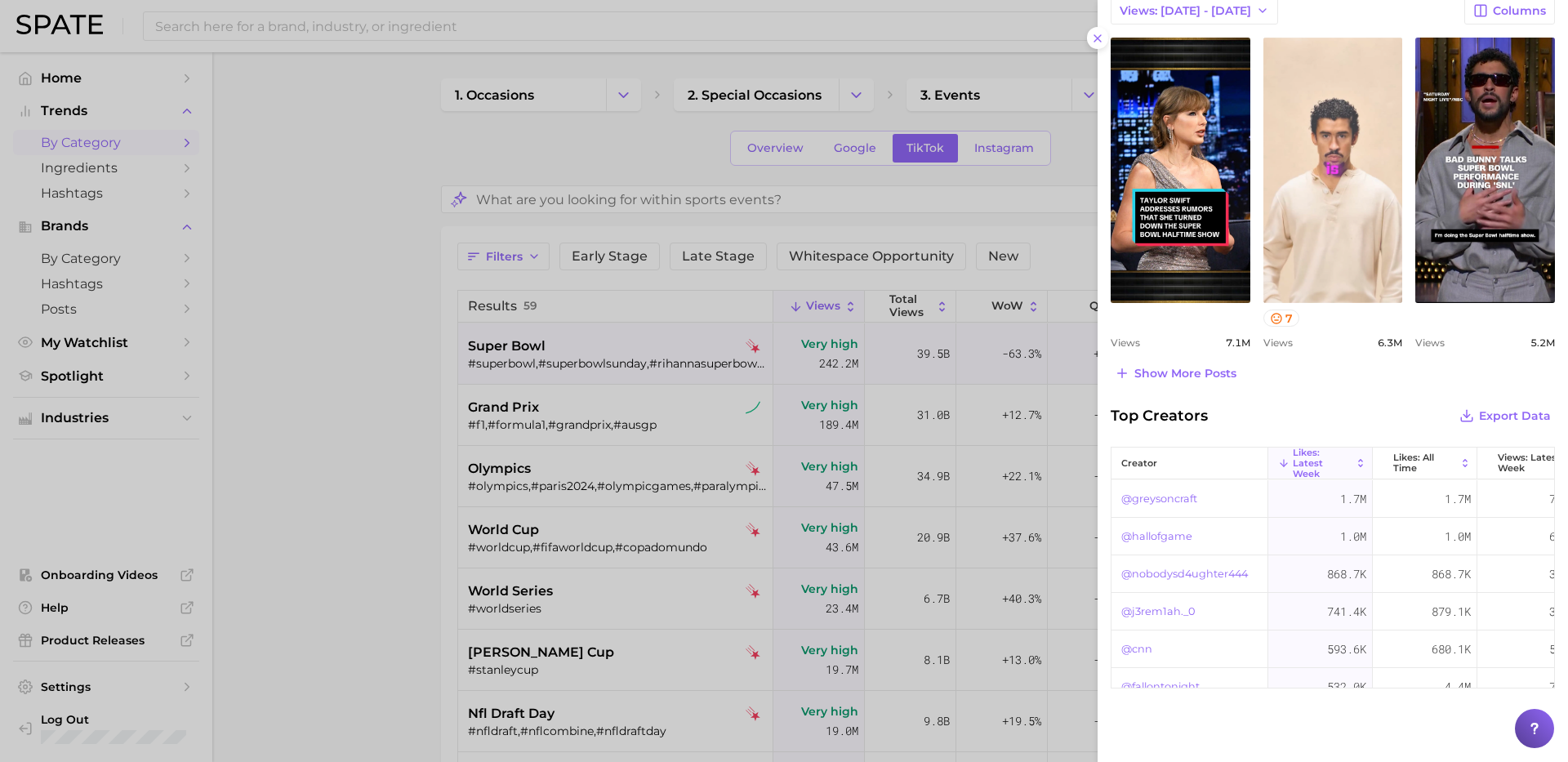
scroll to position [742, 0]
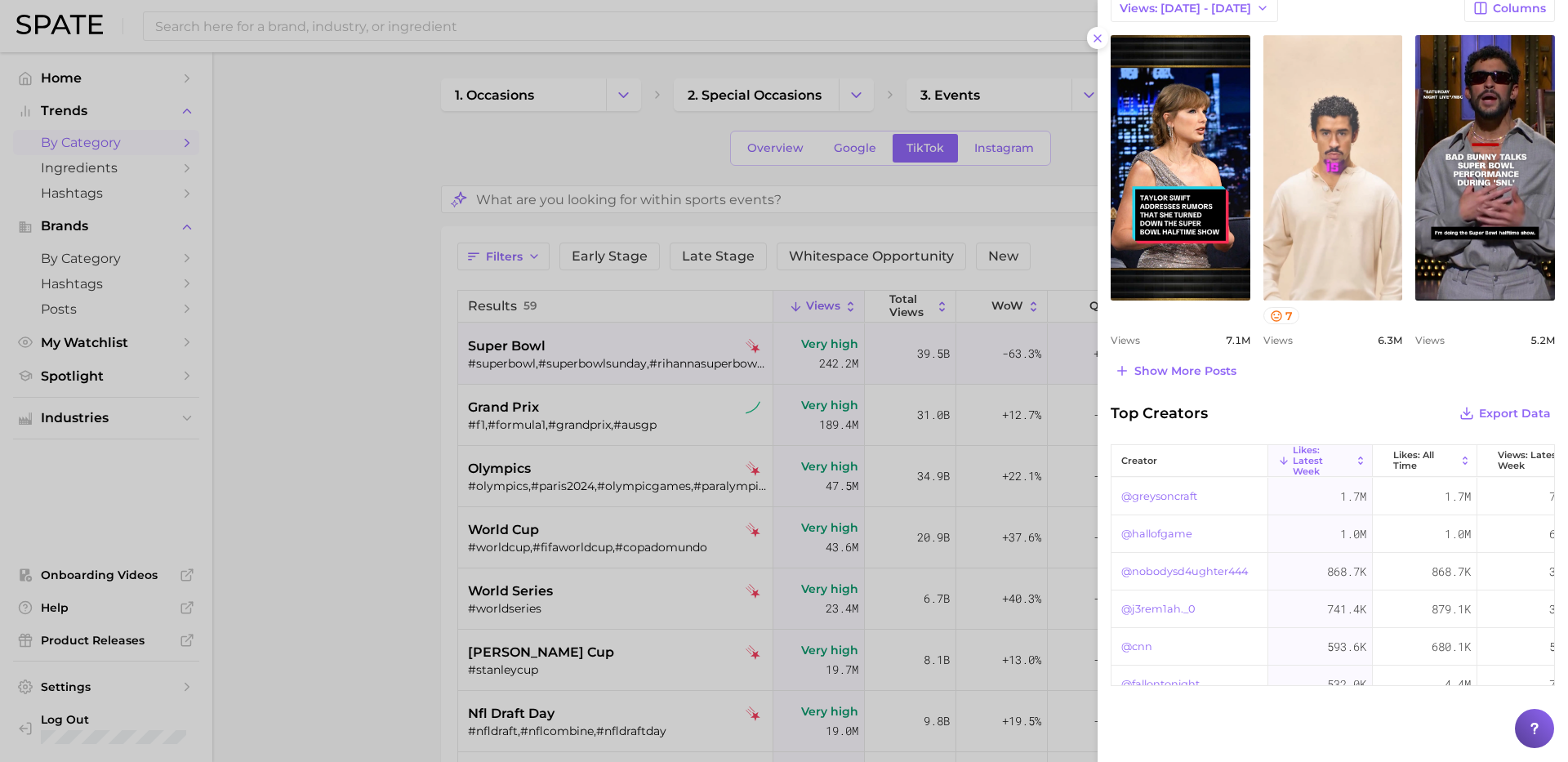
click at [1318, 227] on link "view post on TikTok" at bounding box center [1333, 168] width 140 height 266
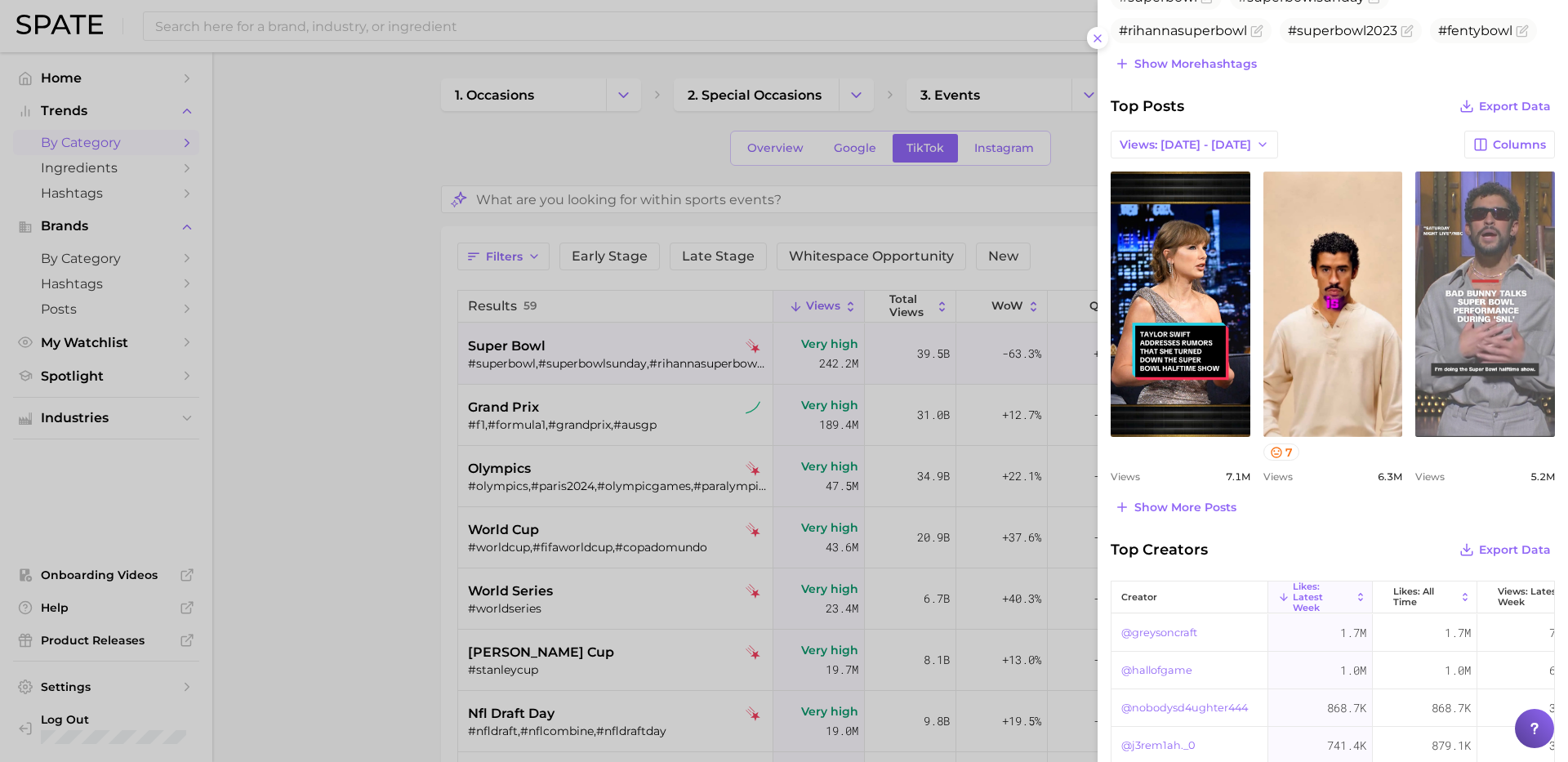
scroll to position [605, 0]
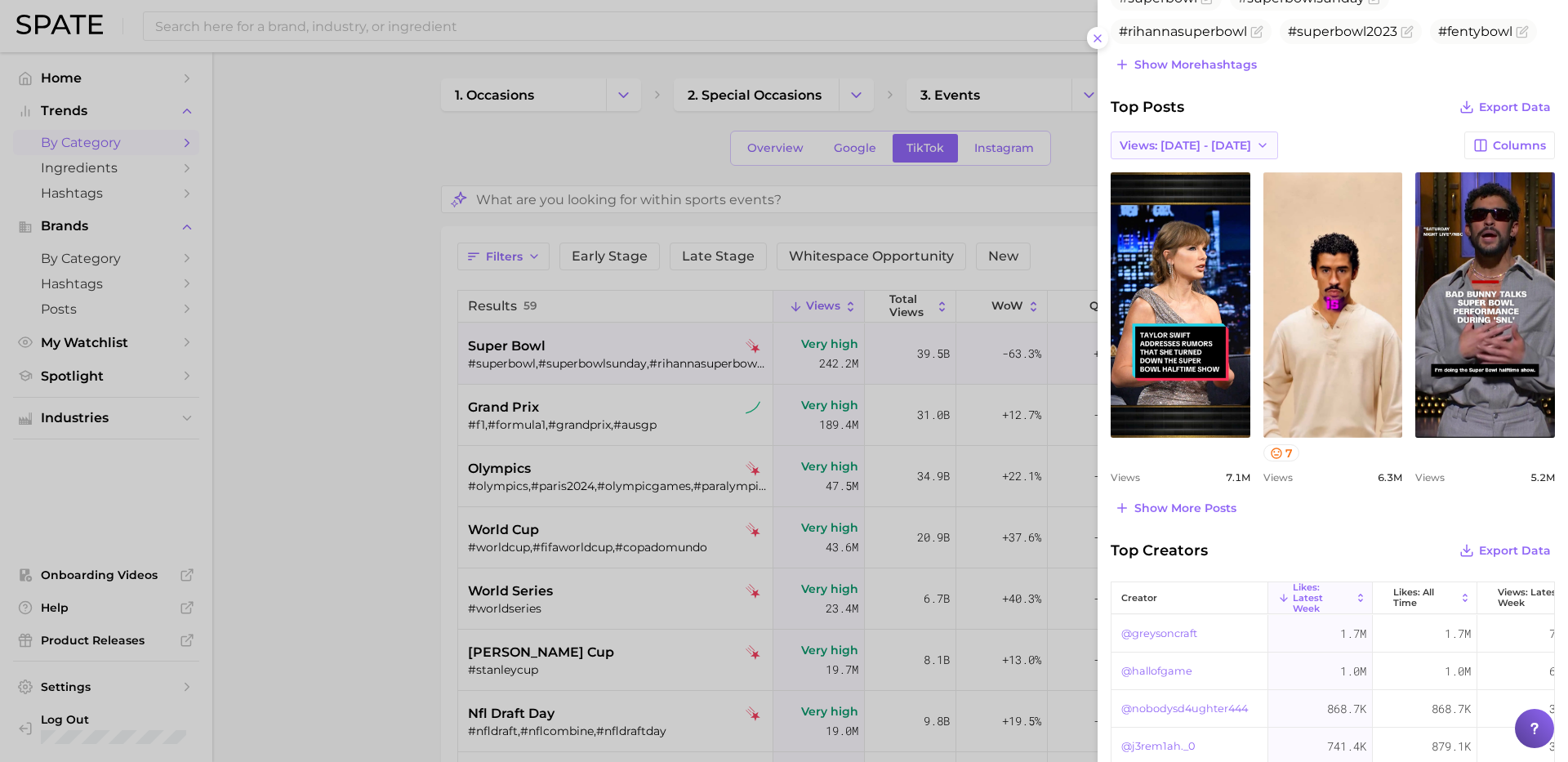
click at [1256, 143] on icon "button" at bounding box center [1263, 146] width 13 height 13
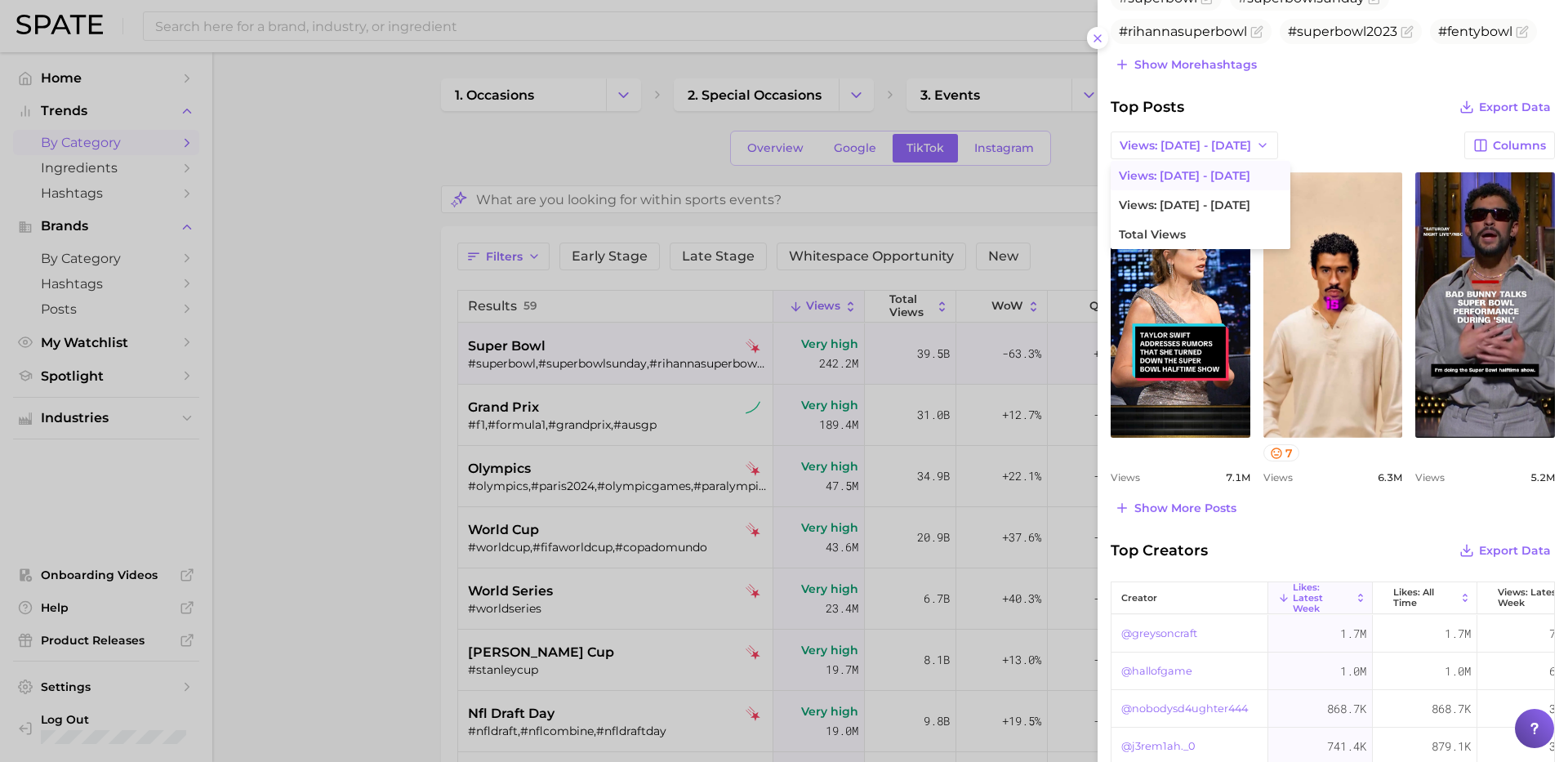
click at [1306, 123] on div "Top Posts Export Data Views: [DATE] - [DATE] Views: [DATE] - [DATE] Views: [DAT…" at bounding box center [1333, 308] width 444 height 424
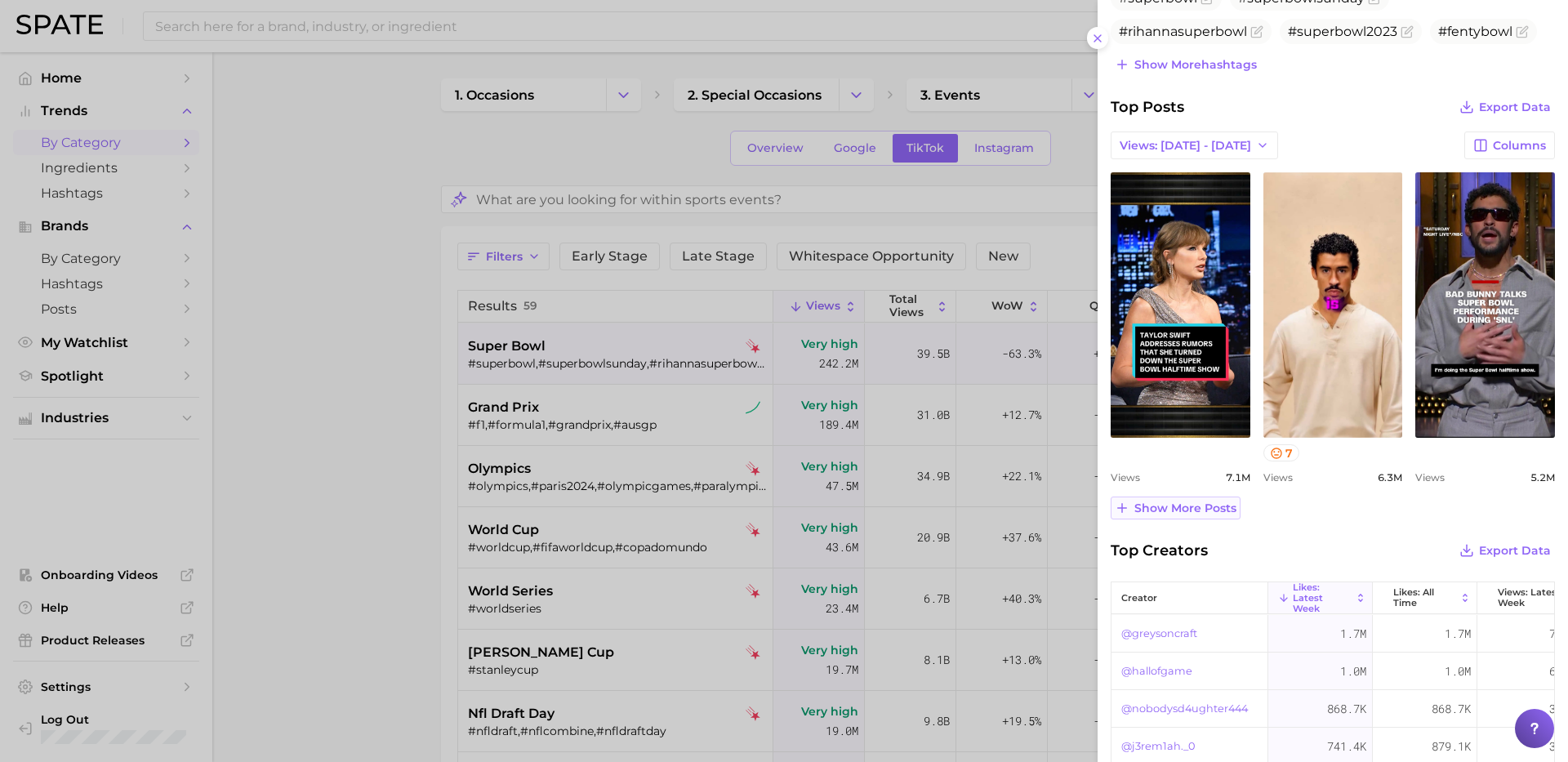
click at [1164, 510] on span "Show more posts" at bounding box center [1185, 508] width 102 height 14
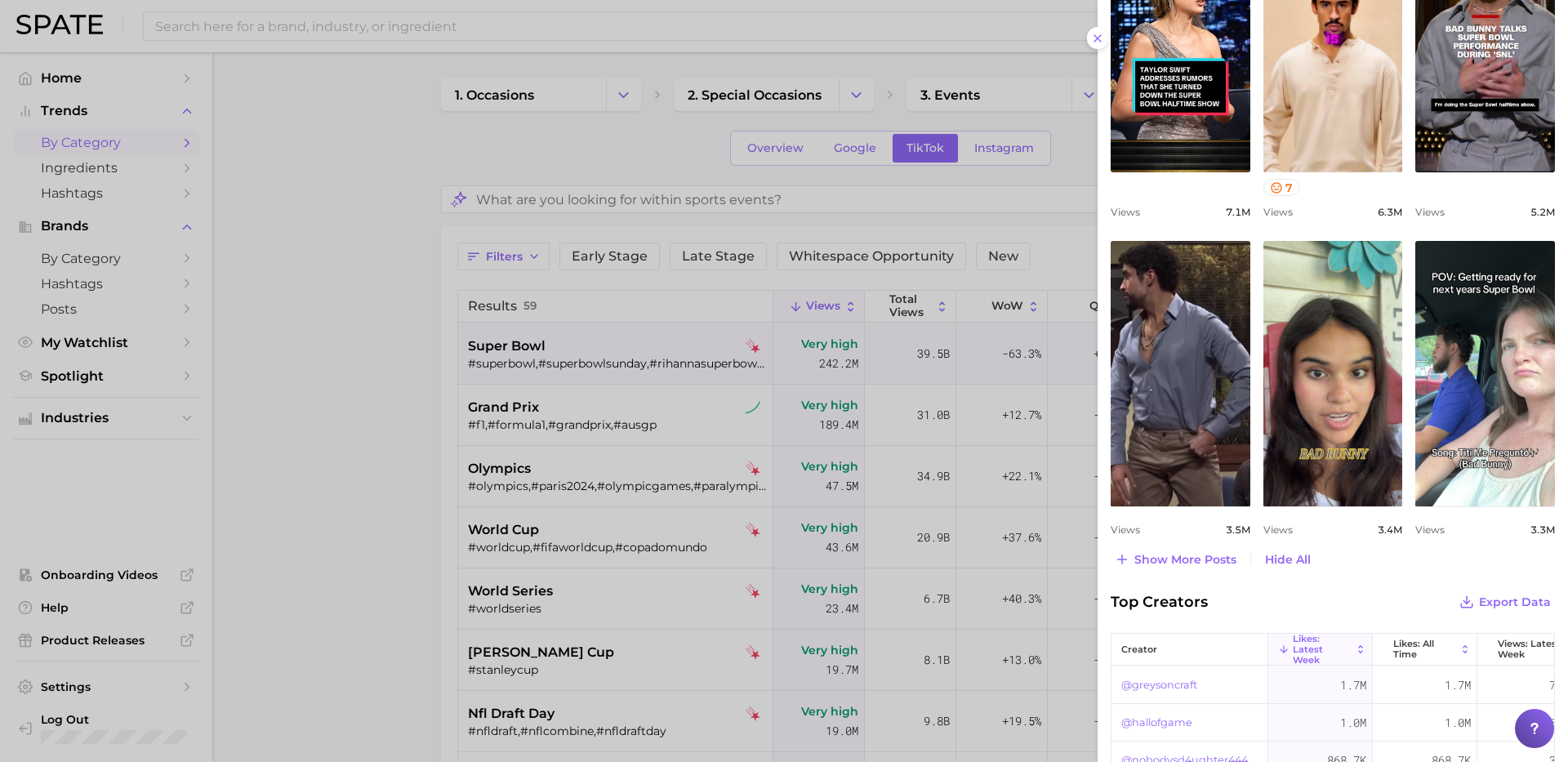
scroll to position [939, 0]
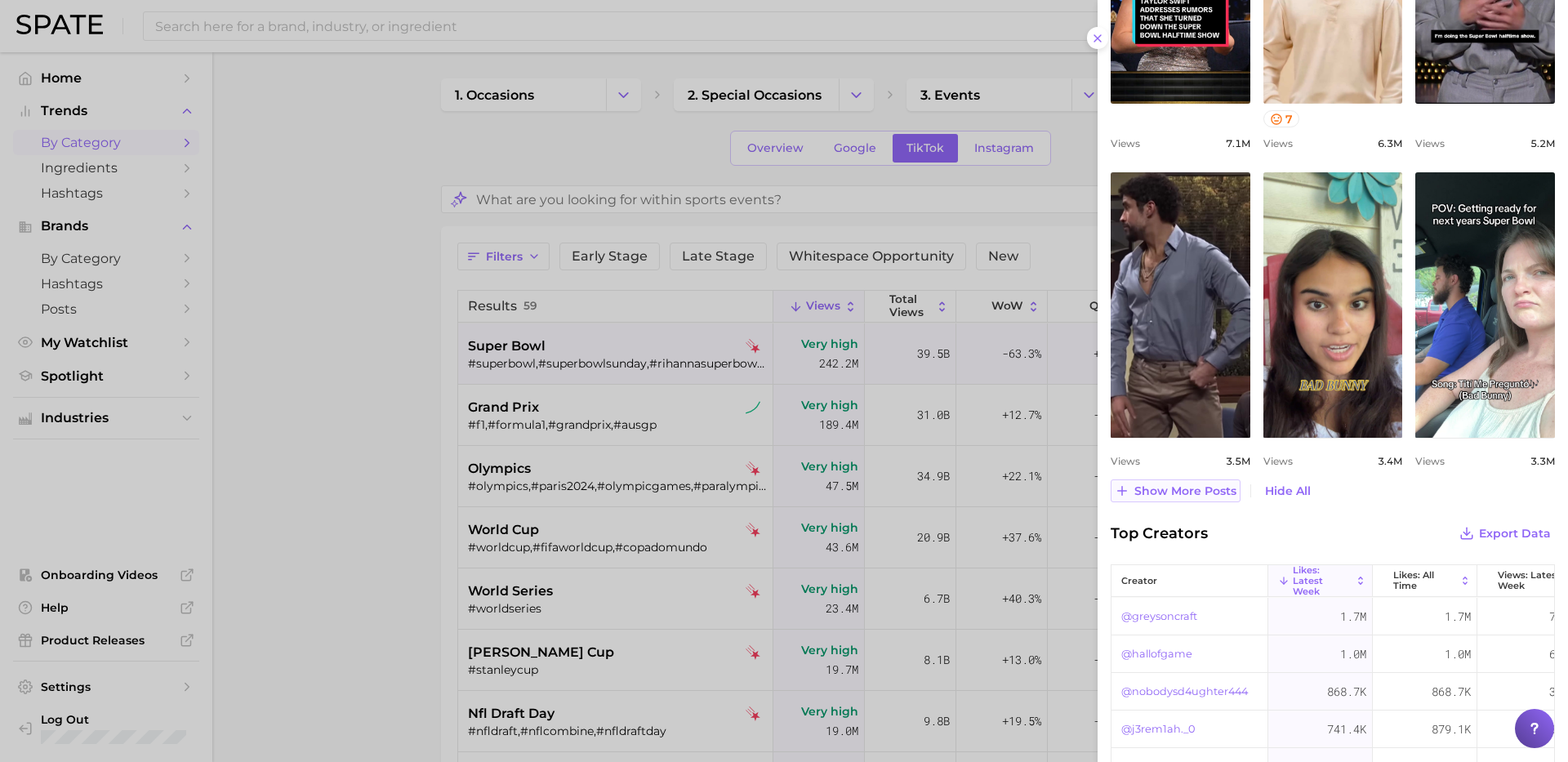
click at [1193, 484] on span "Show more posts" at bounding box center [1185, 491] width 102 height 14
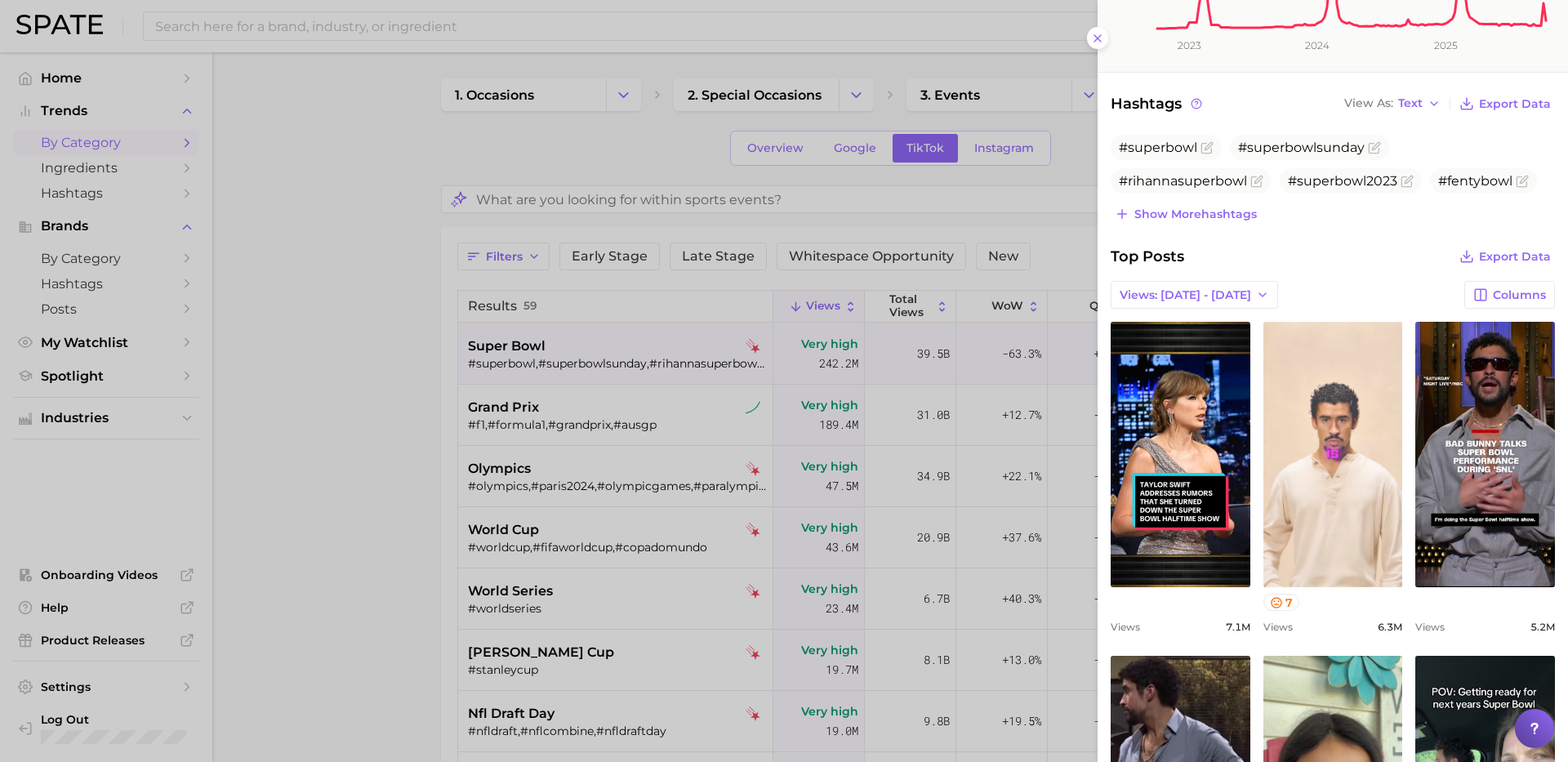
scroll to position [449, 0]
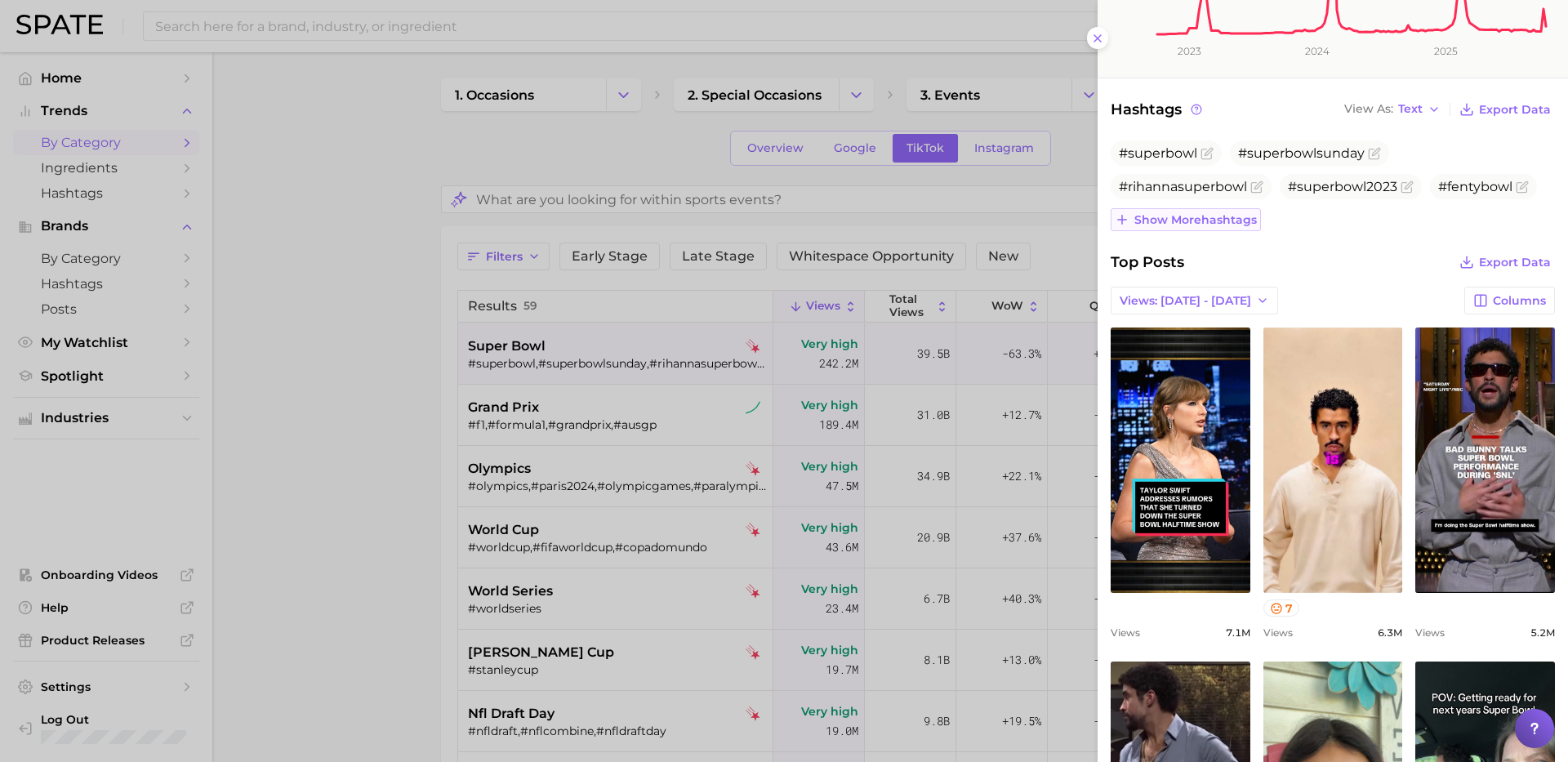
click at [1228, 219] on span "Show more hashtags" at bounding box center [1196, 220] width 123 height 14
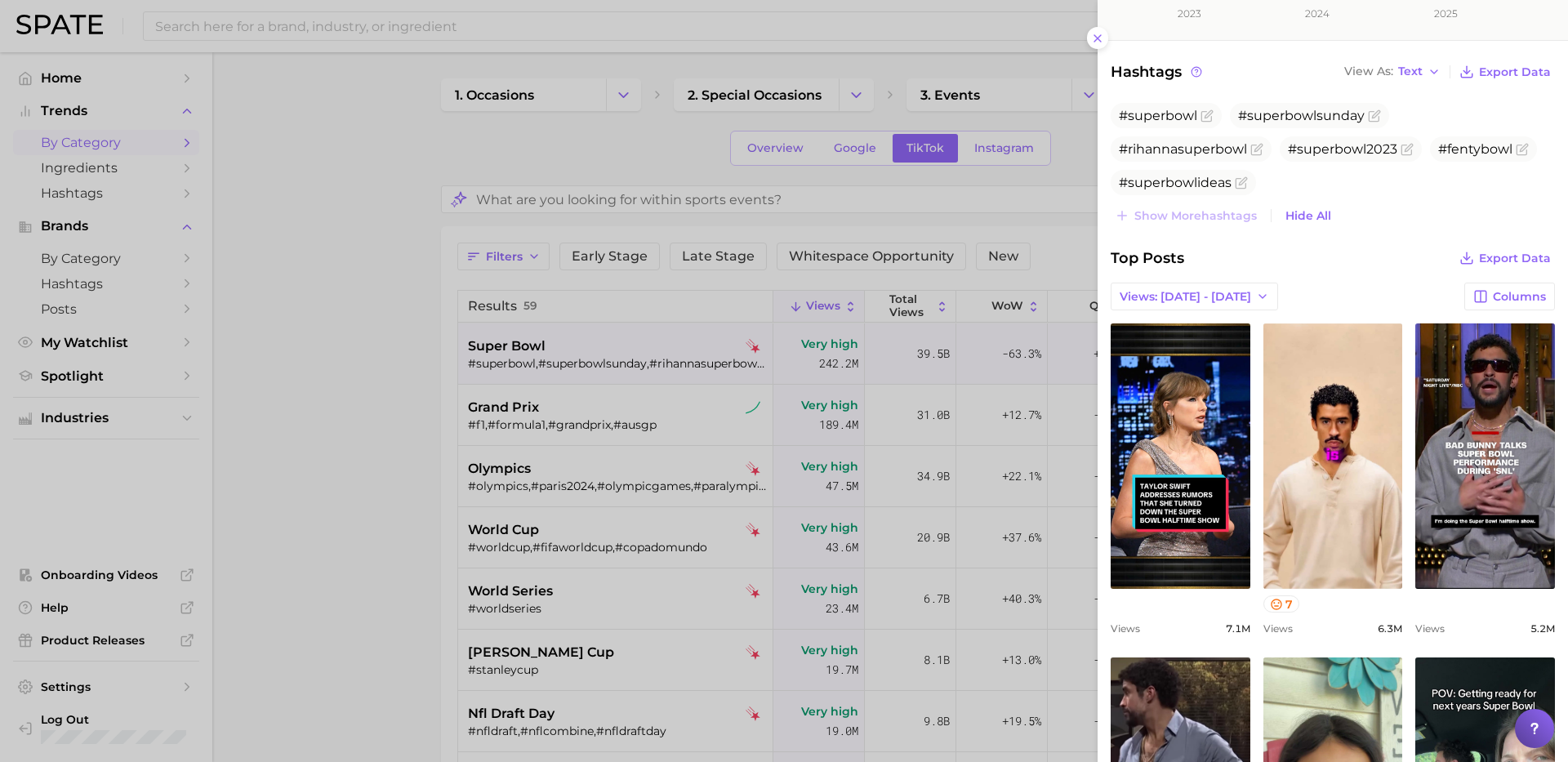
scroll to position [507, 0]
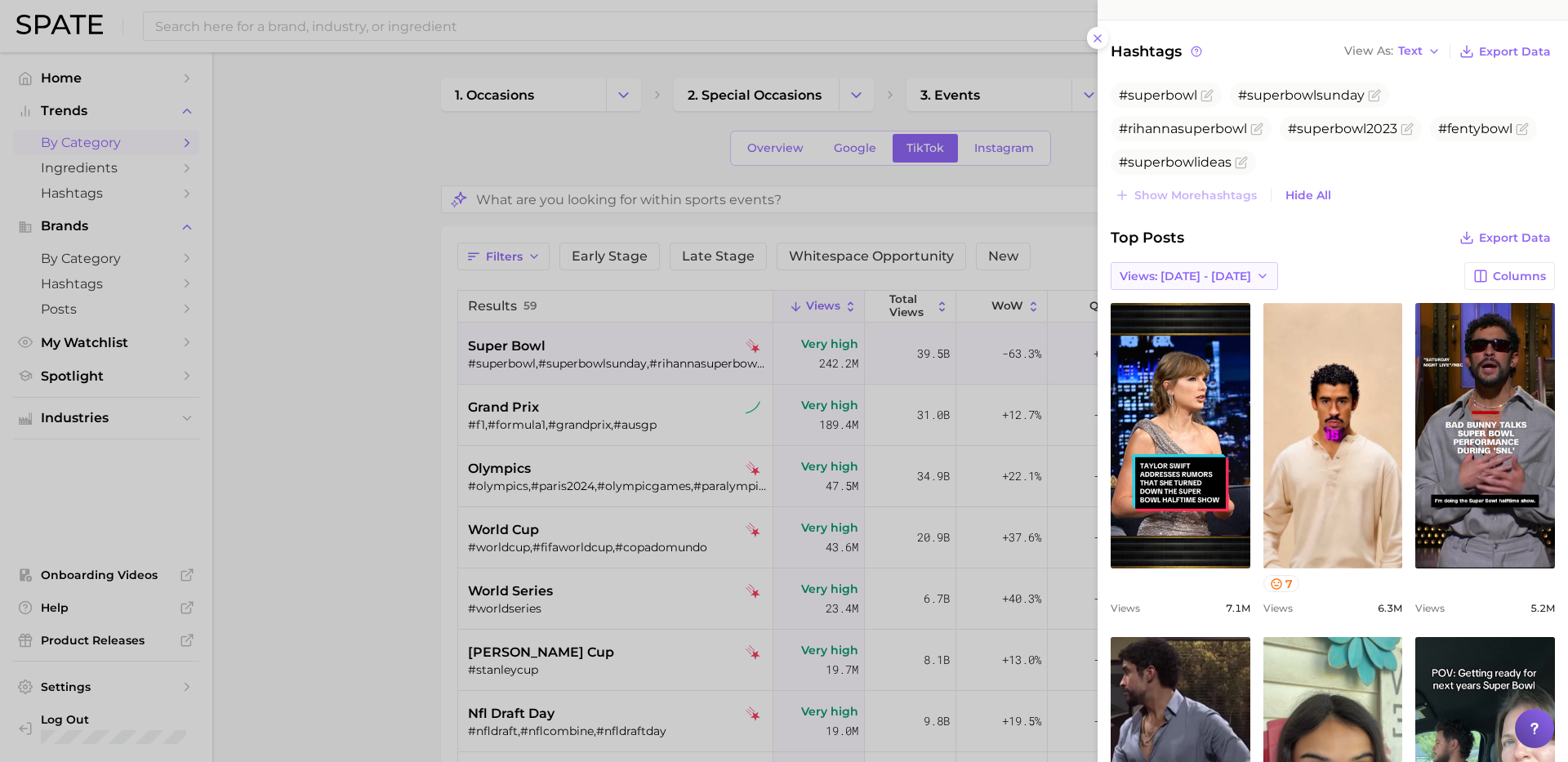
click at [1201, 270] on span "Views: [DATE] - [DATE]" at bounding box center [1185, 277] width 131 height 14
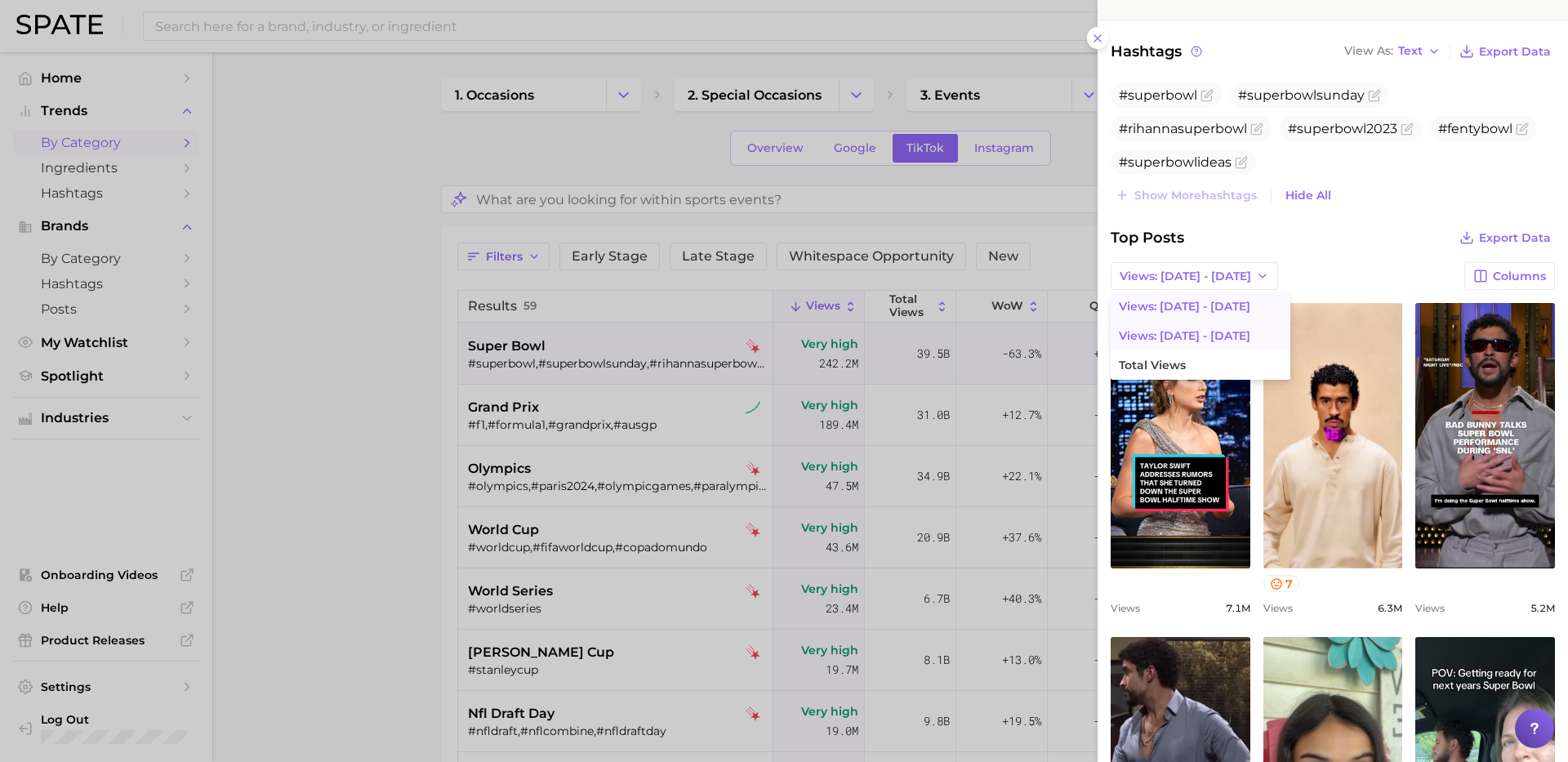
click at [1201, 329] on span "Views: [DATE] - [DATE]" at bounding box center [1185, 336] width 131 height 14
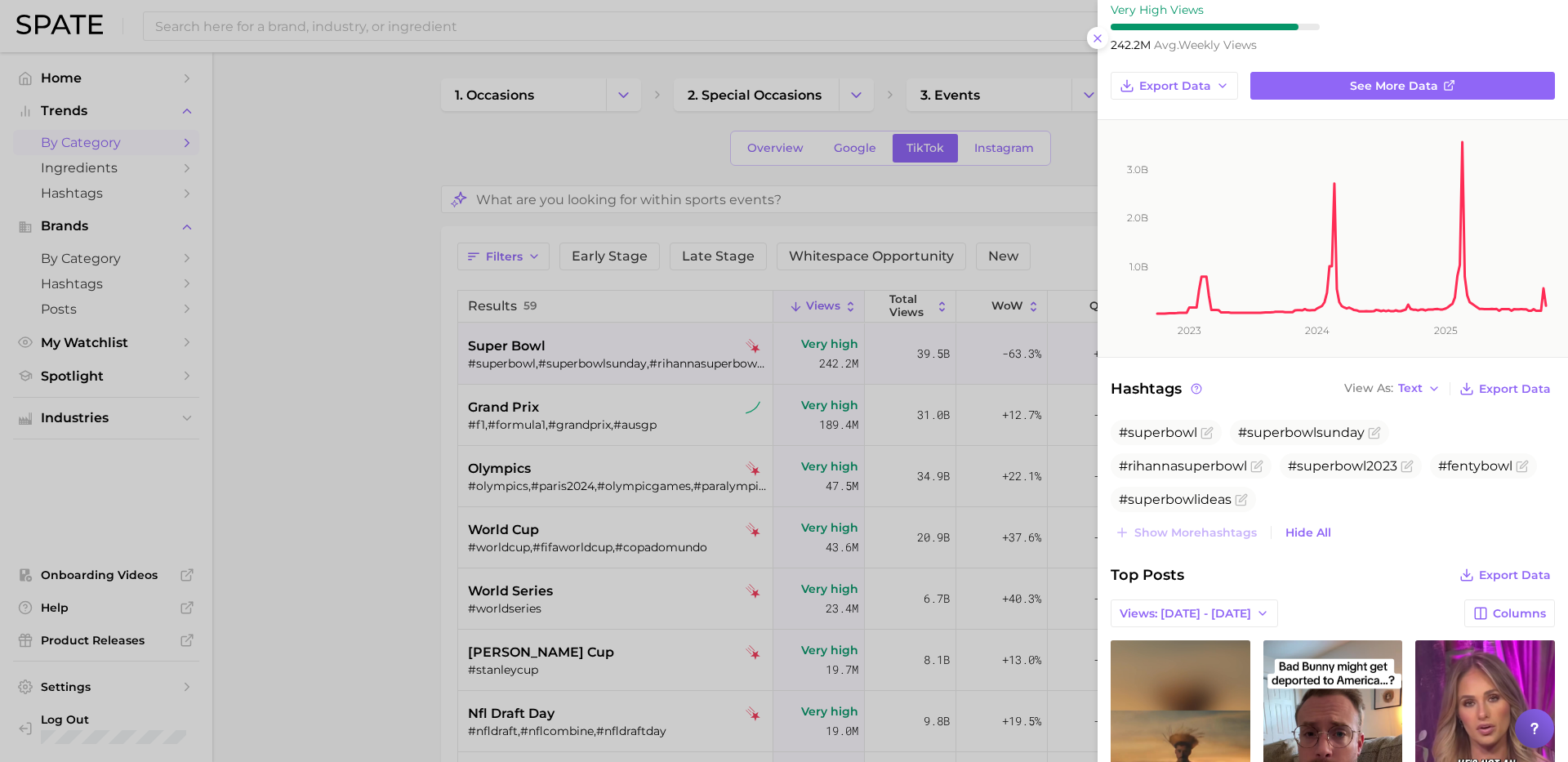
scroll to position [0, 0]
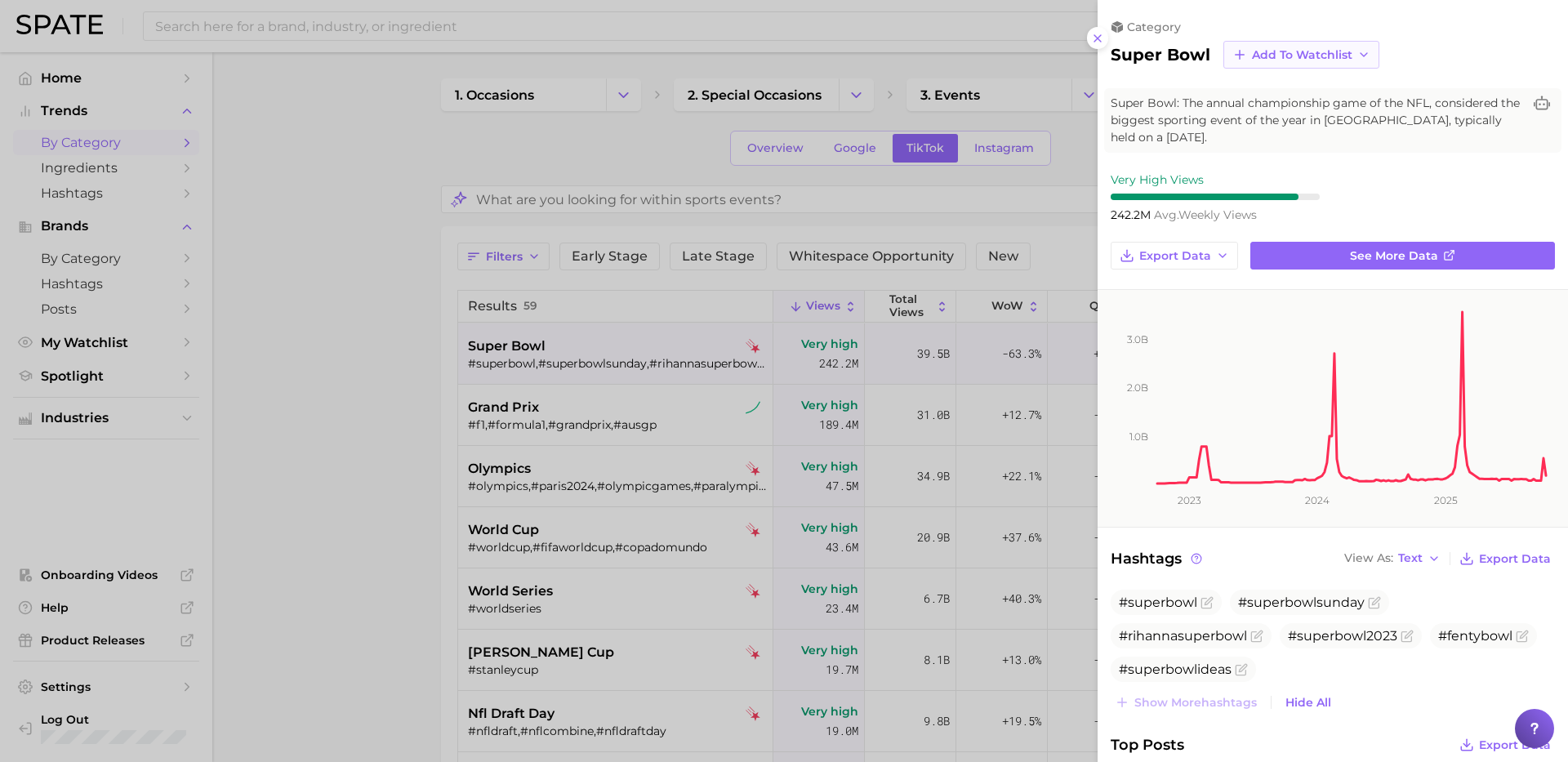
click at [1315, 43] on button "Add to Watchlist" at bounding box center [1301, 55] width 156 height 28
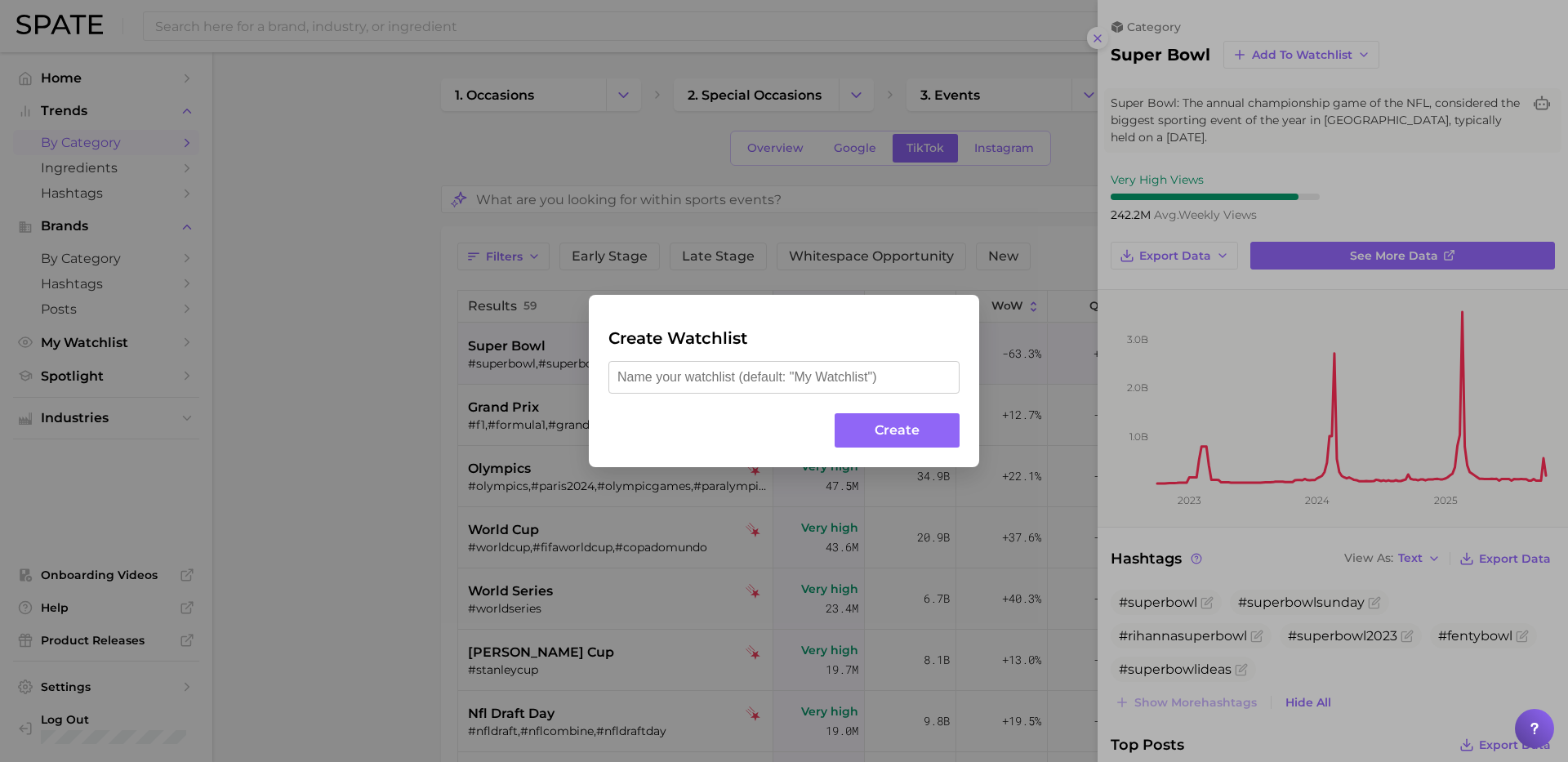
click at [837, 378] on input "text" at bounding box center [784, 377] width 351 height 33
type input "Bad Bunny + WM"
click at [925, 426] on button "Create" at bounding box center [897, 431] width 125 height 35
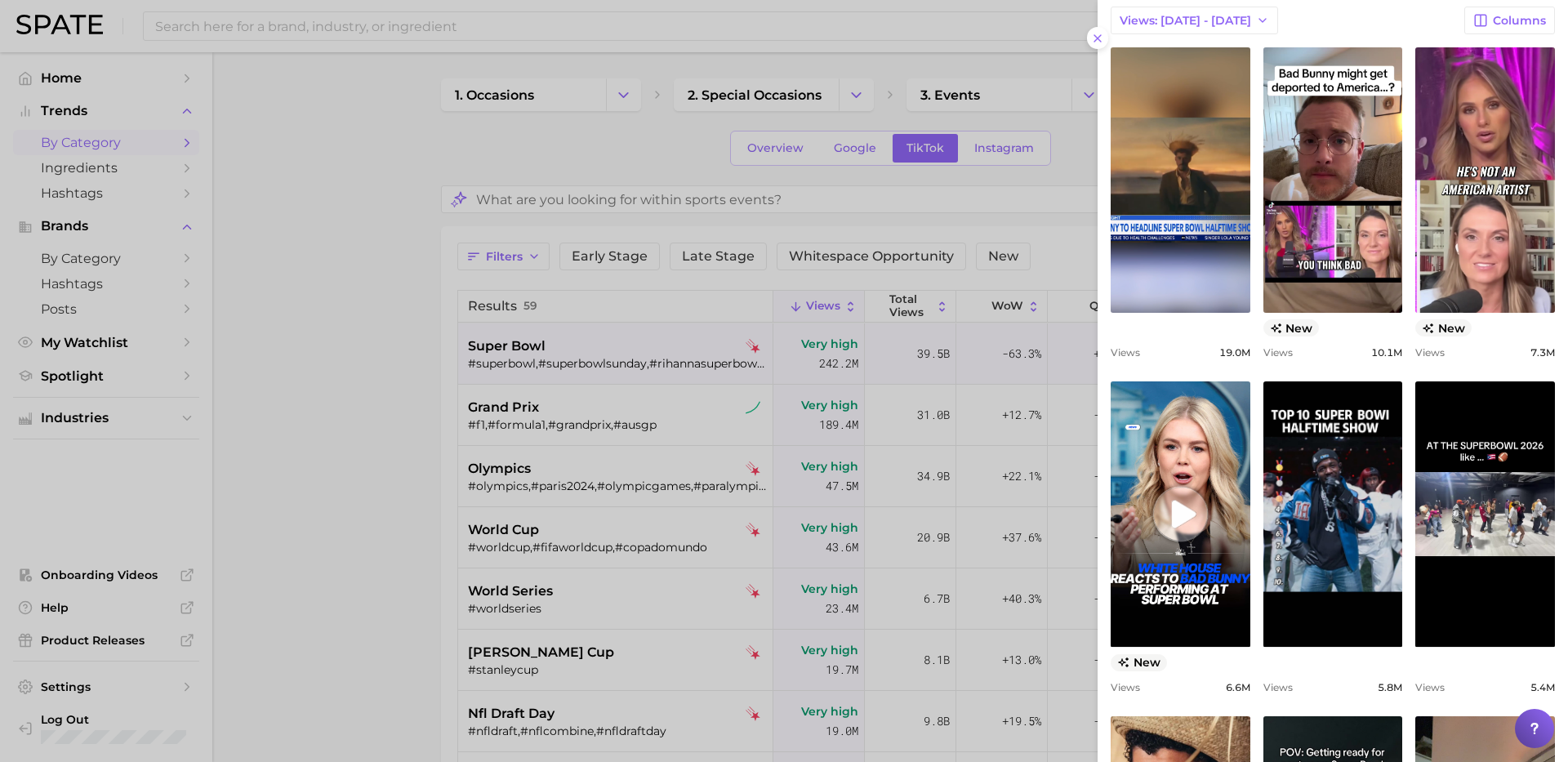
scroll to position [768, 0]
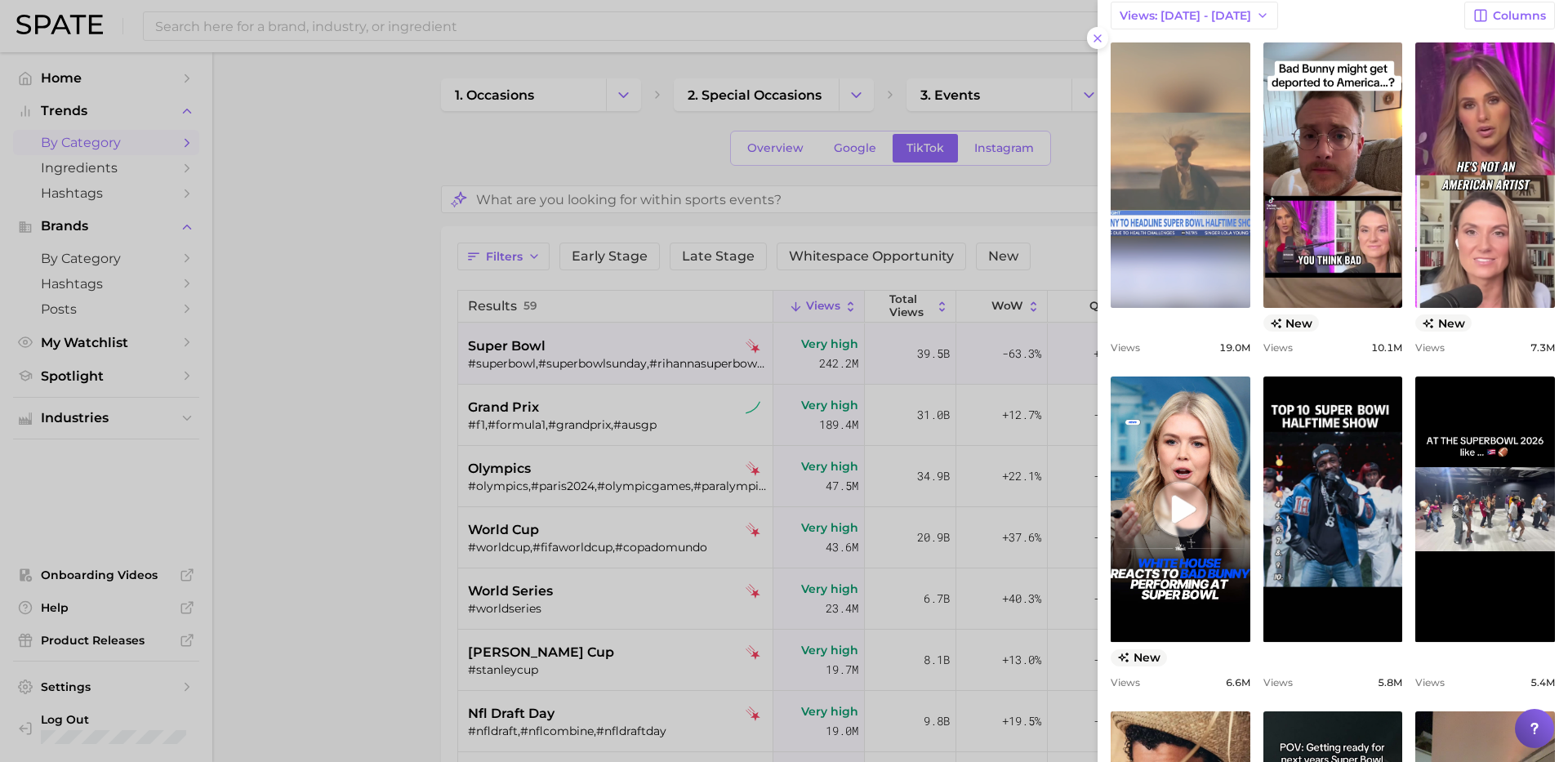
click at [1190, 214] on link "view post on TikTok" at bounding box center [1180, 176] width 140 height 266
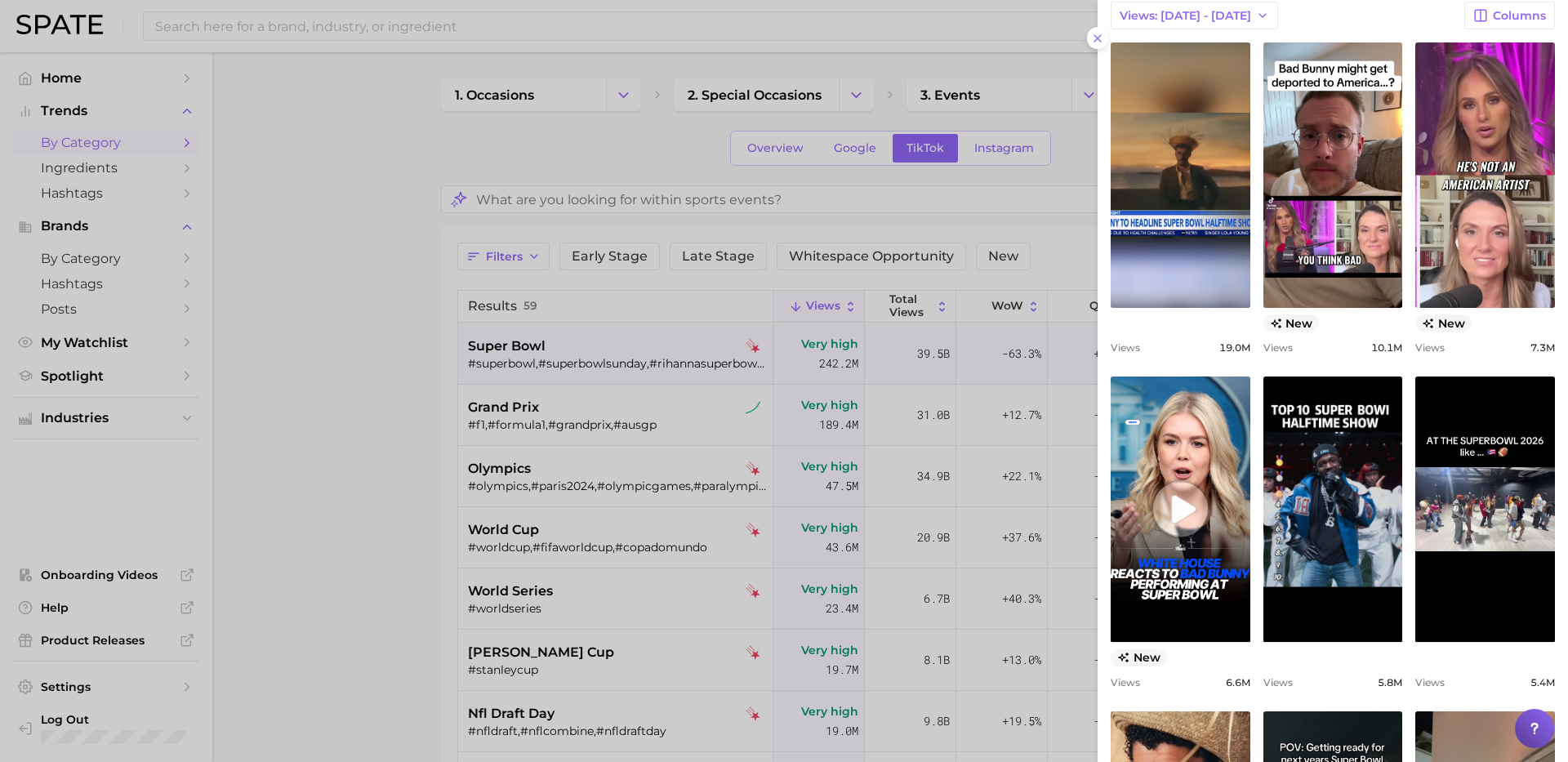
click at [307, 302] on div at bounding box center [784, 381] width 1568 height 762
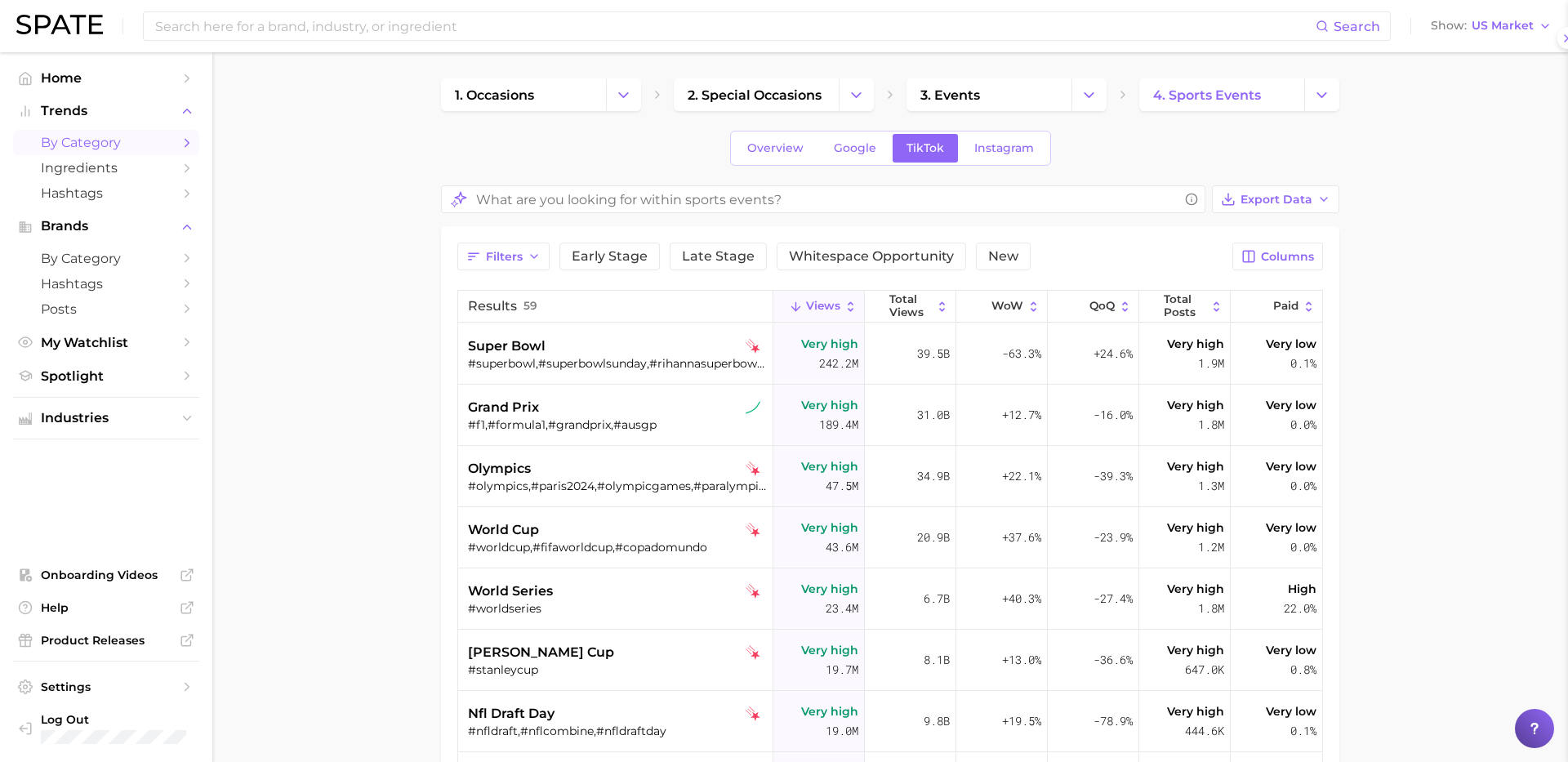
scroll to position [0, 0]
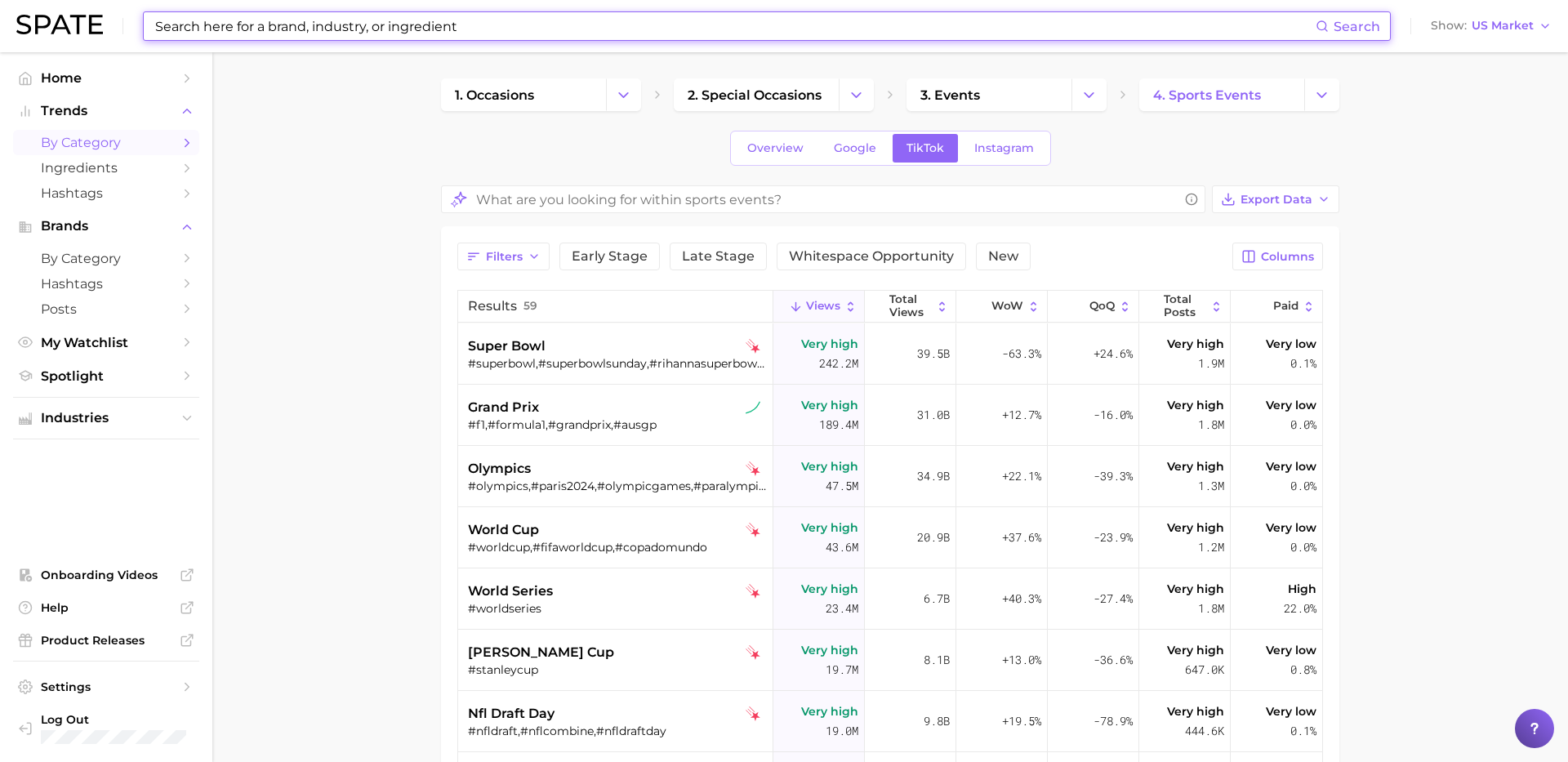
click at [503, 25] on input at bounding box center [735, 26] width 1162 height 28
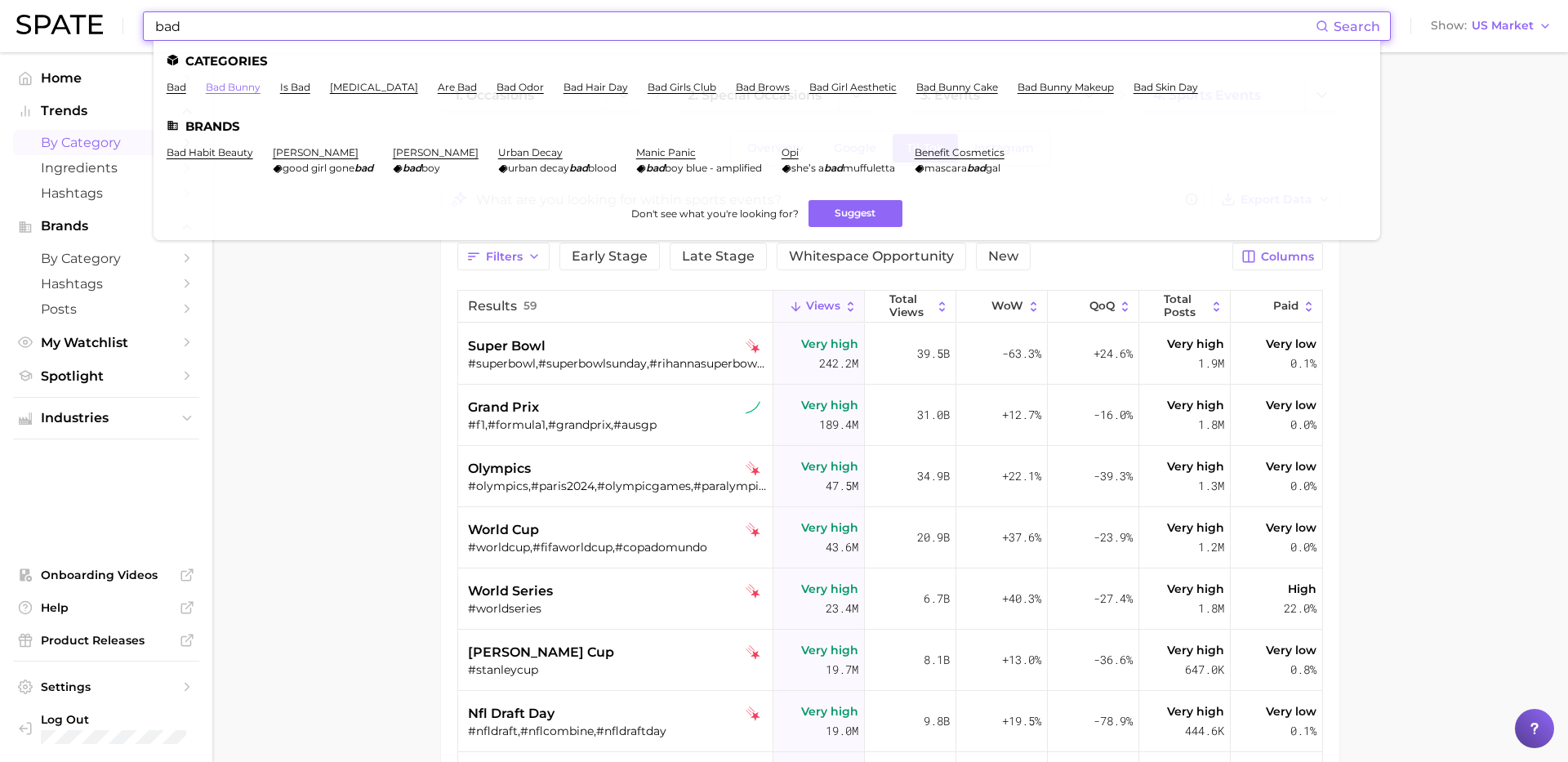
type input "bad"
click at [235, 86] on link "bad bunny" at bounding box center [233, 87] width 55 height 13
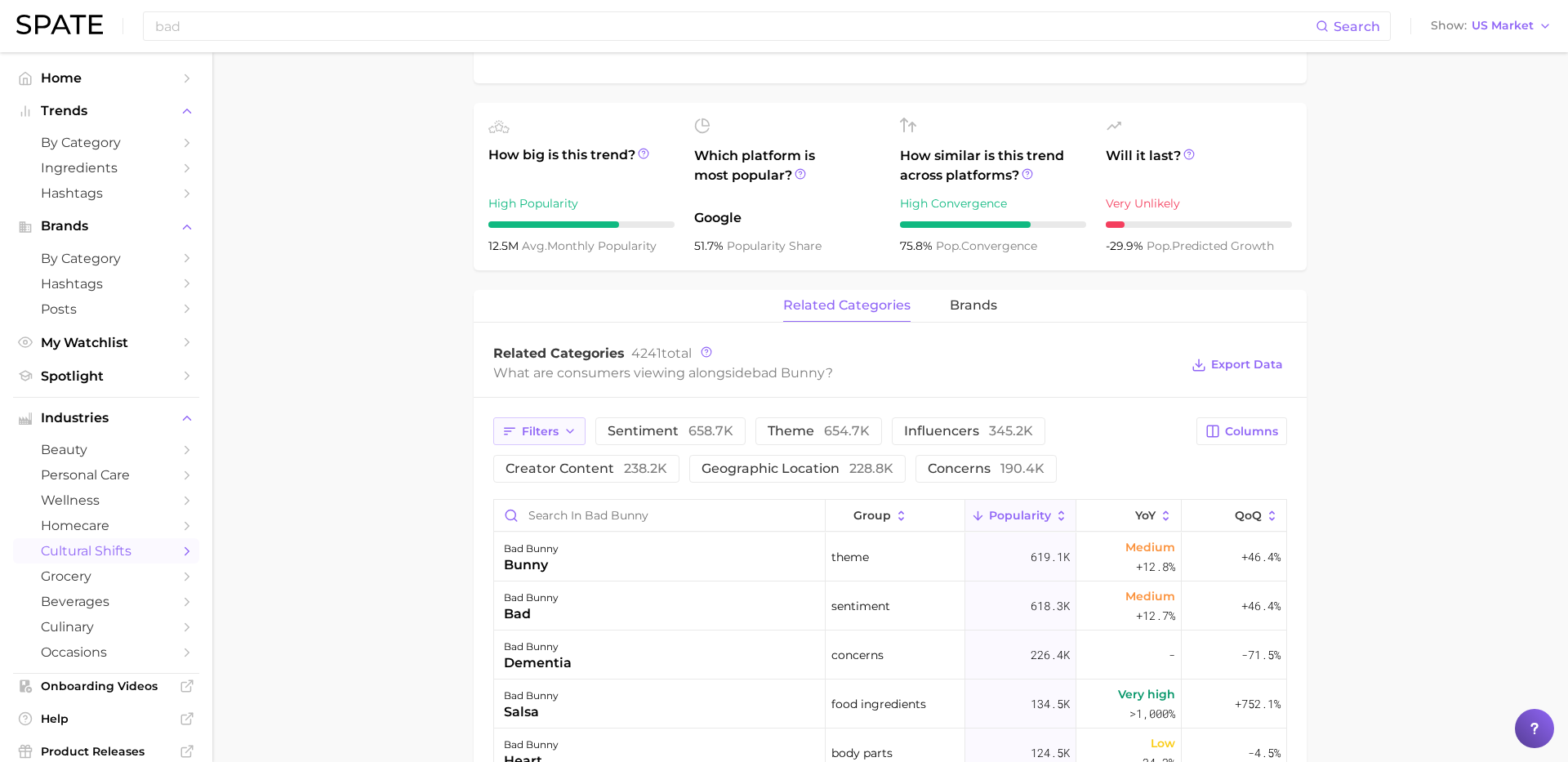
click at [532, 445] on button "Filters" at bounding box center [540, 431] width 92 height 28
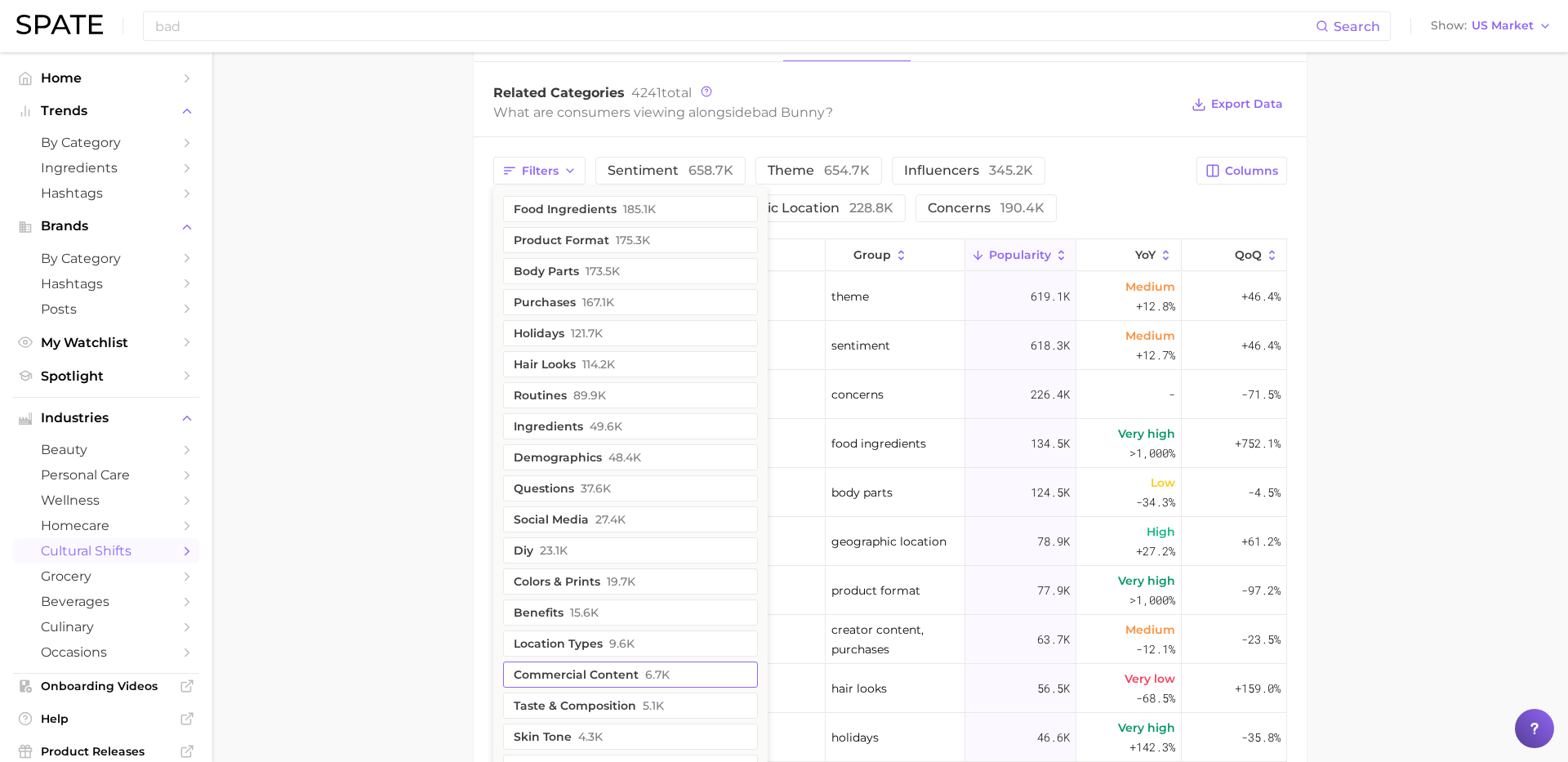
scroll to position [779, 0]
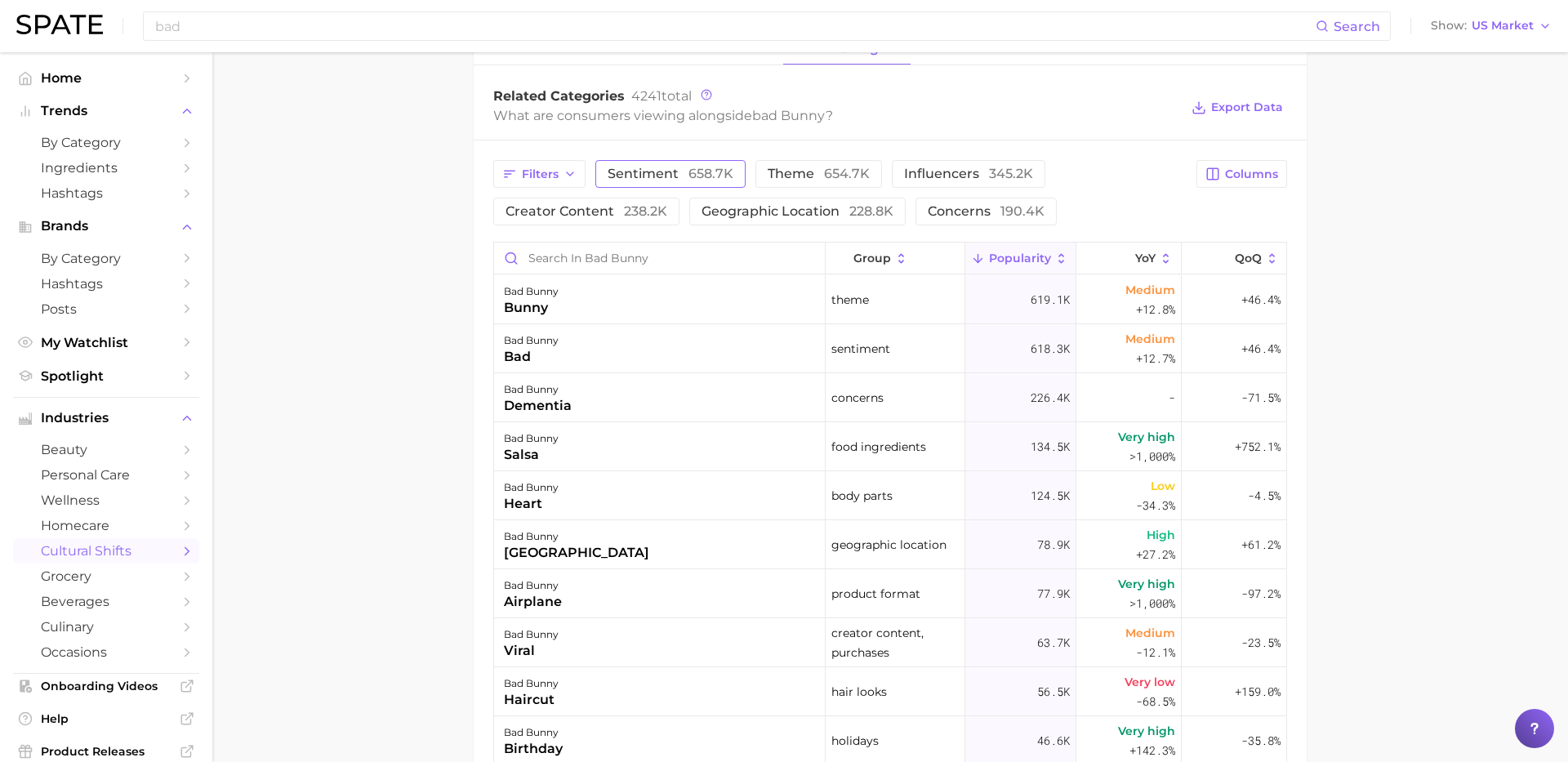
click at [631, 188] on button "sentiment 658.7k" at bounding box center [670, 173] width 150 height 28
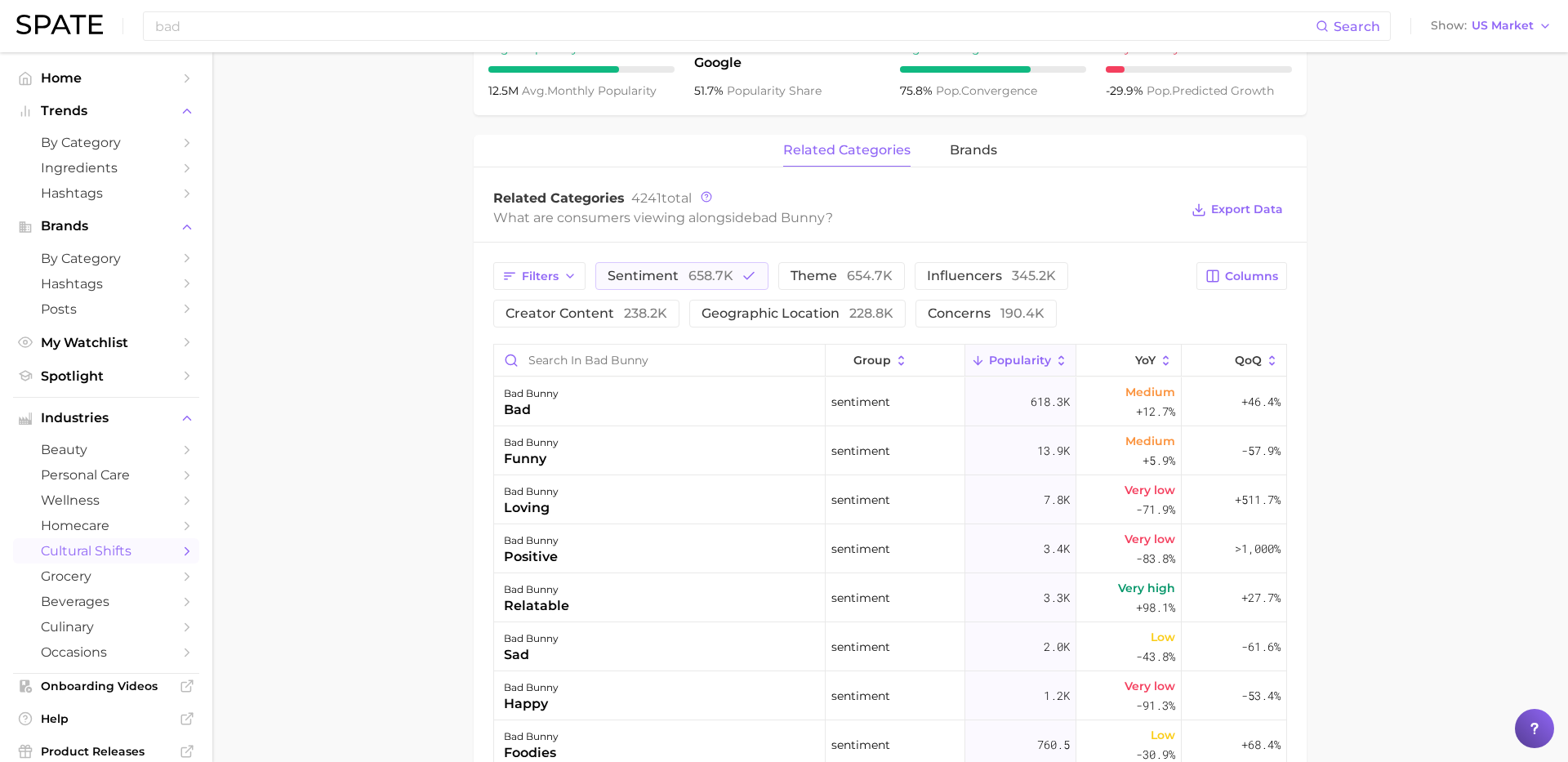
scroll to position [711, 0]
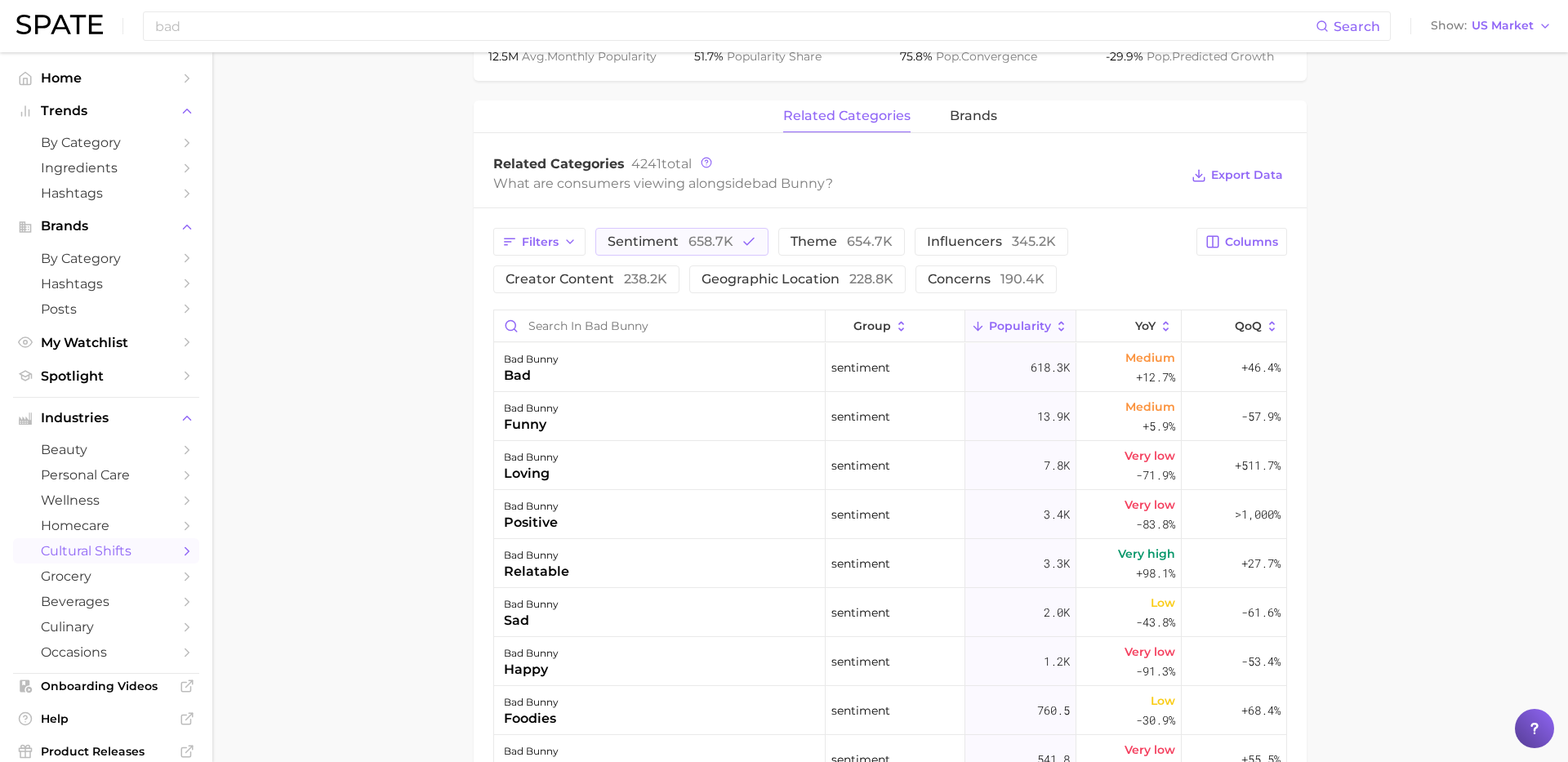
click at [1401, 343] on main "1. media & influencers 2. influencers 3. influencers 4. bad bunny Overview Goog…" at bounding box center [890, 257] width 1356 height 1832
click at [1355, 331] on main "1. media & influencers 2. influencers 3. influencers 4. bad bunny Overview Goog…" at bounding box center [890, 257] width 1356 height 1832
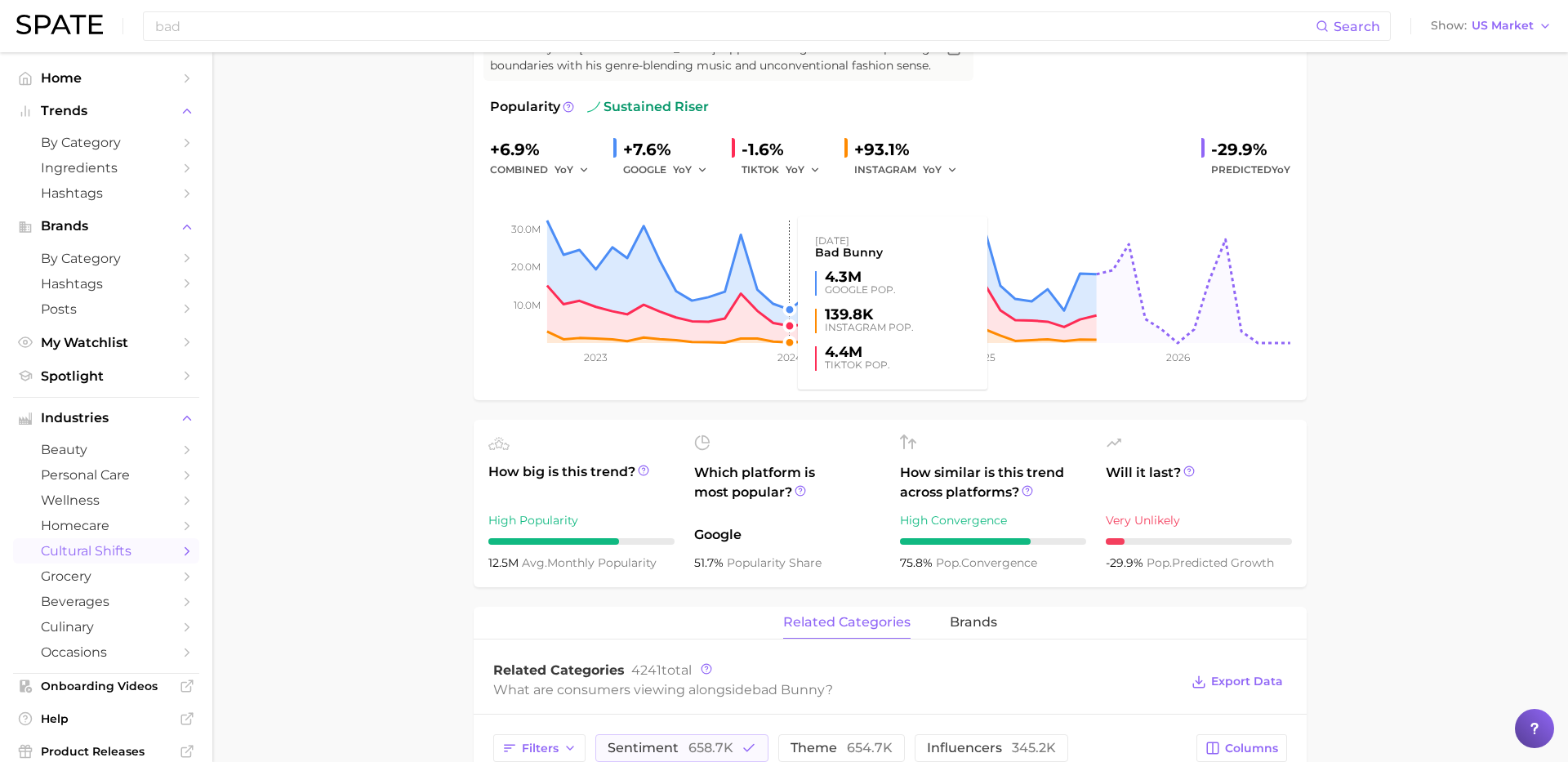
scroll to position [0, 0]
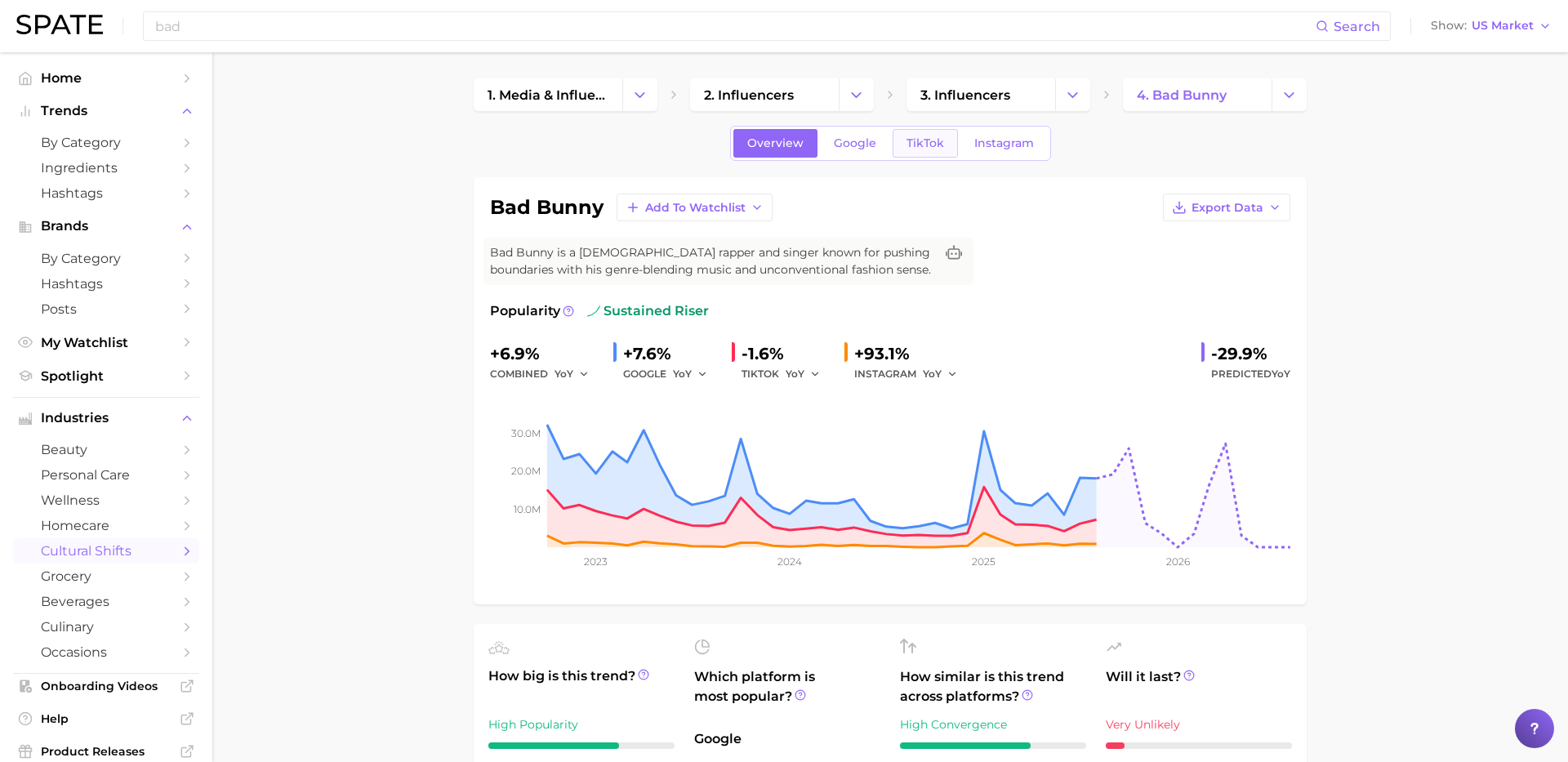
click at [915, 147] on span "TikTok" at bounding box center [925, 143] width 38 height 14
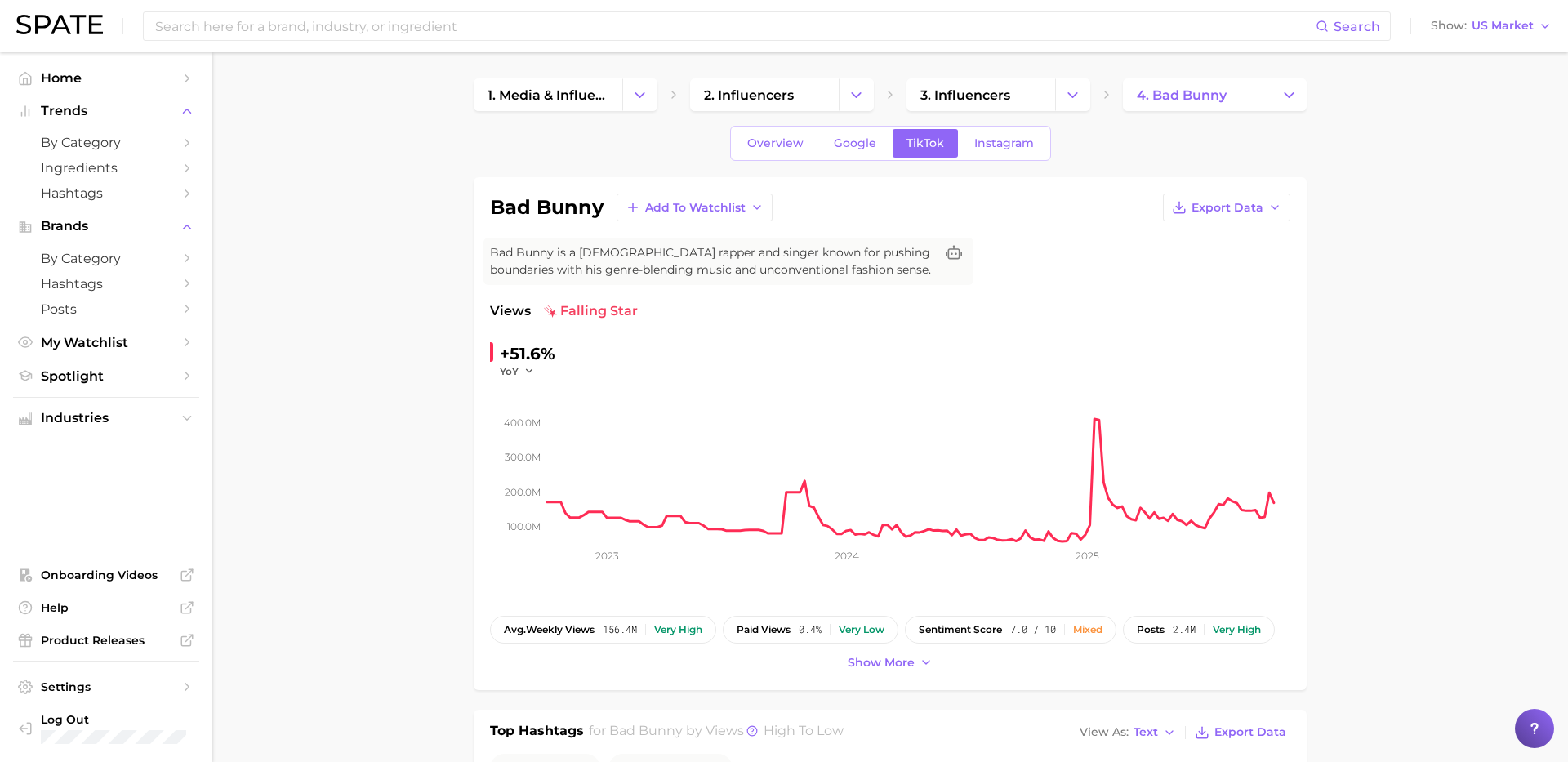
click at [1016, 157] on div "Overview Google TikTok Instagram" at bounding box center [890, 144] width 321 height 35
click at [999, 135] on link "Instagram" at bounding box center [1004, 143] width 87 height 29
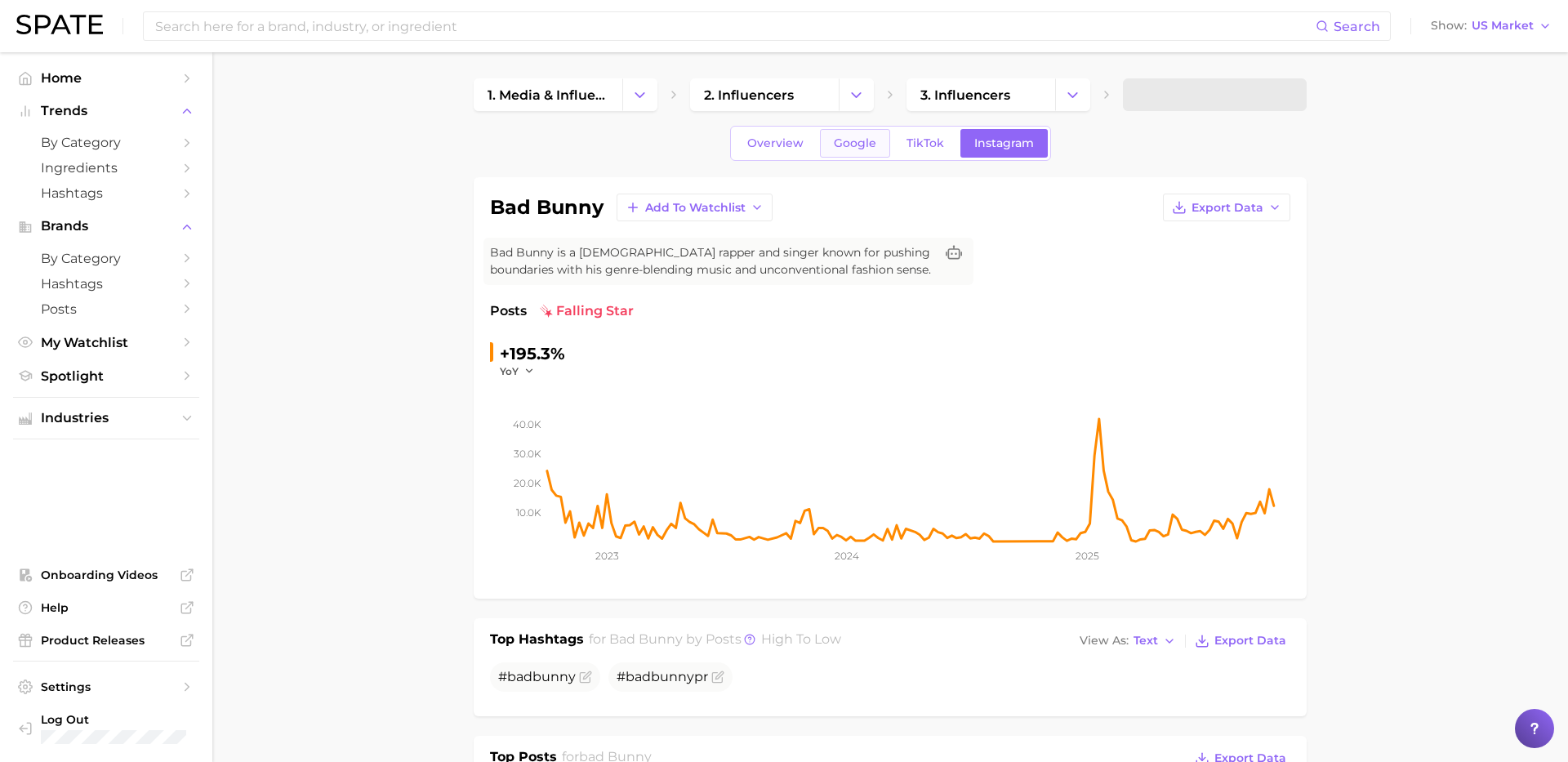
click at [861, 151] on link "Google" at bounding box center [855, 143] width 71 height 29
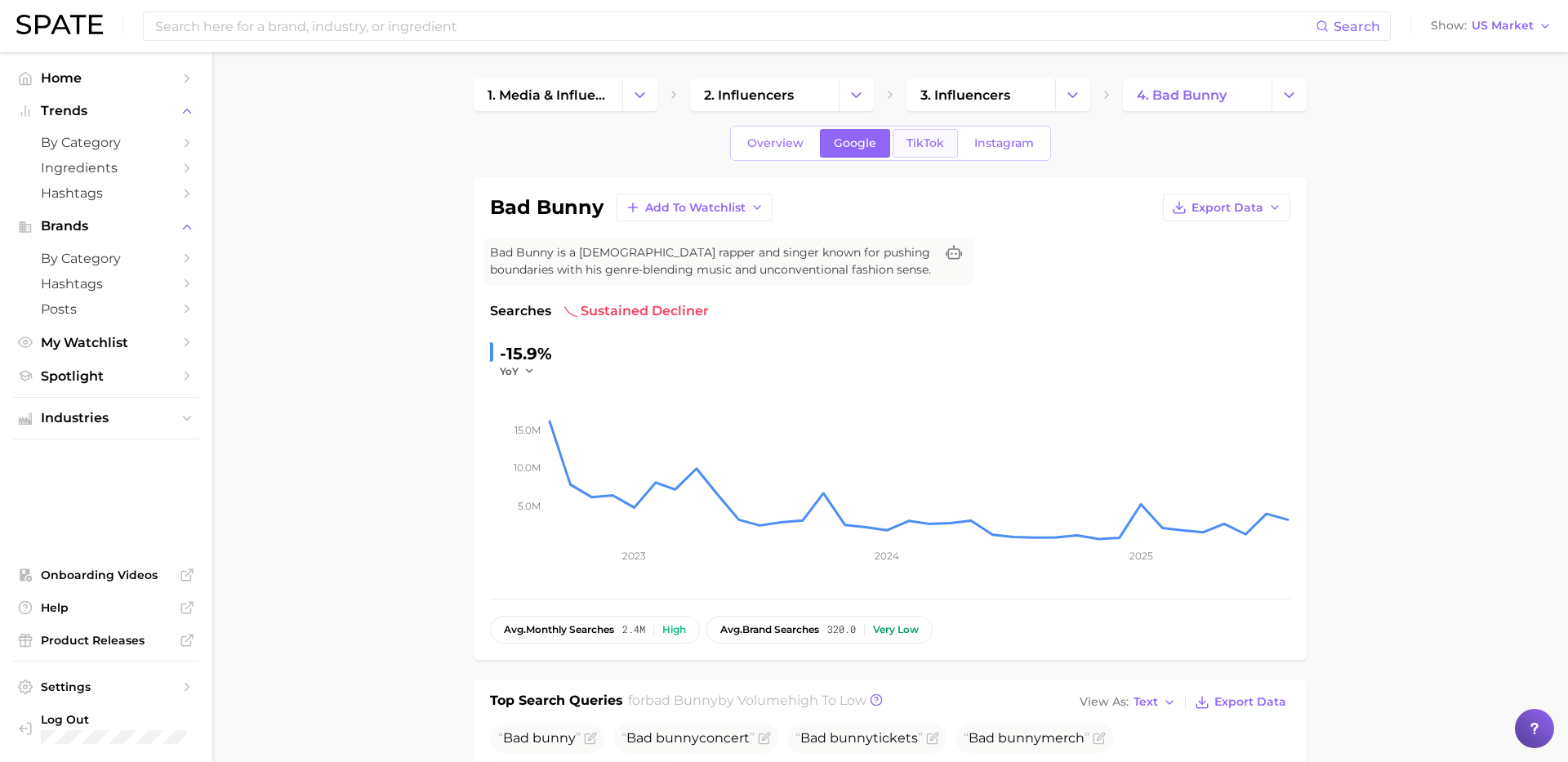
click at [922, 140] on span "TikTok" at bounding box center [925, 143] width 38 height 14
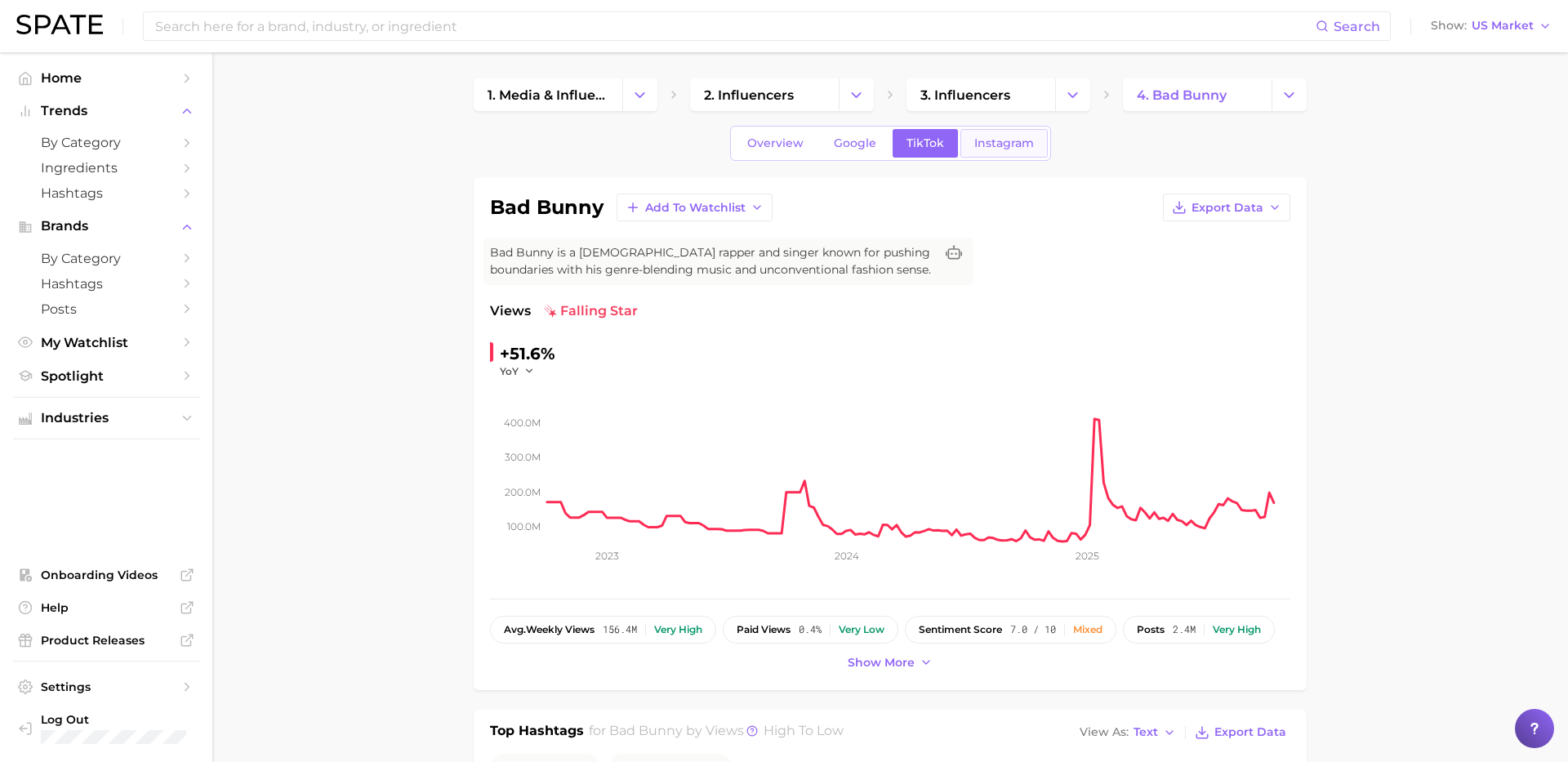
click at [1006, 141] on span "Instagram" at bounding box center [1004, 143] width 60 height 14
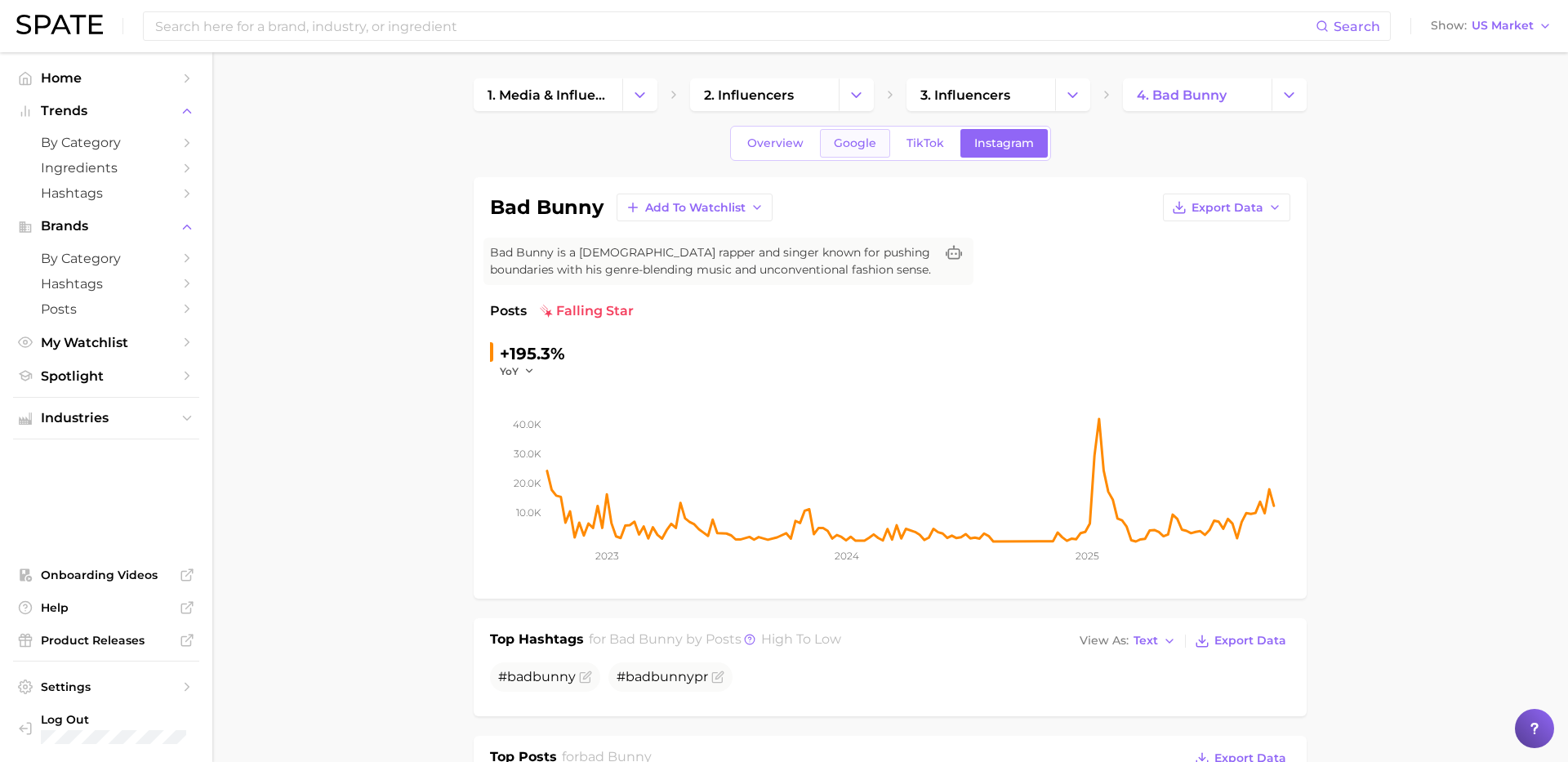
click at [861, 149] on span "Google" at bounding box center [855, 143] width 43 height 14
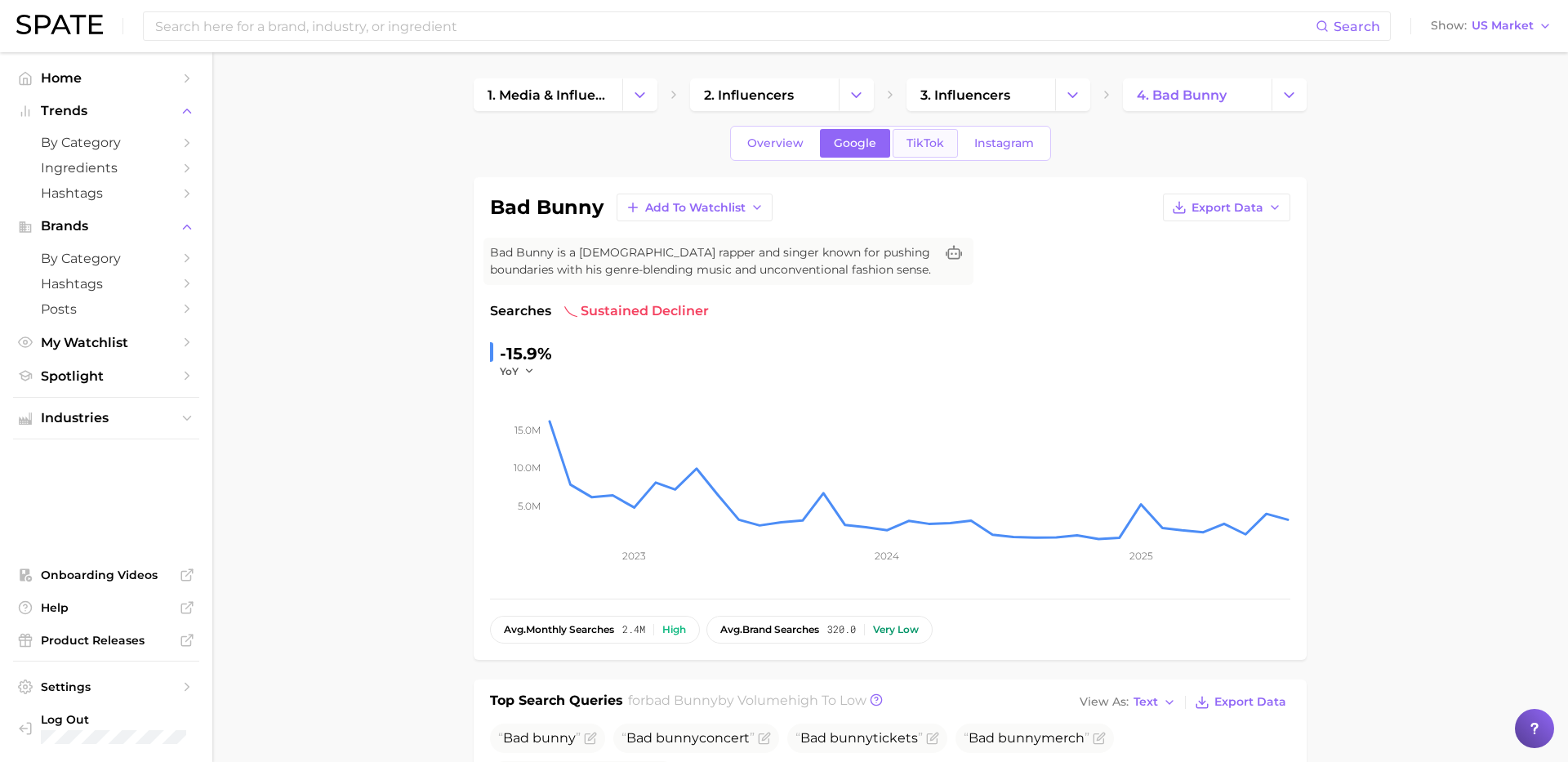
click at [914, 137] on span "TikTok" at bounding box center [925, 143] width 38 height 14
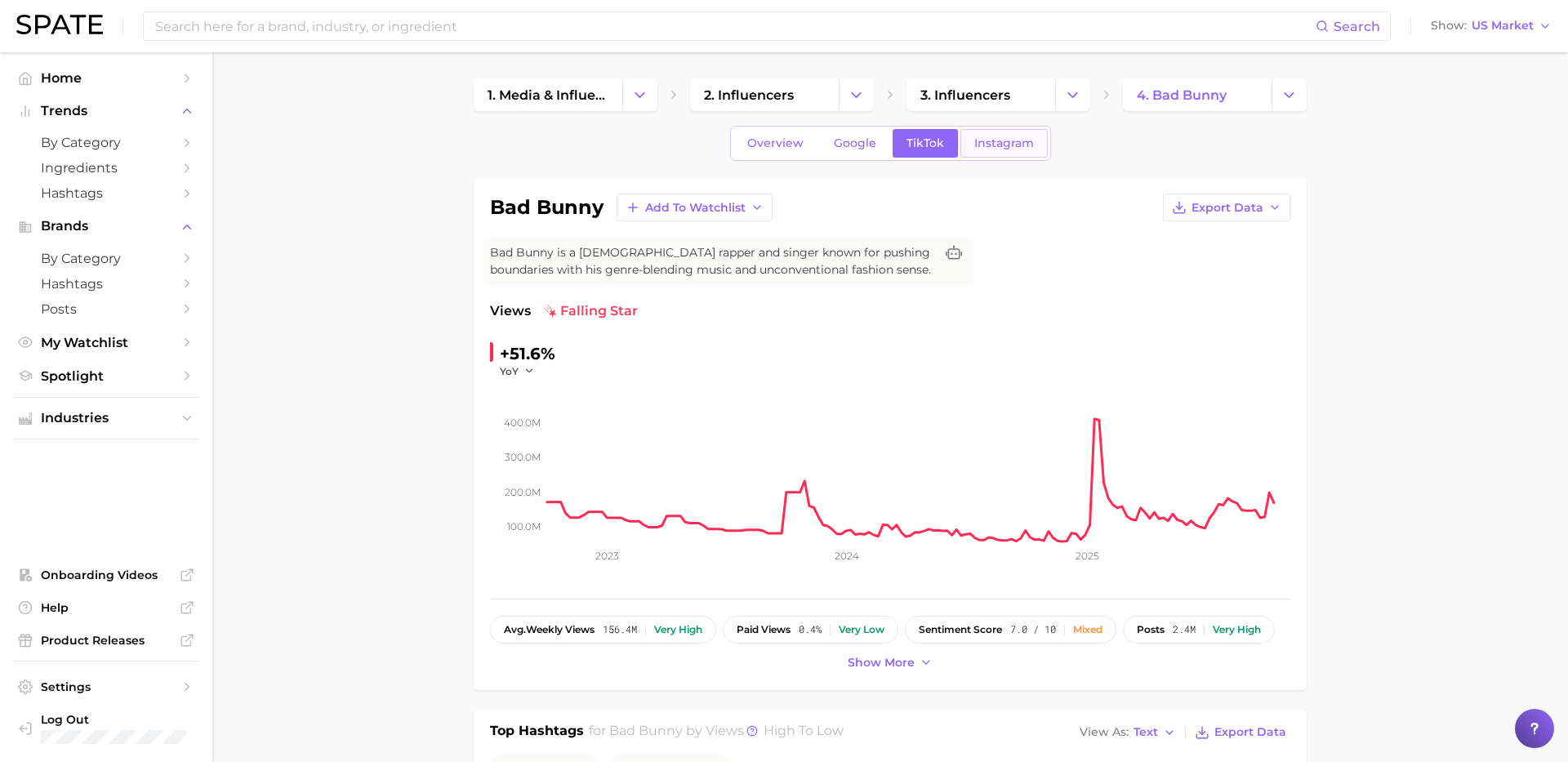
click at [1011, 131] on link "Instagram" at bounding box center [1004, 143] width 87 height 29
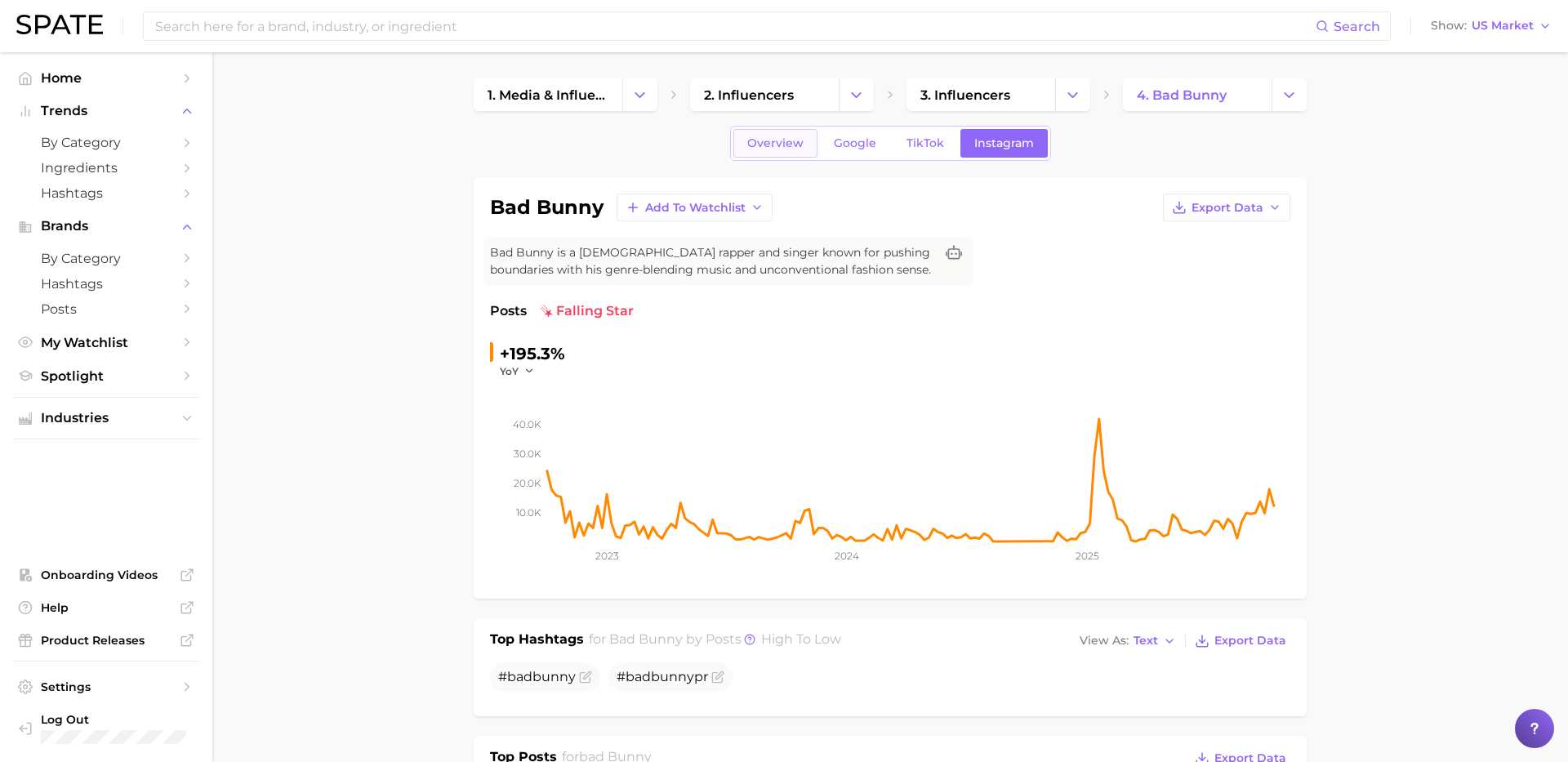
click at [768, 140] on span "Overview" at bounding box center [775, 143] width 56 height 14
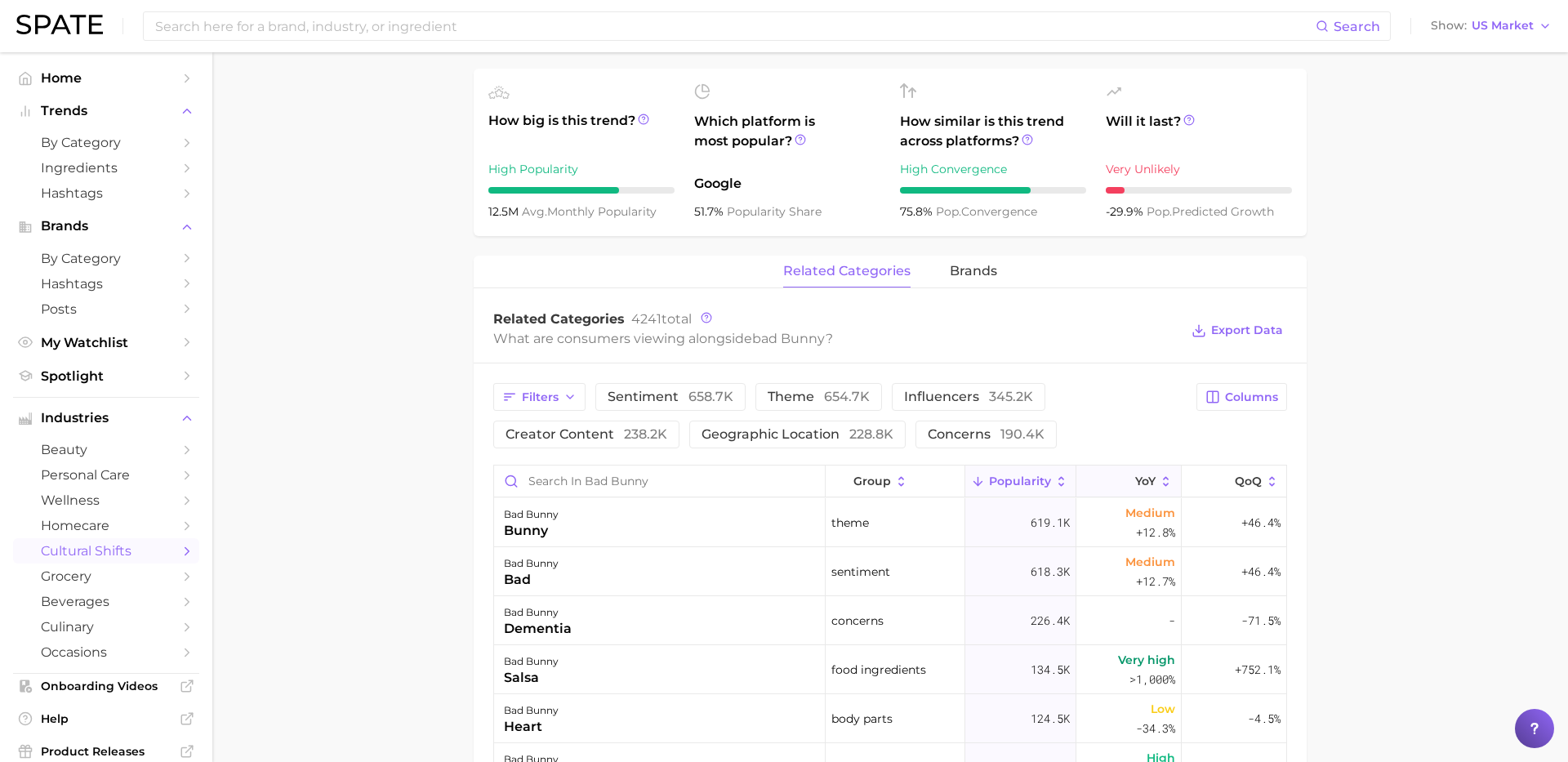
scroll to position [587, 0]
